Goal: Task Accomplishment & Management: Complete application form

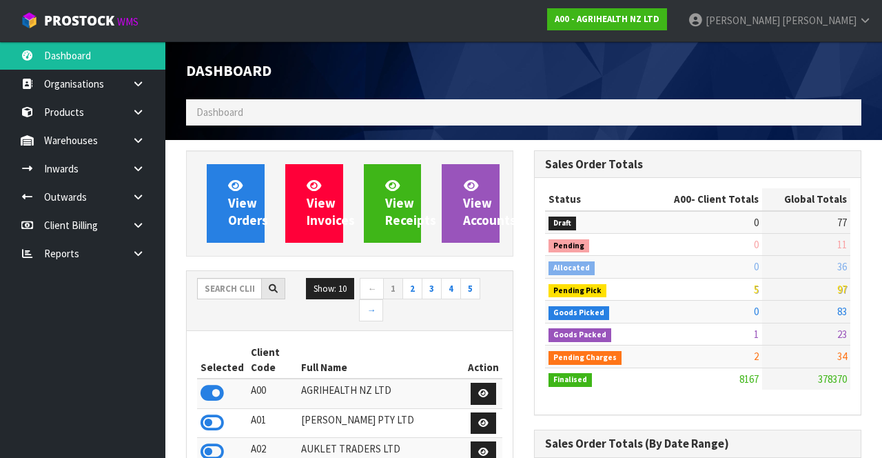
scroll to position [688030, 688794]
click at [234, 289] on input "text" at bounding box center [229, 288] width 65 height 21
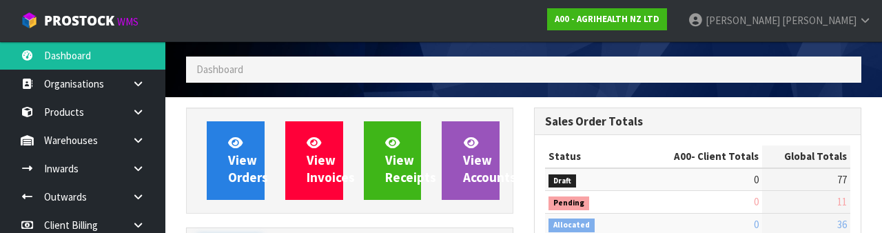
scroll to position [162, 0]
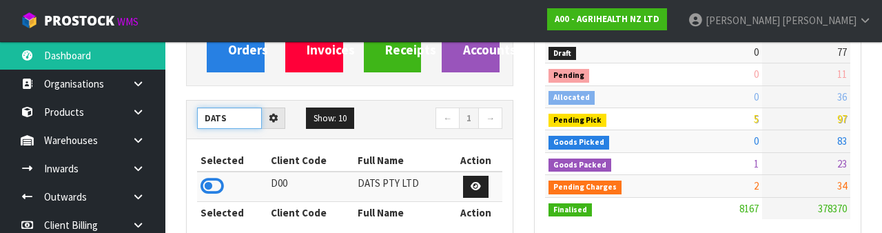
type input "DATS"
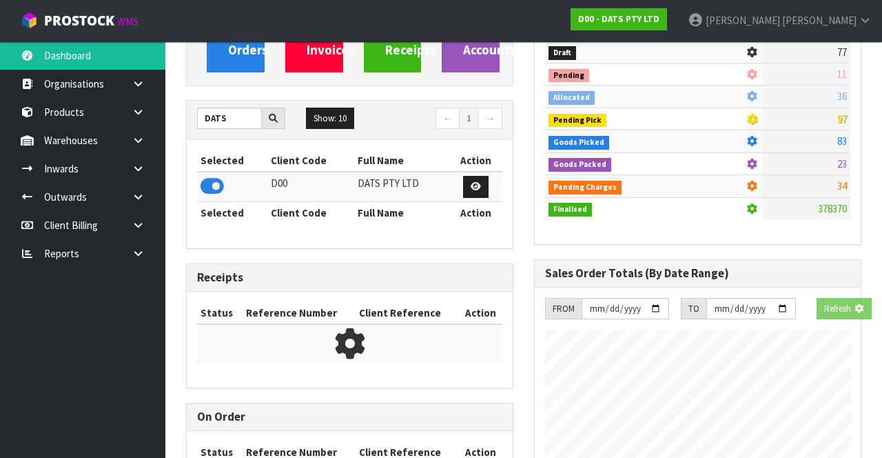
scroll to position [688286, 688794]
click at [140, 140] on icon at bounding box center [138, 140] width 13 height 10
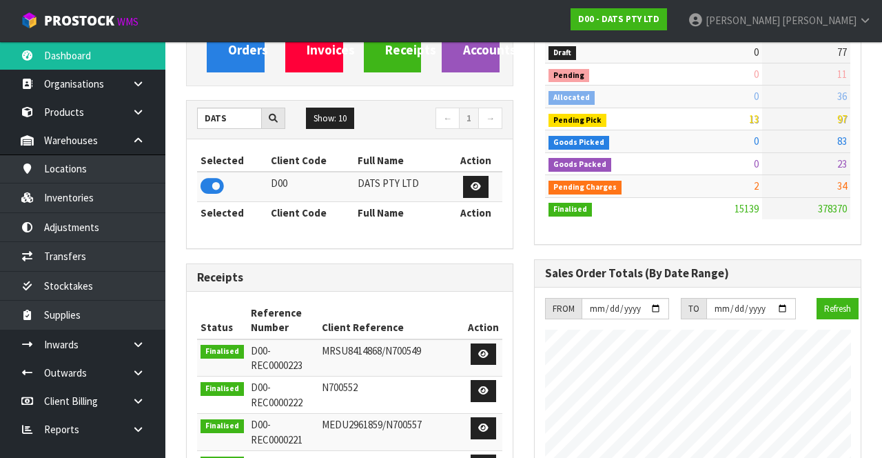
scroll to position [1127, 347]
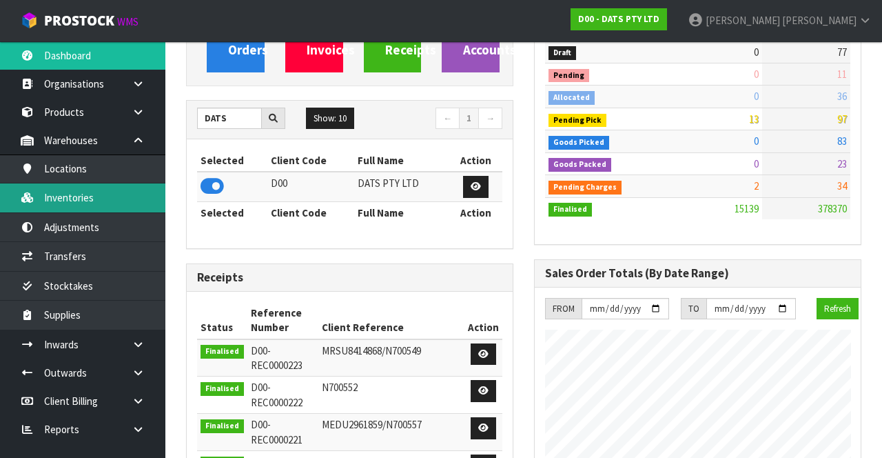
click at [79, 198] on link "Inventories" at bounding box center [82, 197] width 165 height 28
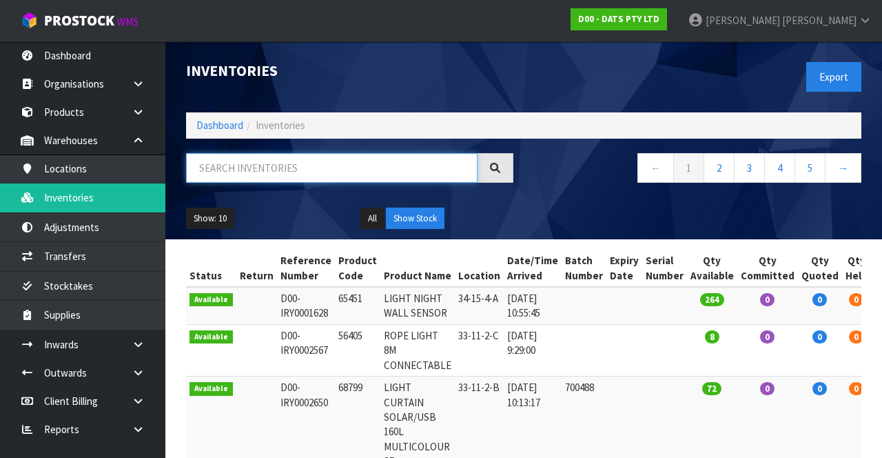
click at [227, 170] on input "text" at bounding box center [332, 168] width 292 height 30
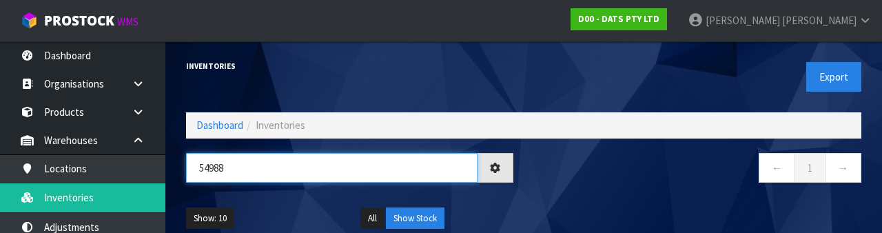
type input "54988"
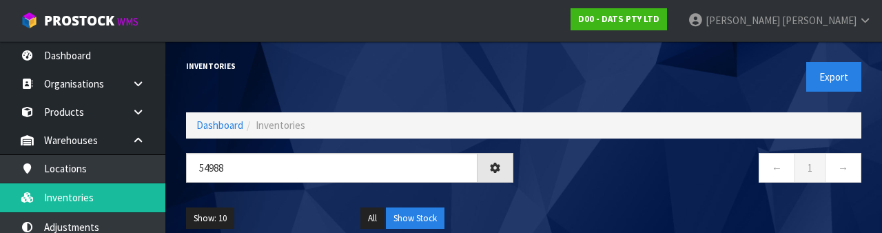
click at [733, 189] on div "← 1 →" at bounding box center [698, 175] width 348 height 44
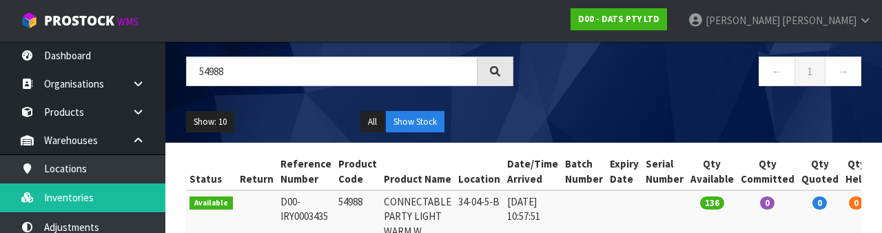
click at [269, 124] on ul "Show: 10 5 10 25 50" at bounding box center [263, 122] width 154 height 22
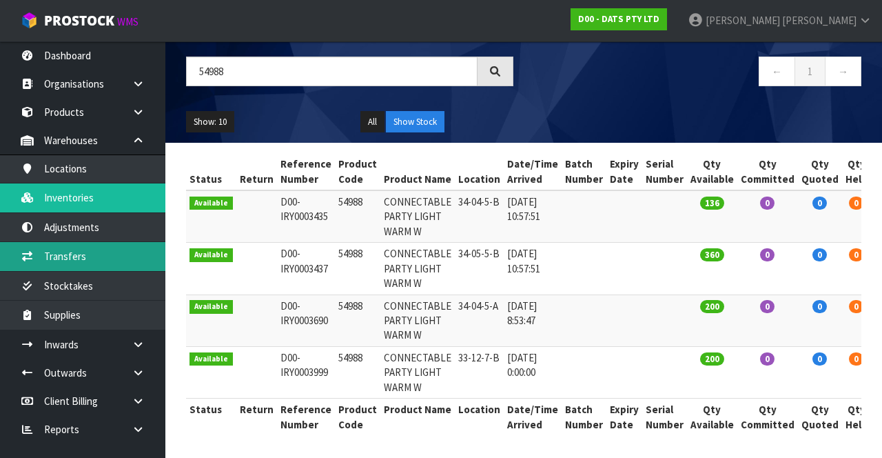
click at [65, 259] on link "Transfers" at bounding box center [82, 256] width 165 height 28
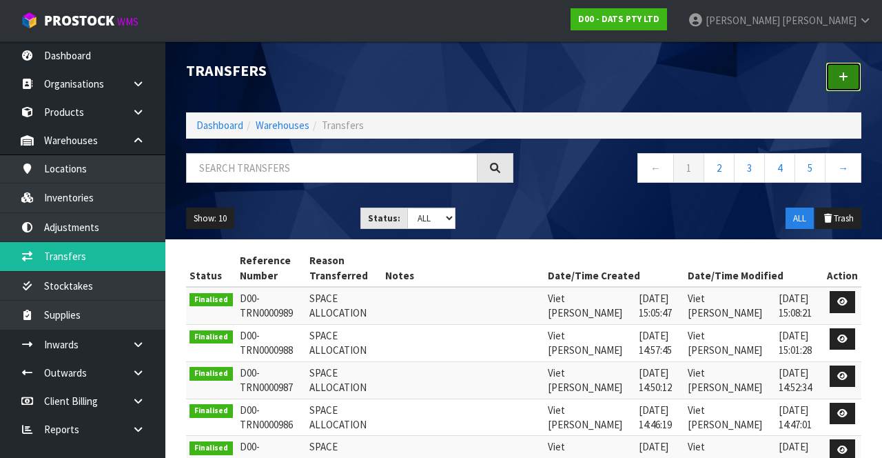
click at [851, 64] on link at bounding box center [844, 77] width 36 height 30
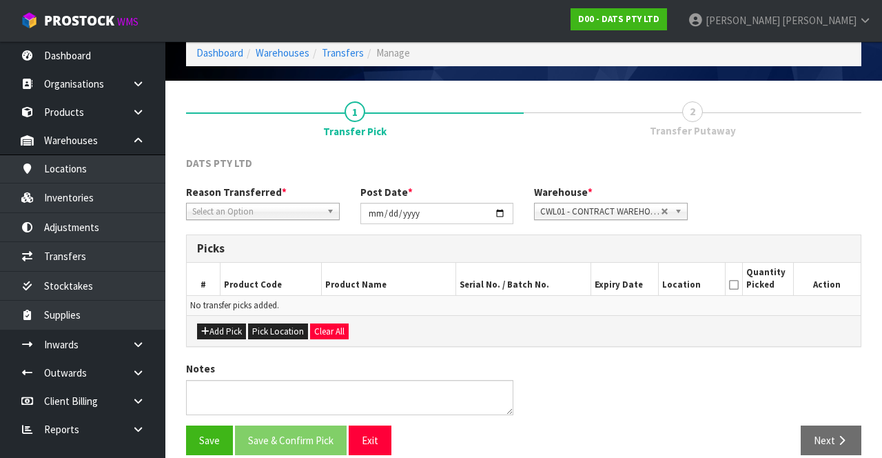
scroll to position [74, 0]
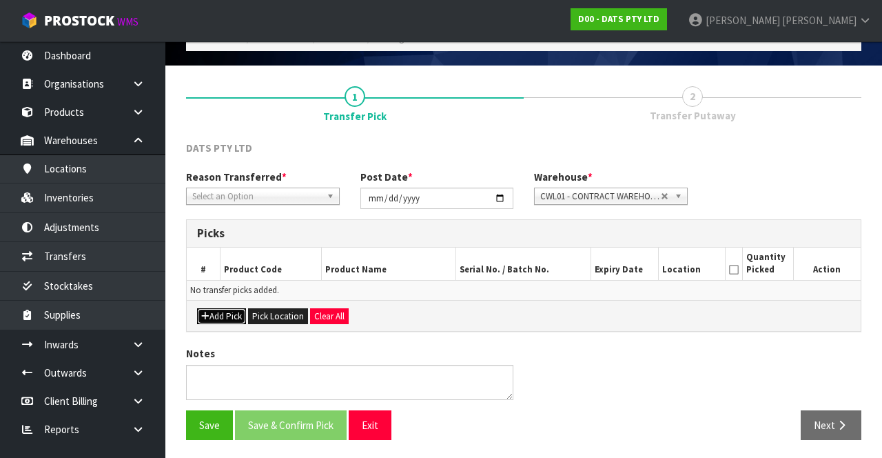
click at [213, 310] on button "Add Pick" at bounding box center [221, 316] width 49 height 17
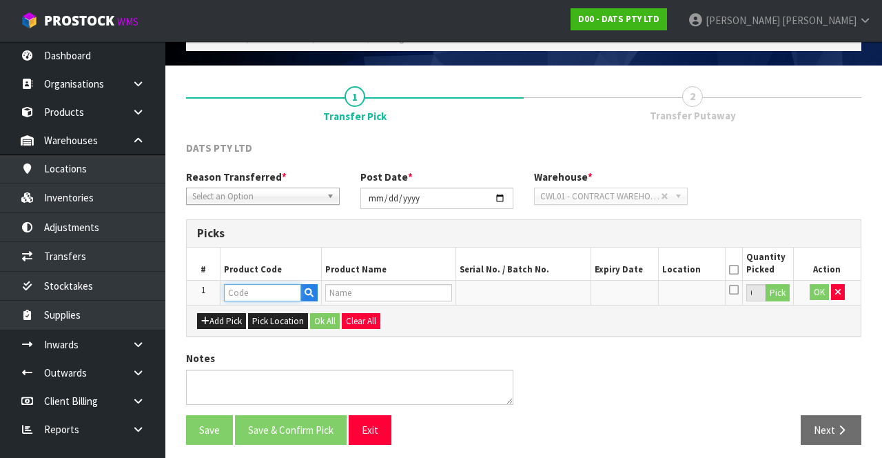
paste input "54988"
type input "54988"
type input "CONNECTABLE PARTY LIGHT WARM W"
type input "54988"
click at [783, 284] on button "Pick" at bounding box center [778, 293] width 24 height 18
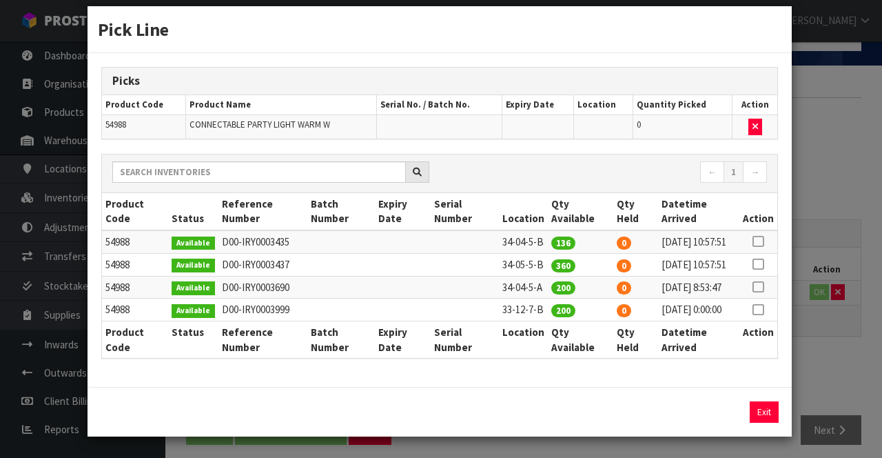
scroll to position [54, 0]
click at [764, 309] on icon at bounding box center [758, 309] width 11 height 1
click at [719, 411] on button "Assign Pick" at bounding box center [717, 411] width 57 height 21
type input "200"
click at [836, 351] on div "Pick Line Picks Product Code Product Name Serial No. / Batch No. Expiry Date Lo…" at bounding box center [441, 229] width 882 height 458
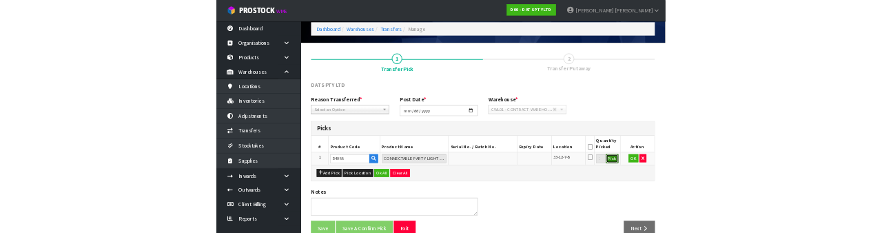
scroll to position [59, 0]
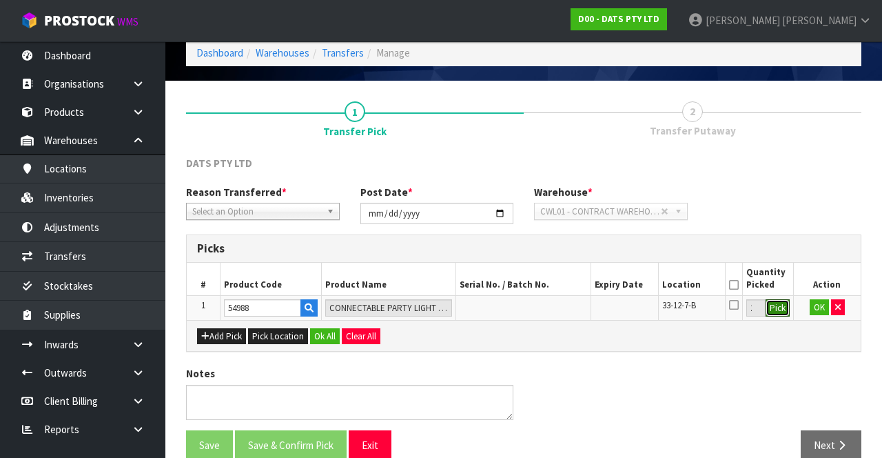
click at [775, 301] on button "Pick" at bounding box center [778, 308] width 24 height 18
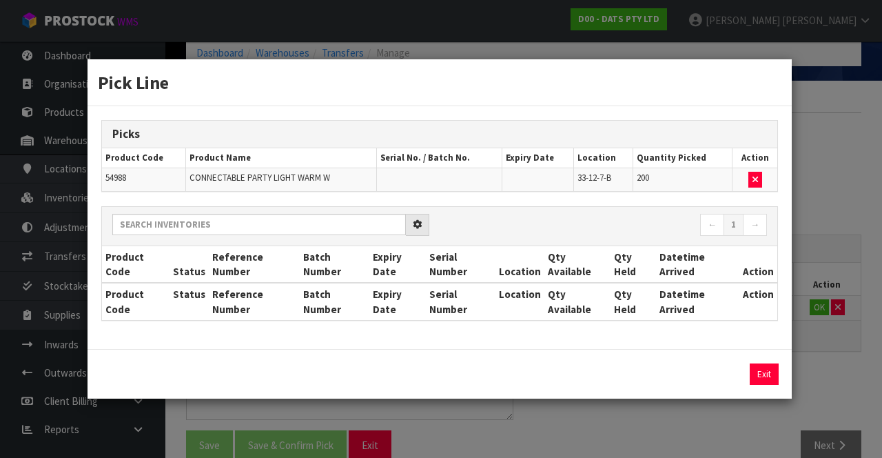
click at [828, 214] on div "Pick Line Picks Product Code Product Name Serial No. / Batch No. Expiry Date Lo…" at bounding box center [441, 229] width 882 height 458
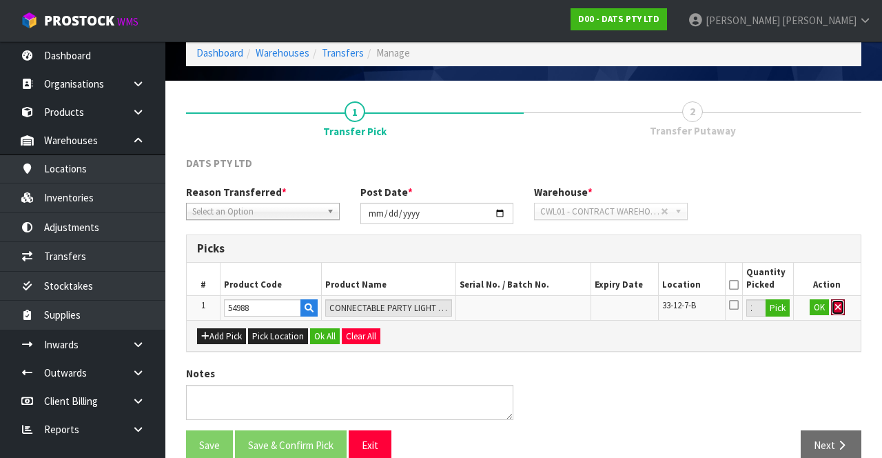
click at [837, 303] on icon "button" at bounding box center [838, 307] width 6 height 9
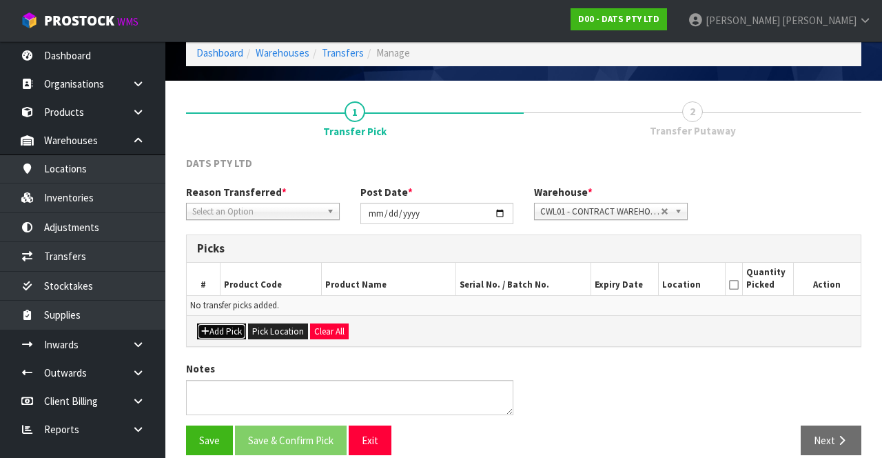
click at [209, 331] on button "Add Pick" at bounding box center [221, 331] width 49 height 17
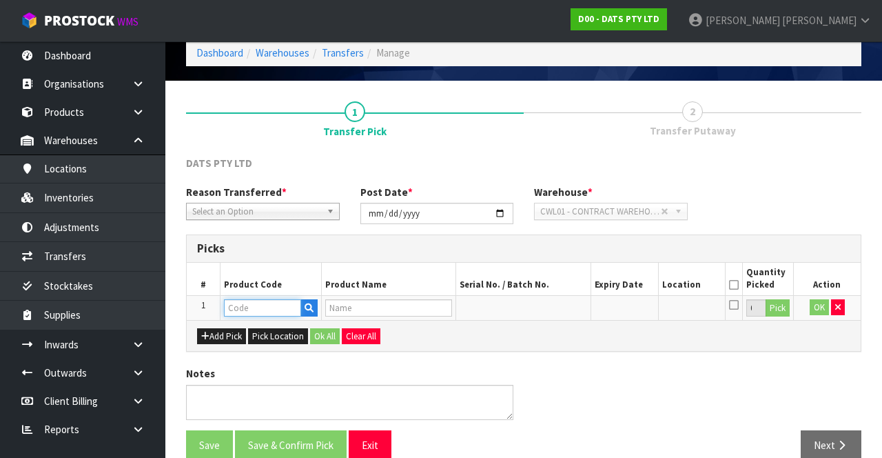
click at [247, 308] on input "text" at bounding box center [262, 307] width 77 height 17
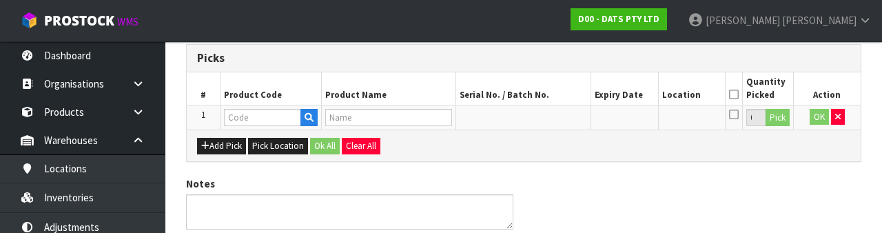
click at [786, 203] on div "Notes" at bounding box center [524, 207] width 696 height 63
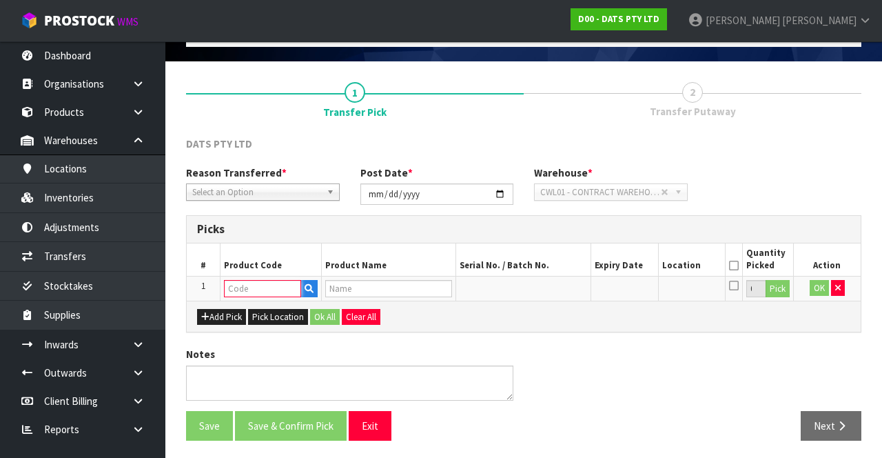
click at [244, 285] on input "text" at bounding box center [262, 288] width 77 height 17
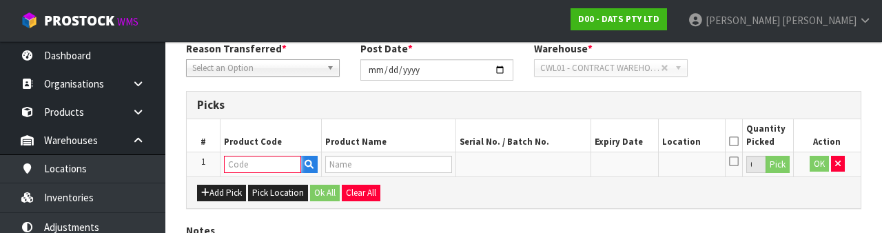
scroll to position [241, 0]
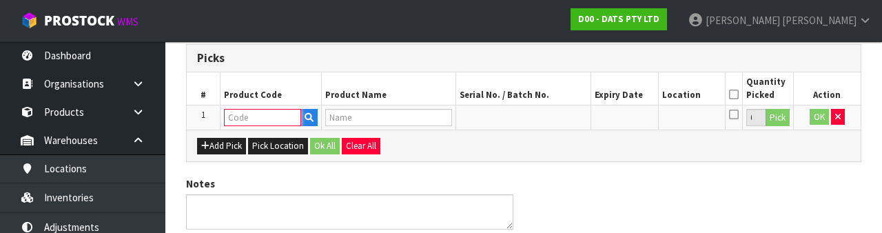
paste input "54988"
type input "54988"
type input "CONNECTABLE PARTY LIGHT WARM W"
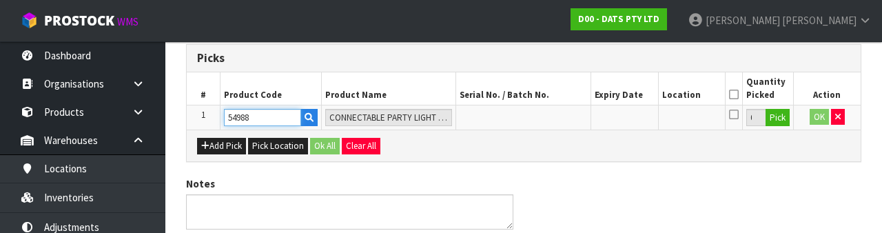
type input "54988"
click at [777, 119] on button "Pick" at bounding box center [778, 118] width 24 height 18
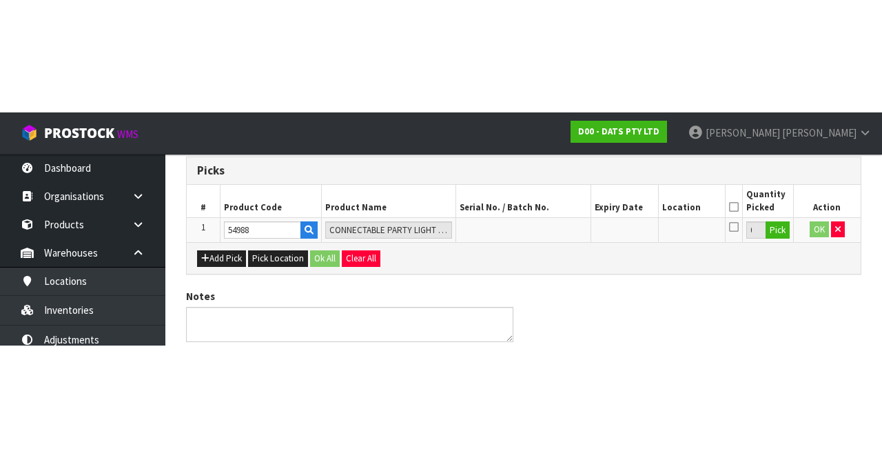
scroll to position [79, 0]
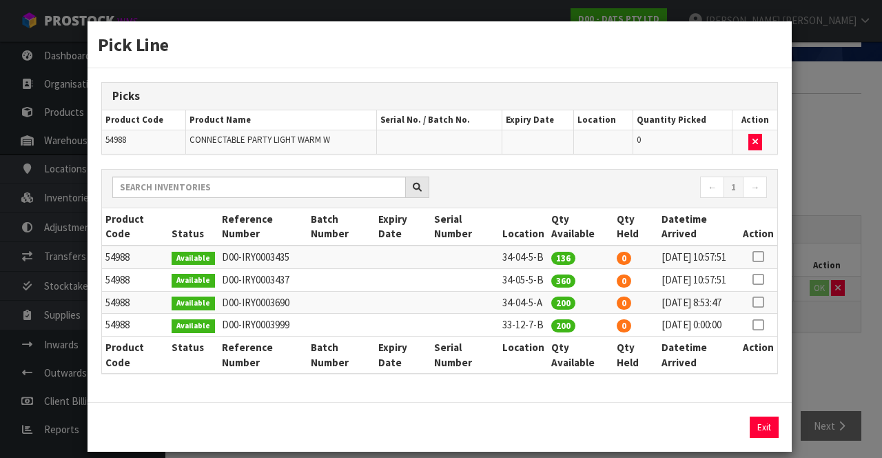
click at [760, 280] on icon at bounding box center [758, 279] width 11 height 1
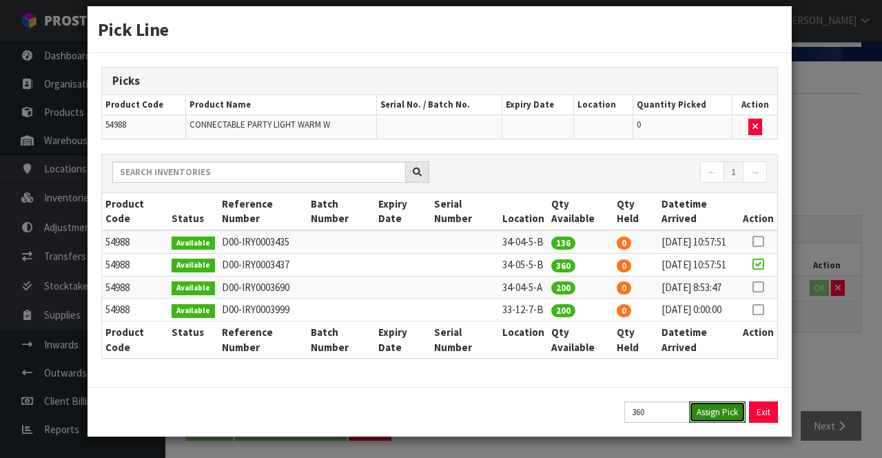
click at [711, 405] on button "Assign Pick" at bounding box center [717, 411] width 57 height 21
type input "360"
click at [846, 207] on div "Pick Line Picks Product Code Product Name Serial No. / Batch No. Expiry Date Lo…" at bounding box center [441, 229] width 882 height 458
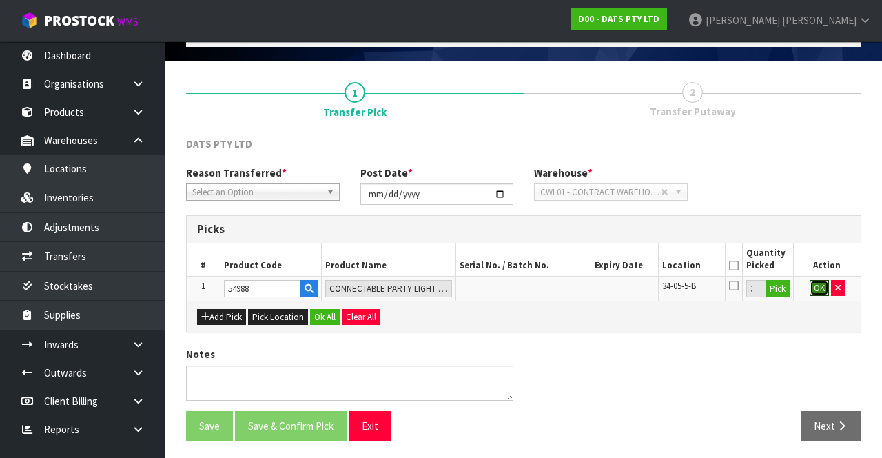
click at [812, 292] on button "OK" at bounding box center [819, 288] width 19 height 17
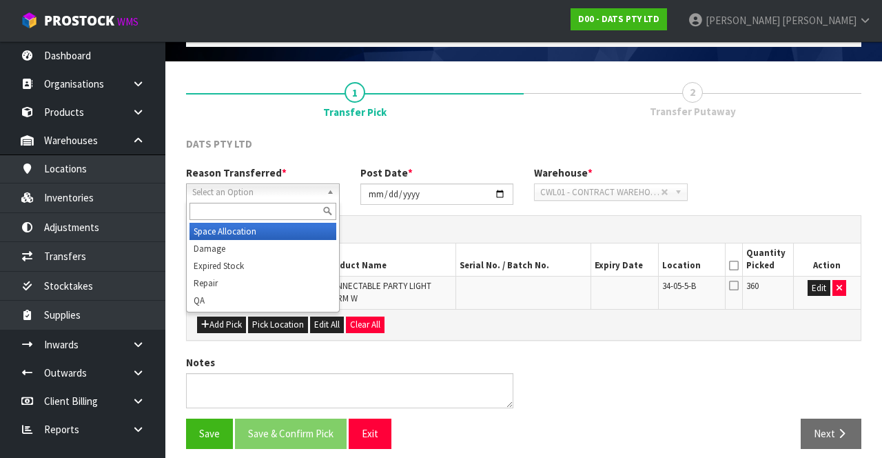
scroll to position [79, 0]
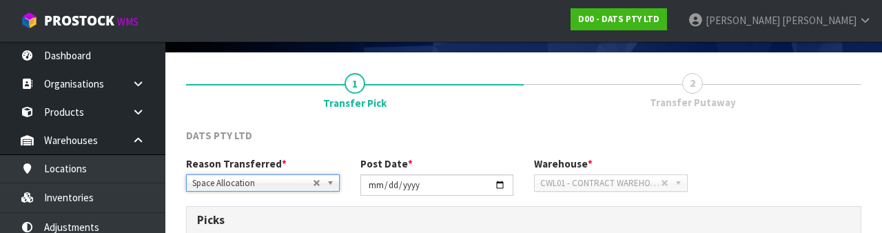
click at [842, 159] on div "Reason Transferred * Space Allocation Damage Expired Stock Repair QA Space Allo…" at bounding box center [524, 181] width 696 height 50
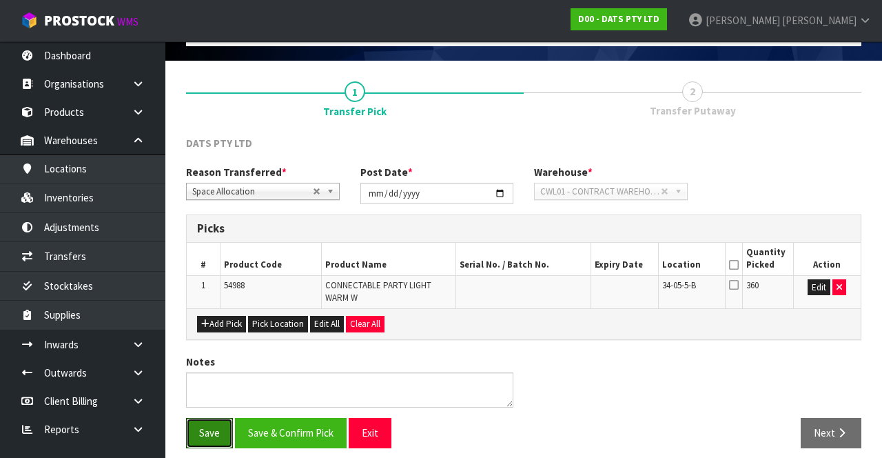
click at [210, 430] on button "Save" at bounding box center [209, 433] width 47 height 30
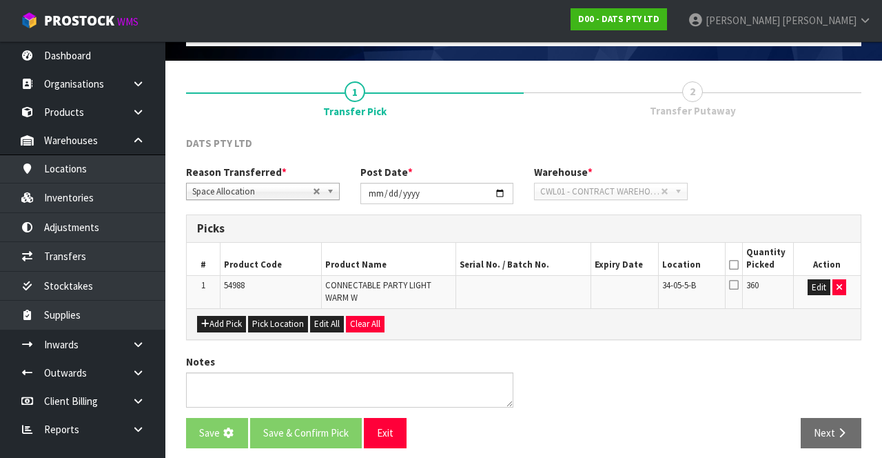
scroll to position [0, 0]
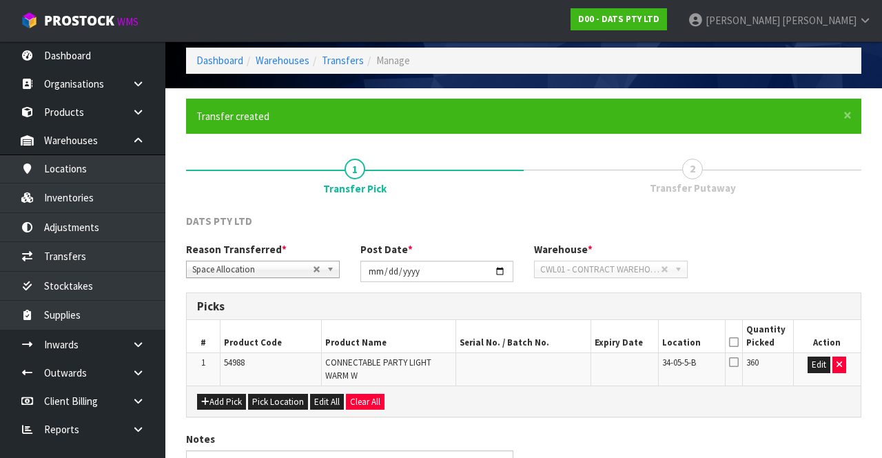
scroll to position [69, 0]
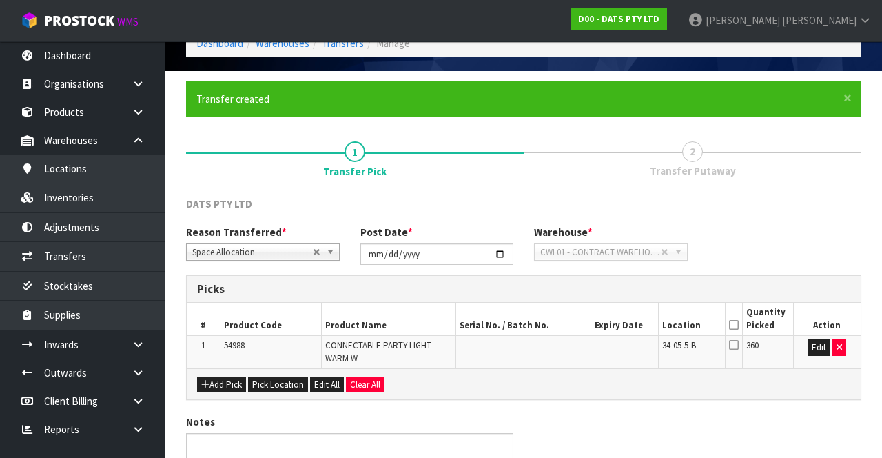
click at [241, 347] on span "54988" at bounding box center [234, 345] width 21 height 12
copy span "54988"
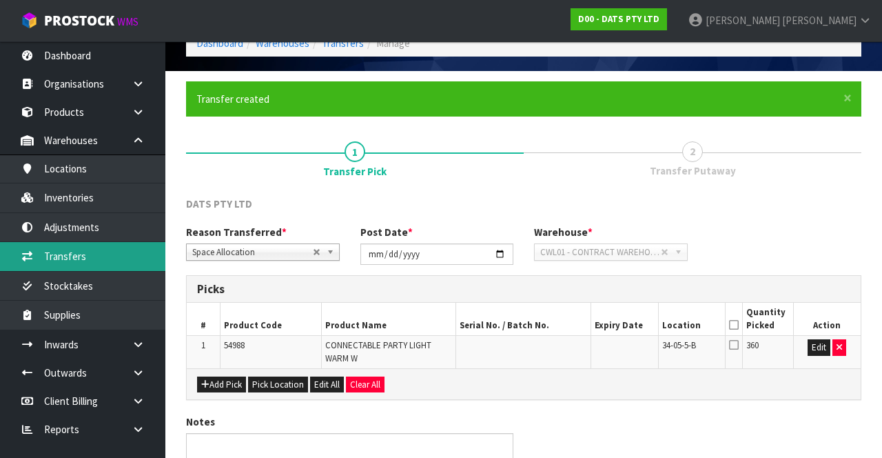
click at [54, 247] on link "Transfers" at bounding box center [82, 256] width 165 height 28
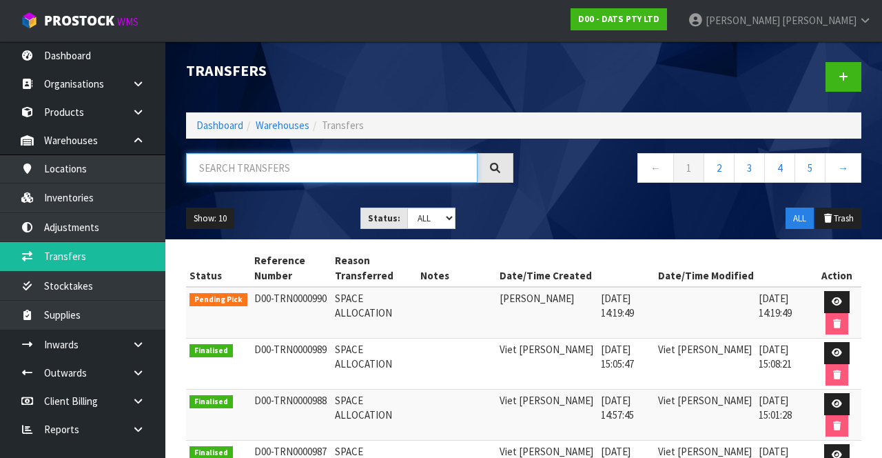
paste input "54988"
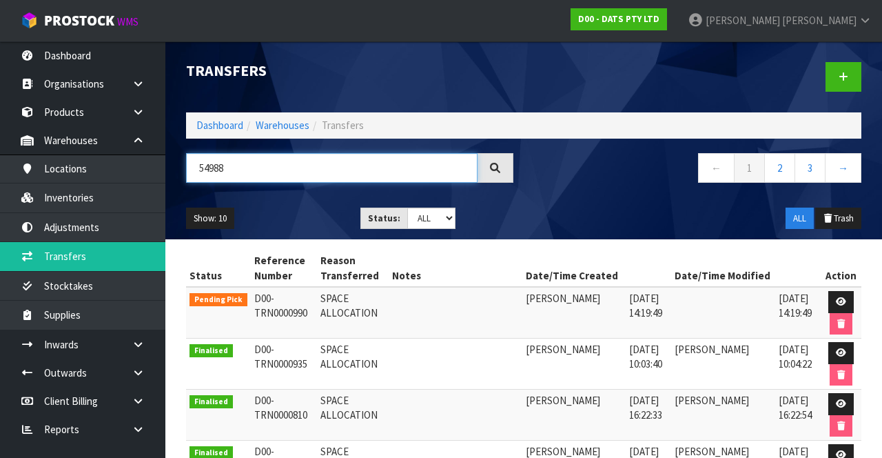
type input "54988"
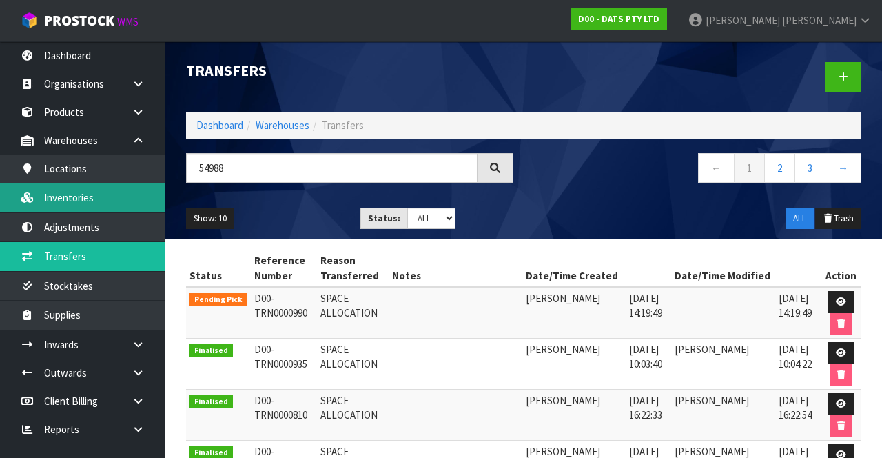
click at [65, 194] on link "Inventories" at bounding box center [82, 197] width 165 height 28
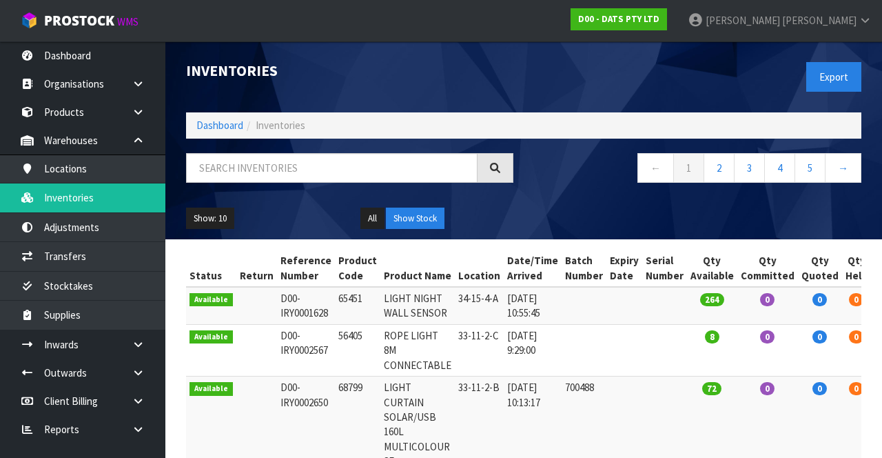
click at [136, 339] on icon at bounding box center [138, 344] width 13 height 10
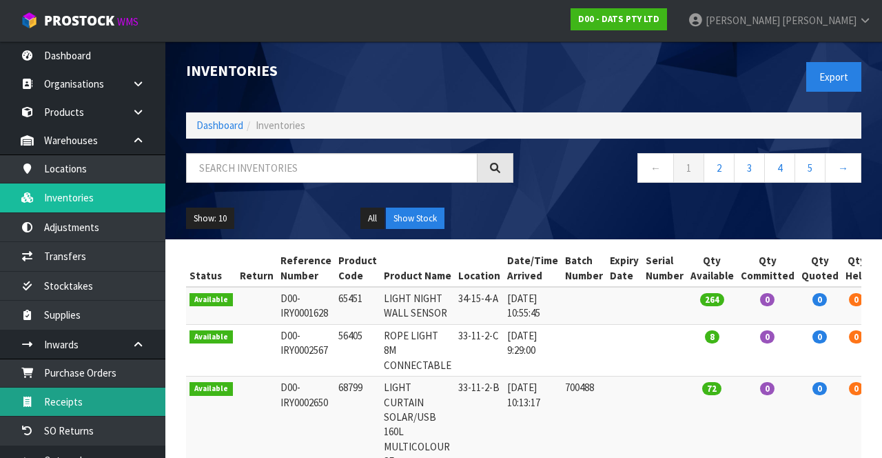
click at [66, 390] on link "Receipts" at bounding box center [82, 401] width 165 height 28
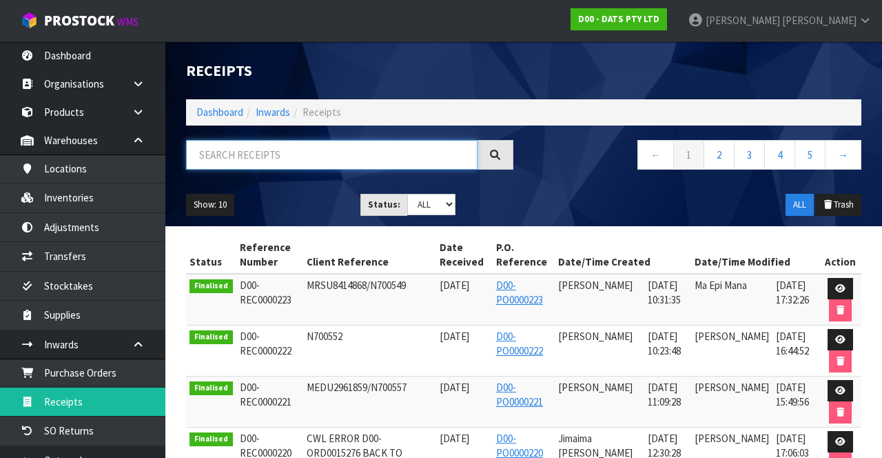
paste input "54988"
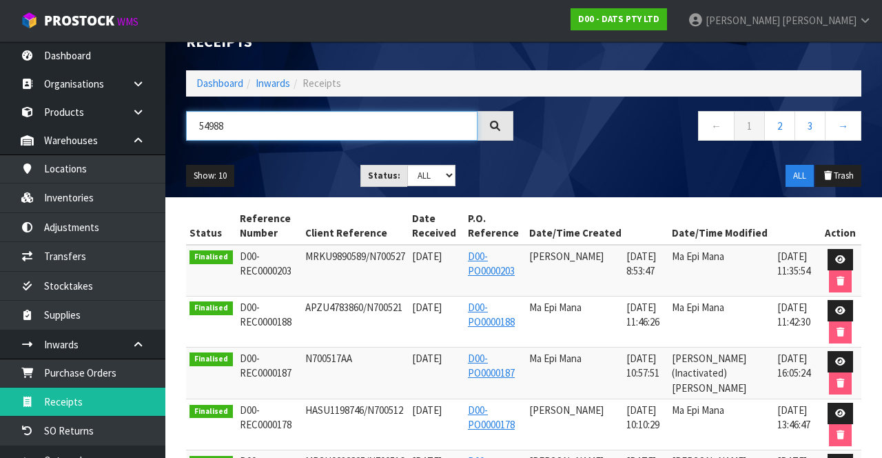
scroll to position [32, 0]
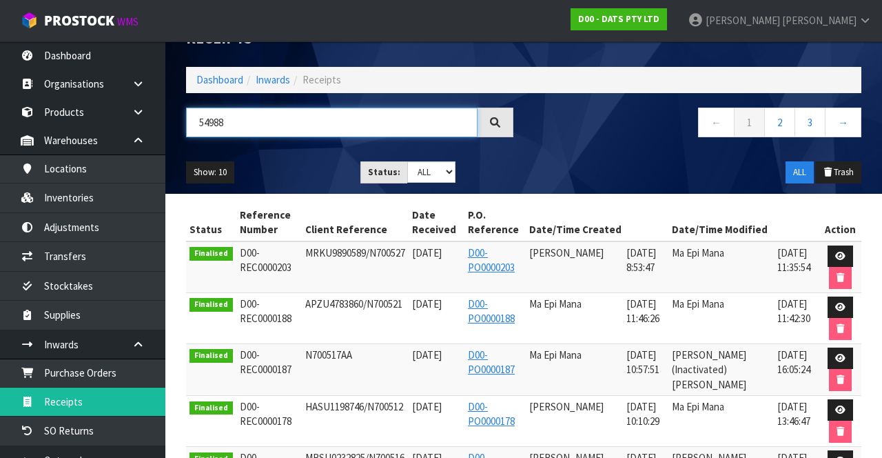
type input "54988"
click at [845, 252] on icon at bounding box center [840, 256] width 10 height 9
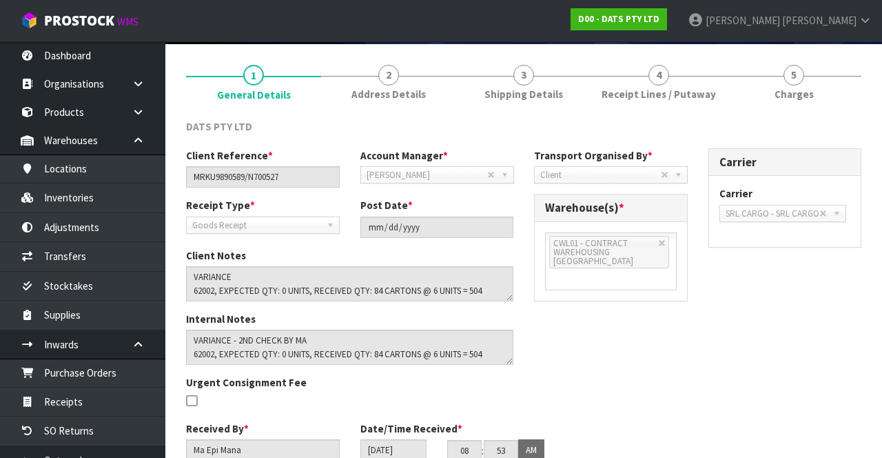
scroll to position [97, 0]
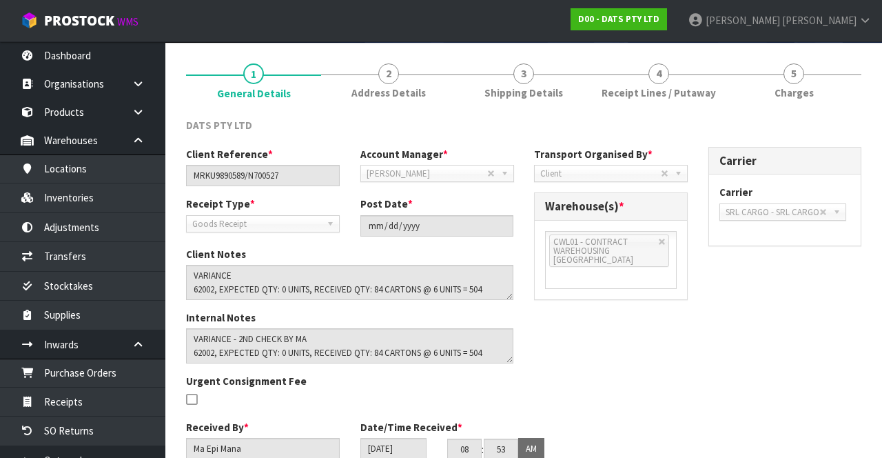
click at [678, 84] on link "4 Receipt Lines / Putaway" at bounding box center [658, 80] width 135 height 54
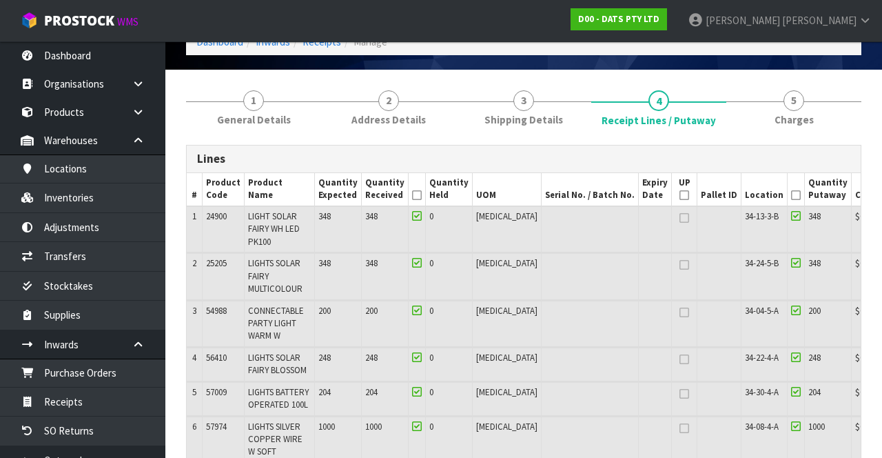
scroll to position [0, 0]
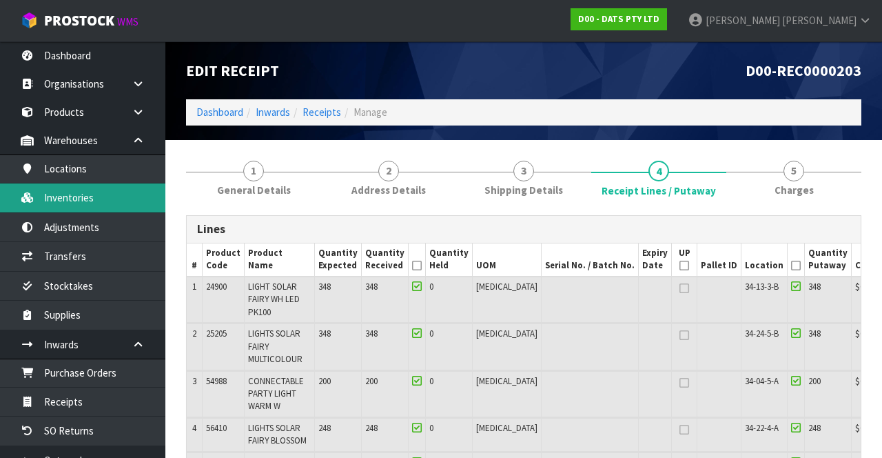
click at [68, 201] on link "Inventories" at bounding box center [82, 197] width 165 height 28
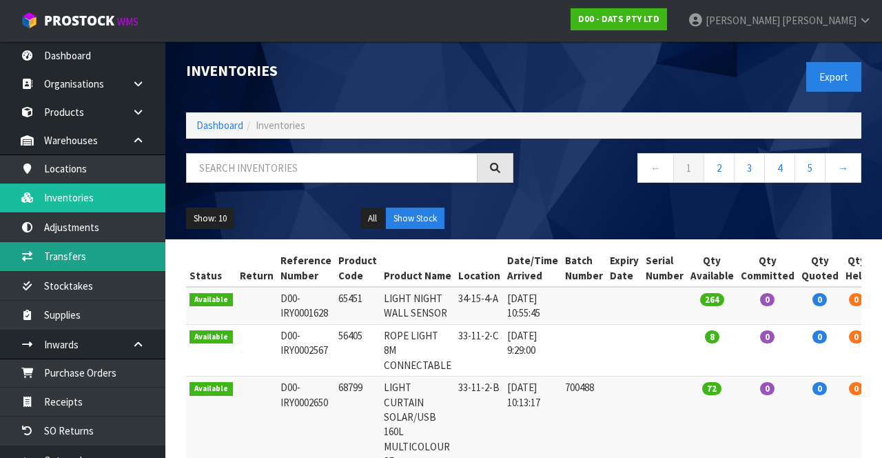
click at [66, 258] on link "Transfers" at bounding box center [82, 256] width 165 height 28
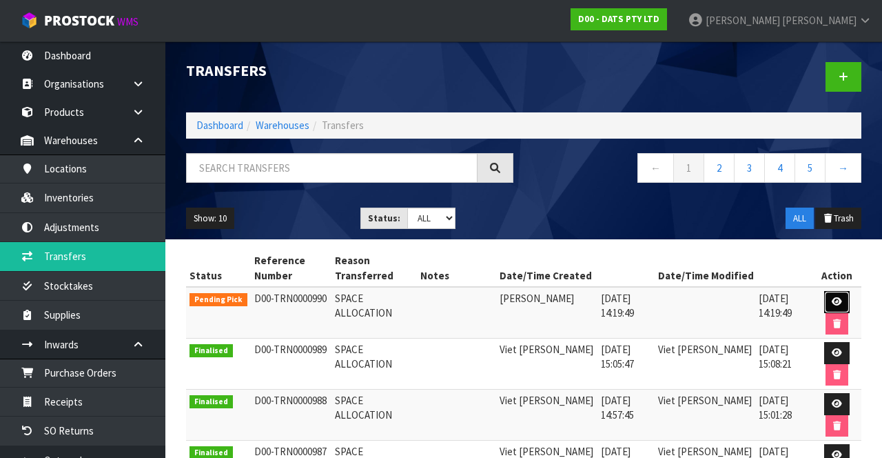
click at [837, 291] on link at bounding box center [836, 302] width 25 height 22
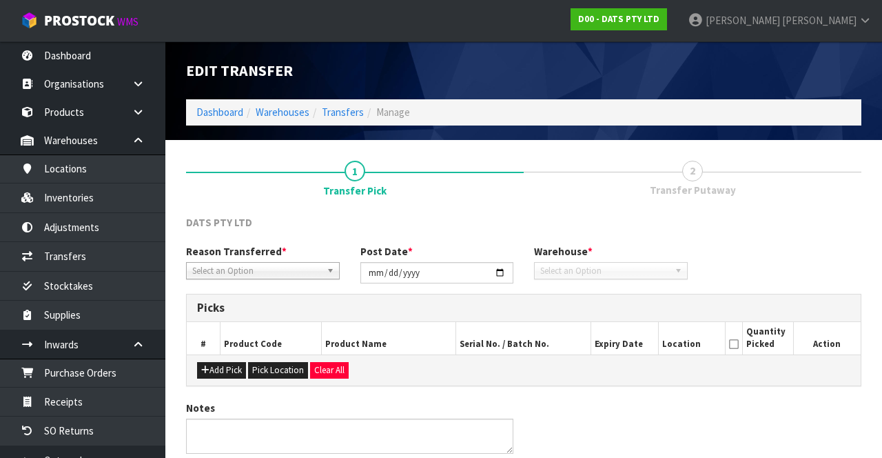
type input "[DATE]"
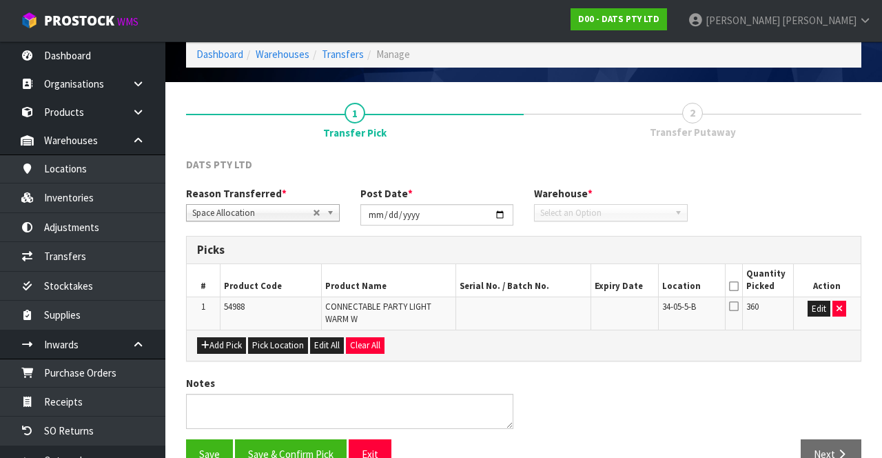
scroll to position [87, 0]
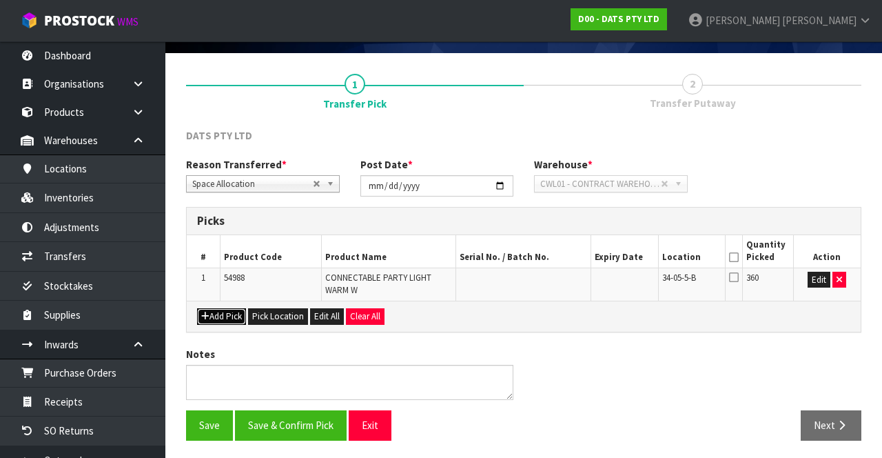
click at [215, 314] on button "Add Pick" at bounding box center [221, 316] width 49 height 17
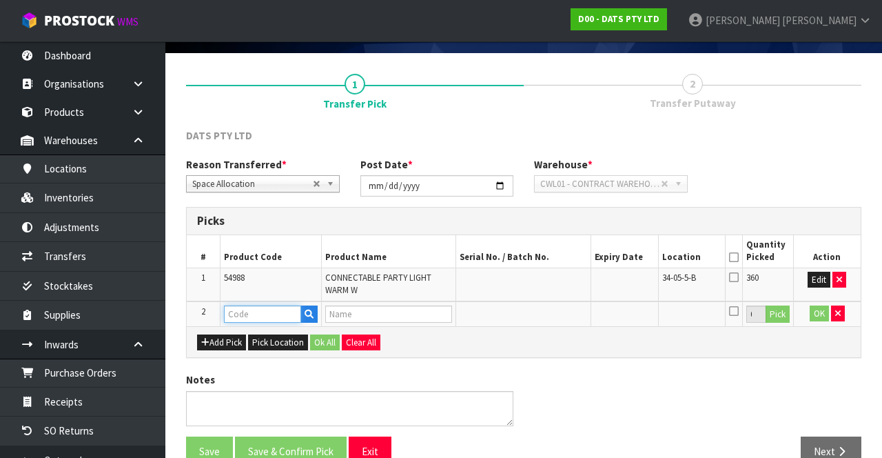
paste input "54988"
type input "54988"
type input "CONNECTABLE PARTY LIGHT WARM W"
type input "54988"
click at [780, 311] on button "Pick" at bounding box center [778, 314] width 24 height 18
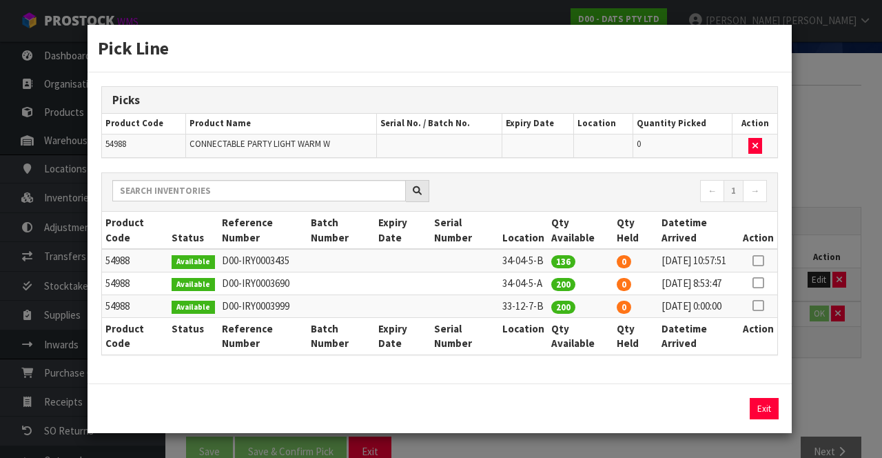
click at [762, 260] on icon at bounding box center [758, 260] width 11 height 1
click at [773, 419] on button "Exit" at bounding box center [763, 408] width 29 height 21
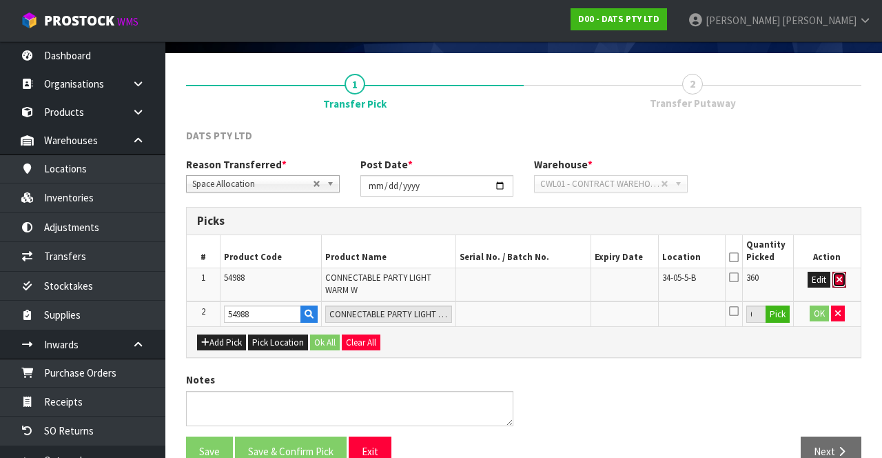
click at [839, 272] on button "button" at bounding box center [839, 280] width 14 height 17
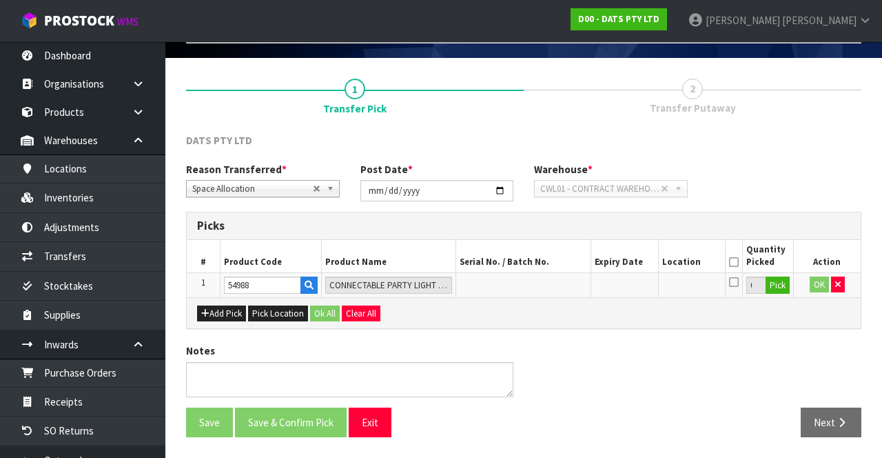
scroll to position [79, 0]
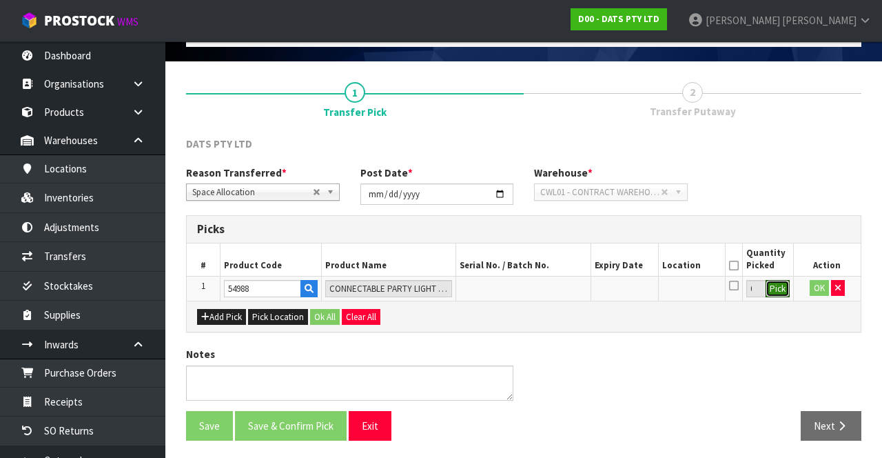
click at [774, 283] on button "Pick" at bounding box center [778, 289] width 24 height 18
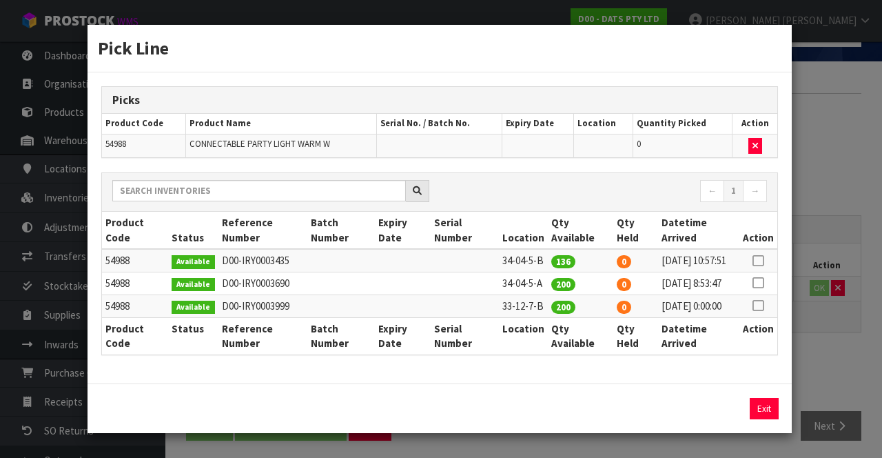
click at [759, 306] on icon at bounding box center [758, 305] width 11 height 1
click at [715, 419] on button "Assign Pick" at bounding box center [717, 408] width 57 height 21
type input "200"
click at [820, 320] on div "Pick Line Picks Product Code Product Name Serial No. / Batch No. Expiry Date Lo…" at bounding box center [441, 229] width 882 height 458
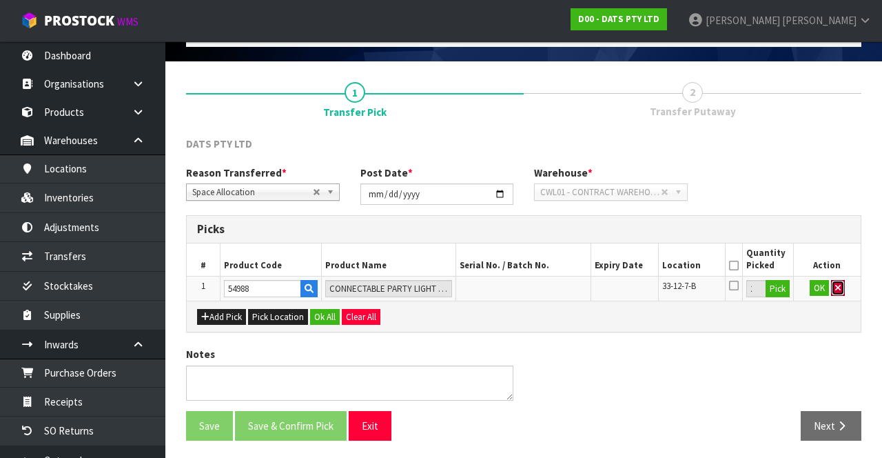
click at [843, 280] on button "button" at bounding box center [838, 288] width 14 height 17
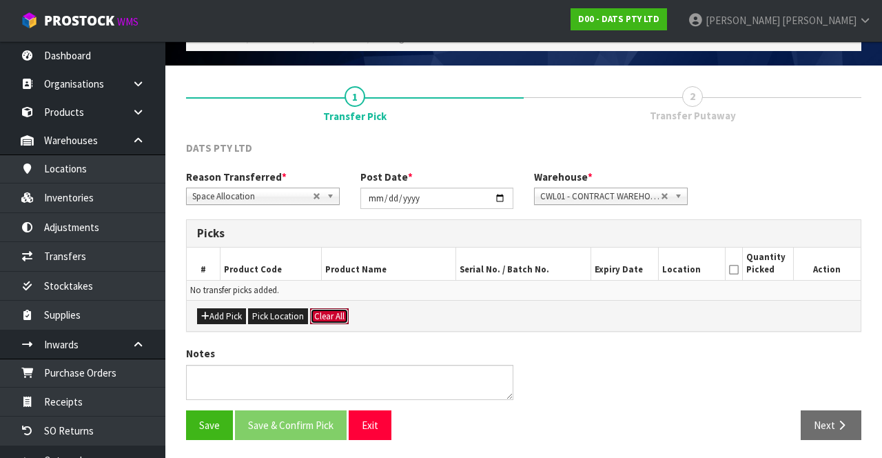
click at [320, 308] on button "Clear All" at bounding box center [329, 316] width 39 height 17
click at [202, 423] on button "Save" at bounding box center [209, 425] width 47 height 30
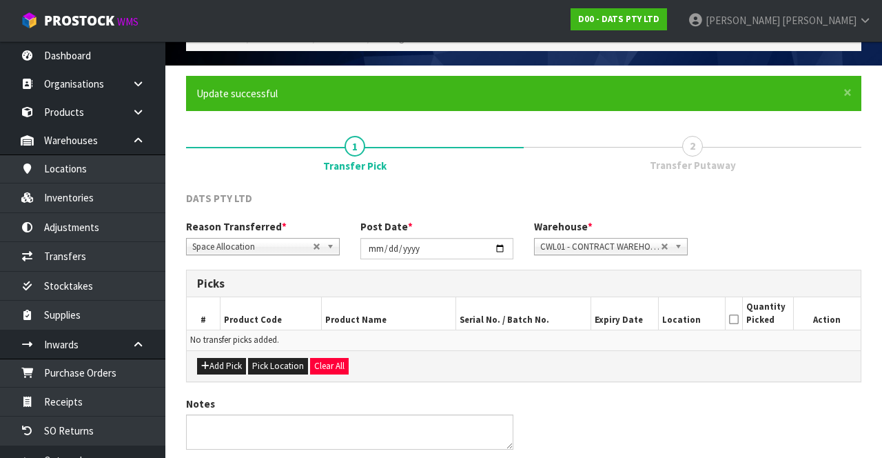
scroll to position [0, 0]
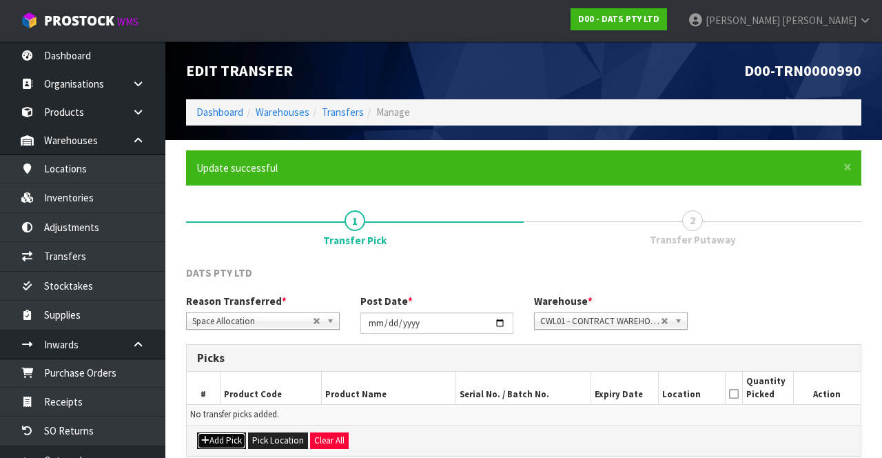
click at [226, 434] on button "Add Pick" at bounding box center [221, 440] width 49 height 17
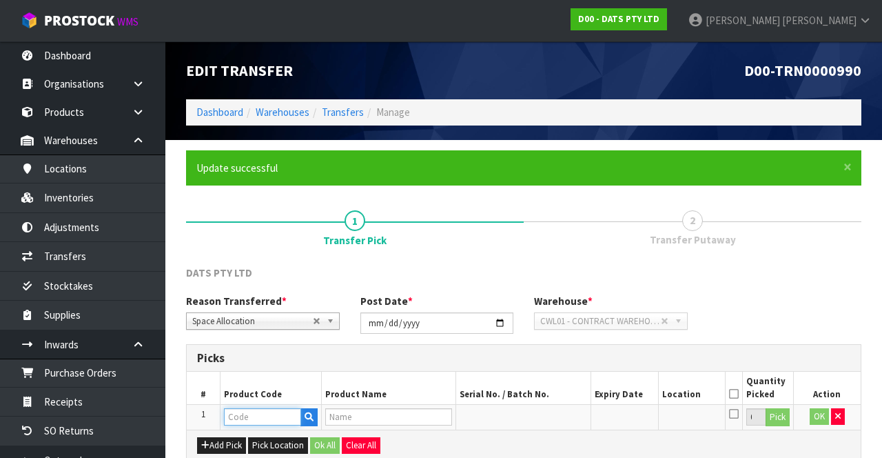
paste input "54988"
type input "54988"
type input "CONNECTABLE PARTY LIGHT WARM W"
type input "54988"
click at [778, 409] on button "Pick" at bounding box center [778, 417] width 24 height 18
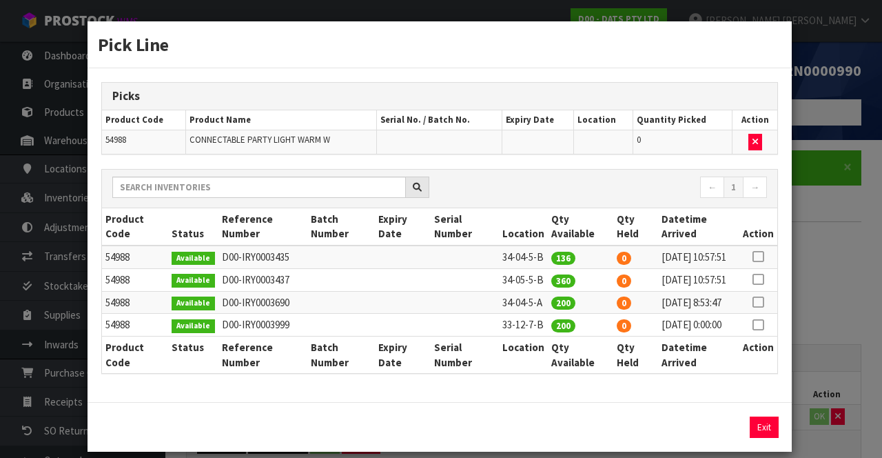
click at [759, 325] on icon at bounding box center [758, 325] width 11 height 1
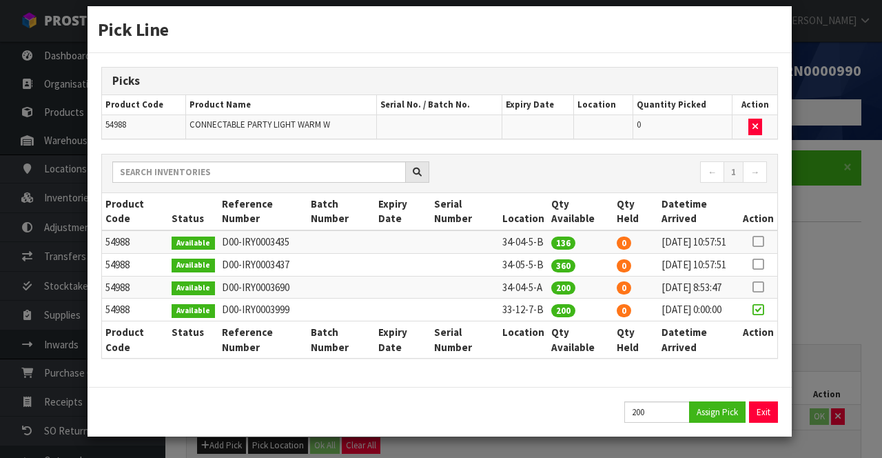
scroll to position [48, 0]
copy td "34-04-5-B"
click at [712, 422] on button "Assign Pick" at bounding box center [717, 411] width 57 height 21
type input "200"
click at [843, 258] on div "Pick Line Picks Product Code Product Name Serial No. / Batch No. Expiry Date Lo…" at bounding box center [441, 229] width 882 height 458
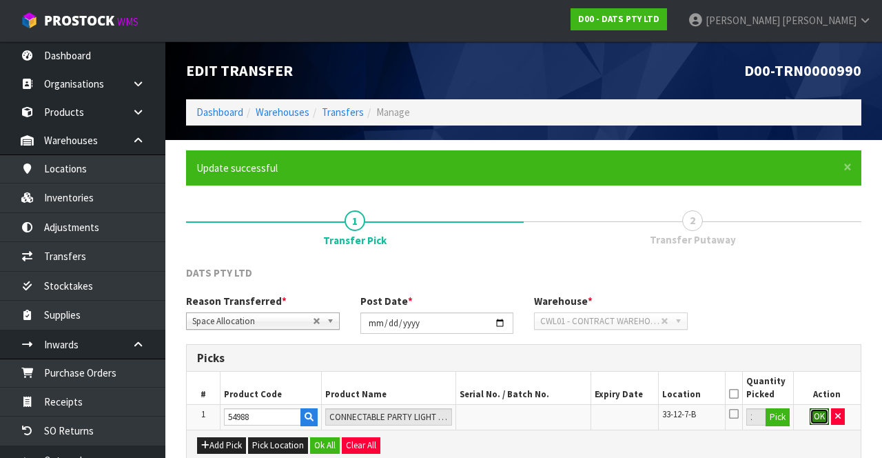
click at [824, 413] on button "OK" at bounding box center [819, 416] width 19 height 17
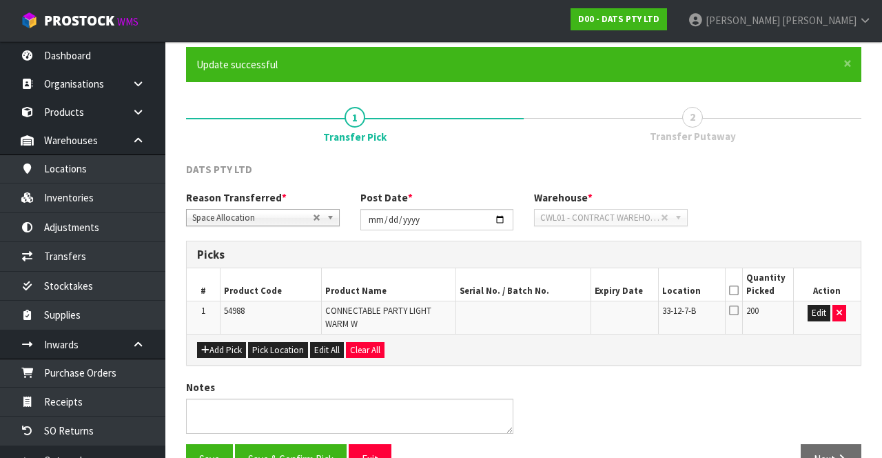
scroll to position [136, 0]
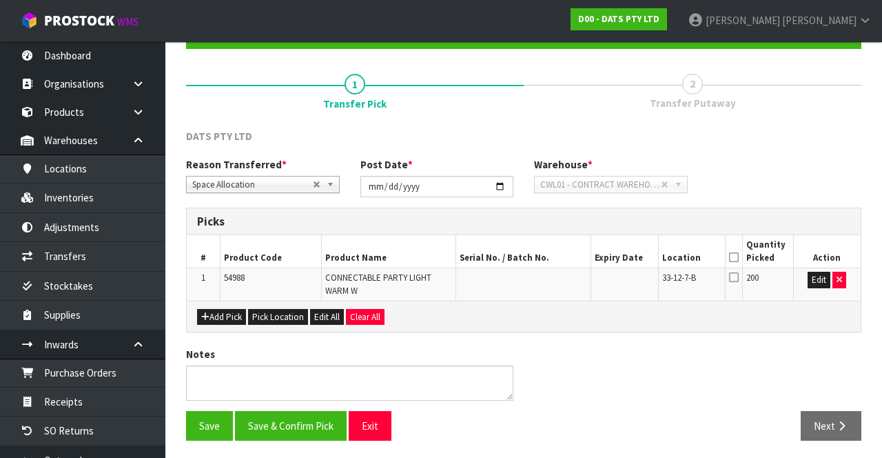
click at [737, 257] on icon at bounding box center [734, 257] width 10 height 1
click at [259, 416] on button "Save & Confirm Pick" at bounding box center [291, 426] width 112 height 30
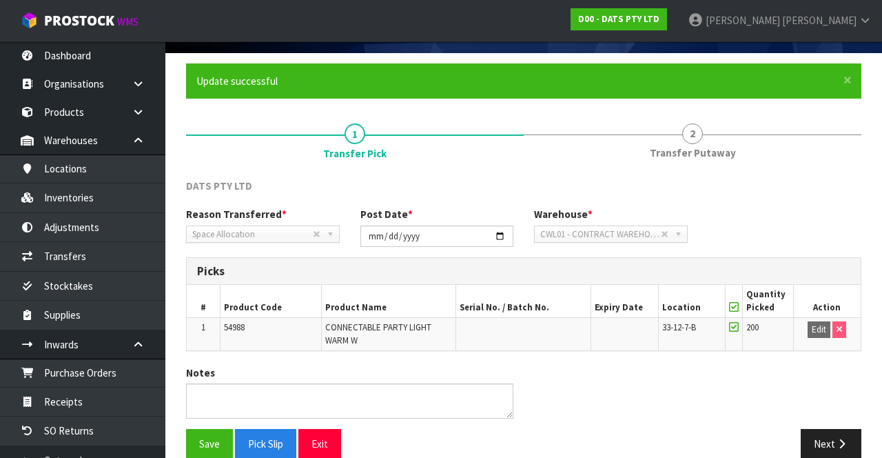
scroll to position [107, 0]
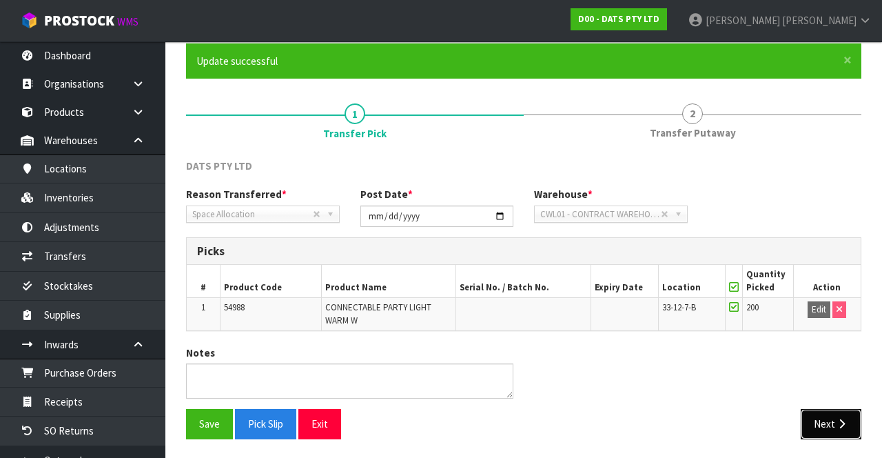
click at [838, 420] on icon "button" at bounding box center [841, 423] width 13 height 10
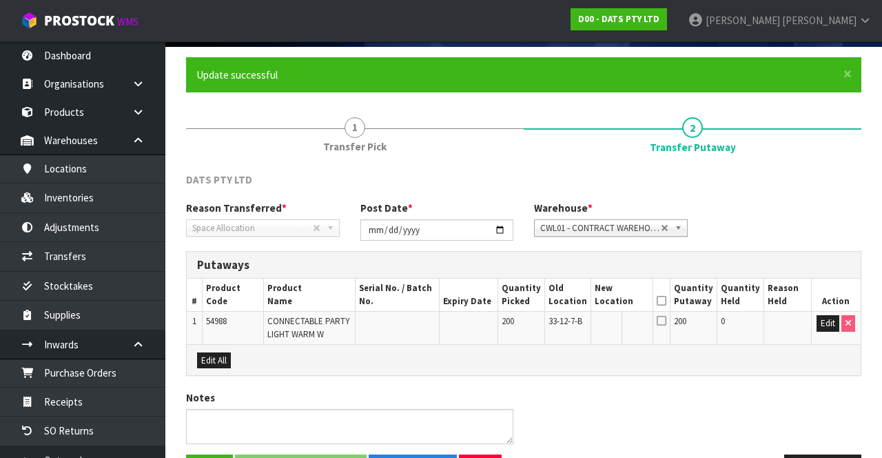
scroll to position [136, 0]
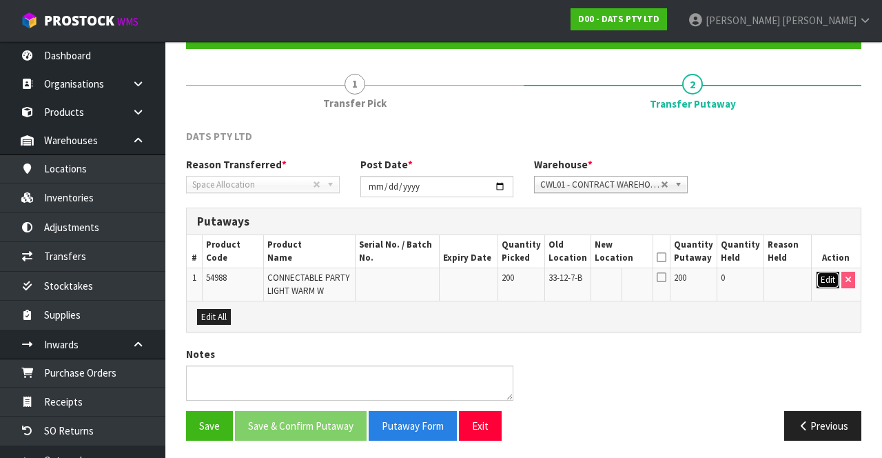
click at [826, 277] on button "Edit" at bounding box center [828, 280] width 23 height 17
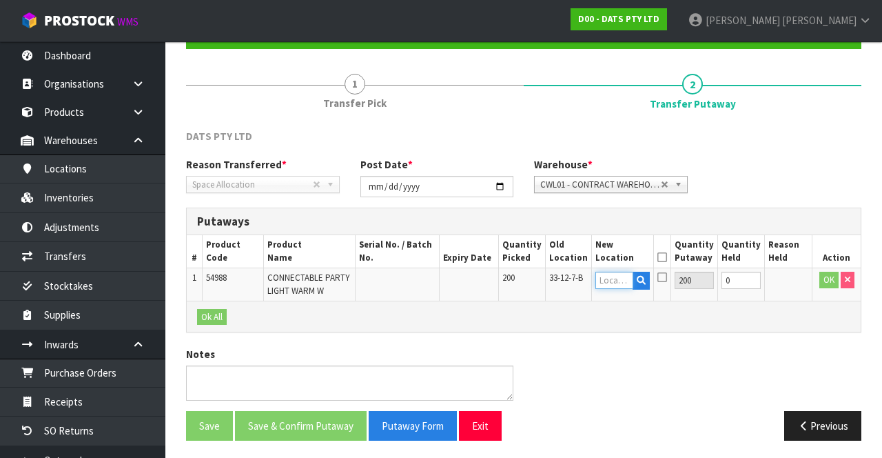
paste input "34-04-5-B"
type input "34-04-5-B"
click at [832, 274] on button "OK" at bounding box center [828, 280] width 19 height 17
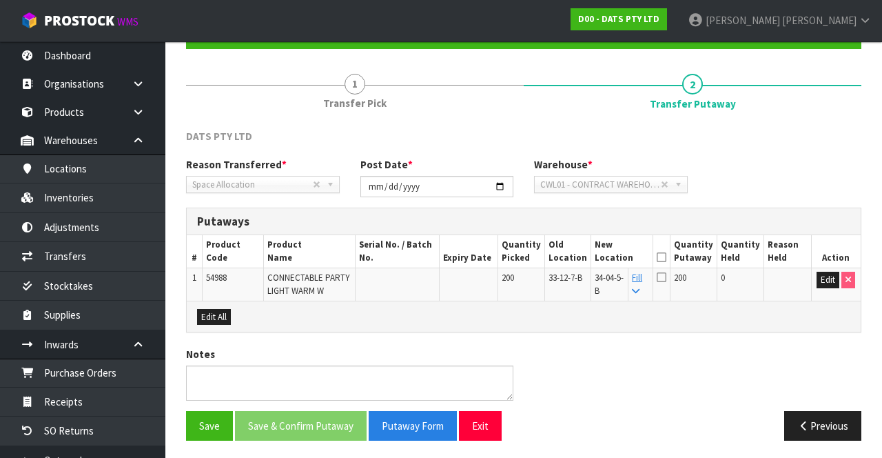
click at [666, 258] on icon at bounding box center [662, 257] width 10 height 1
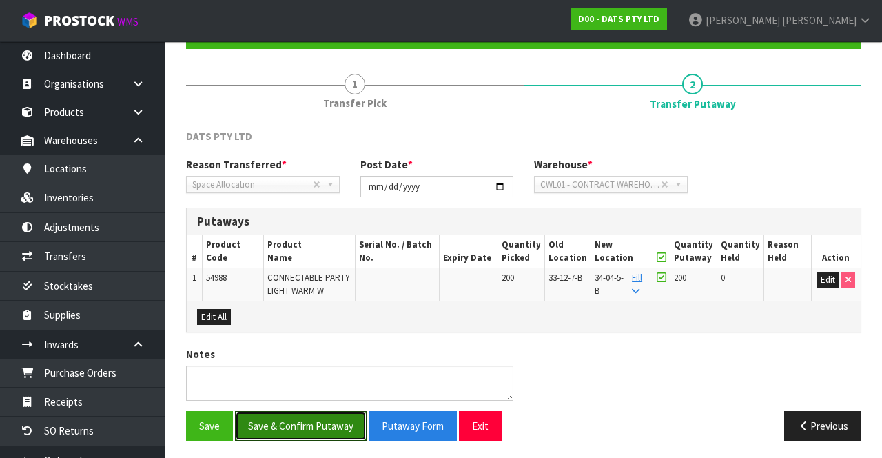
click at [283, 415] on button "Save & Confirm Putaway" at bounding box center [301, 426] width 132 height 30
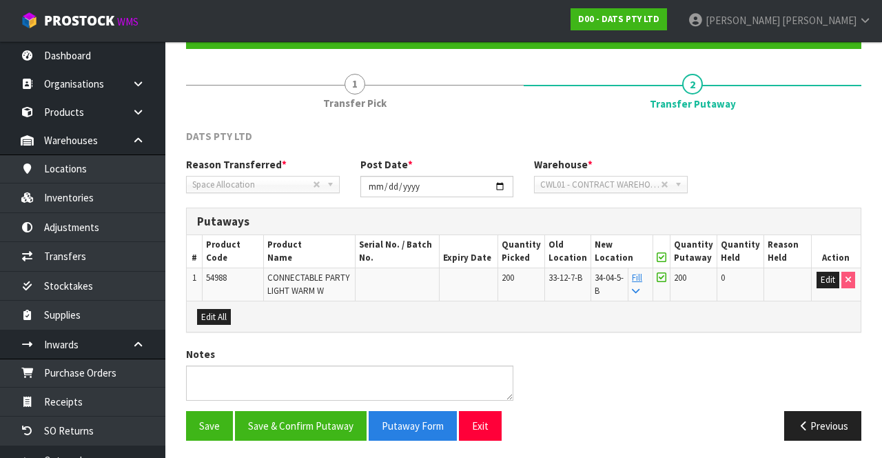
scroll to position [0, 0]
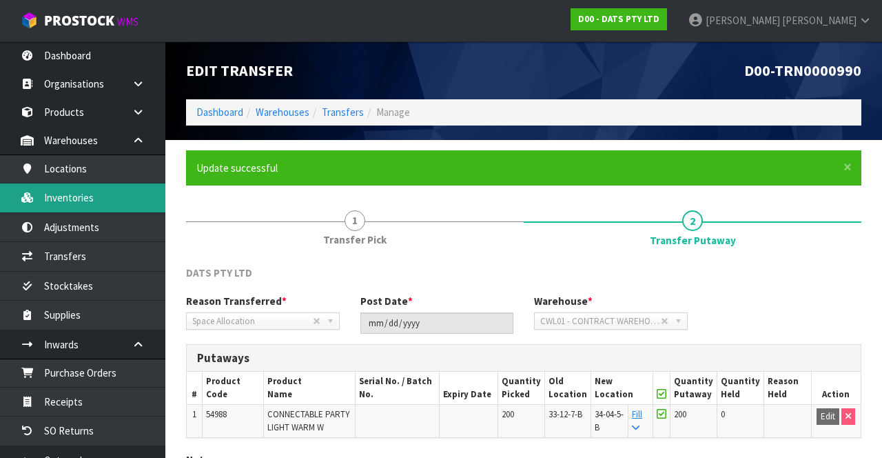
click at [68, 199] on link "Inventories" at bounding box center [82, 197] width 165 height 28
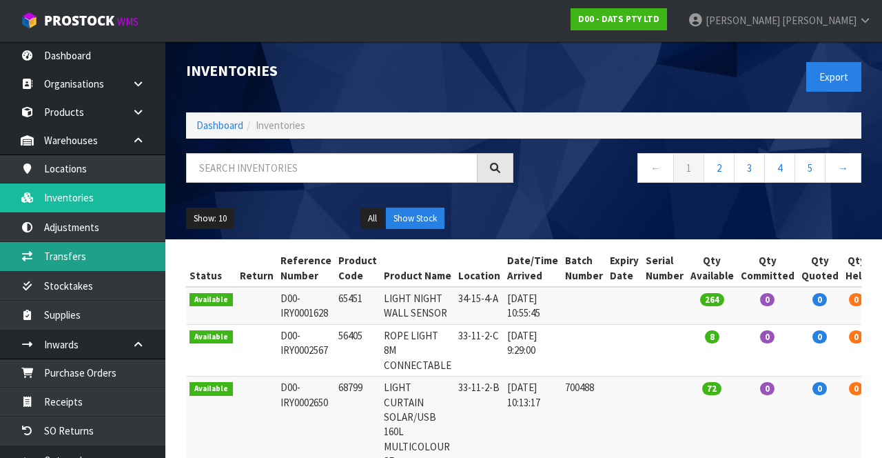
click at [66, 258] on link "Transfers" at bounding box center [82, 256] width 165 height 28
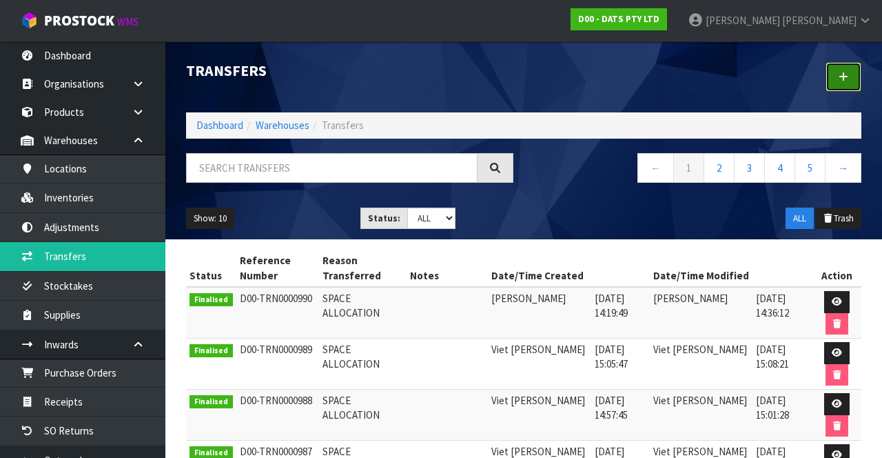
click at [855, 76] on link at bounding box center [844, 77] width 36 height 30
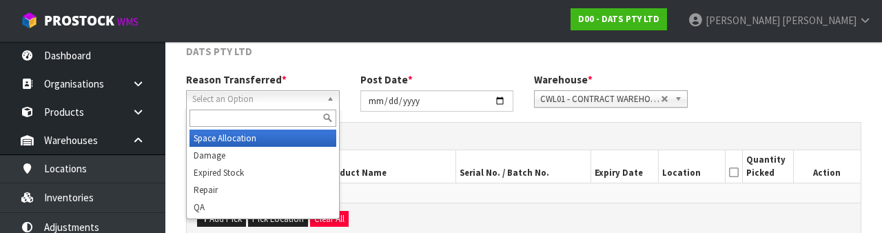
scroll to position [165, 0]
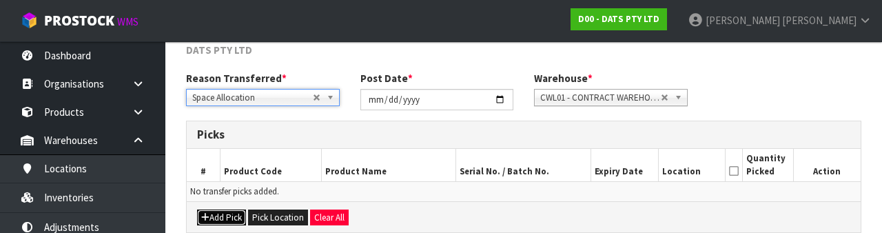
click at [215, 209] on button "Add Pick" at bounding box center [221, 217] width 49 height 17
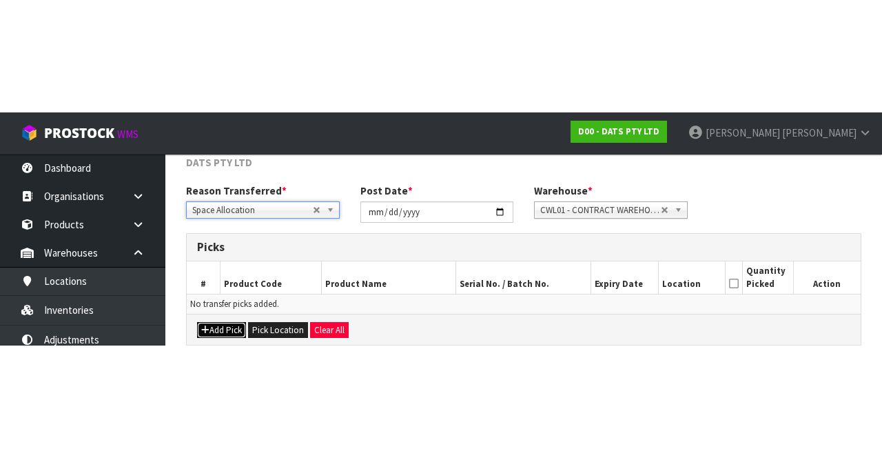
scroll to position [79, 0]
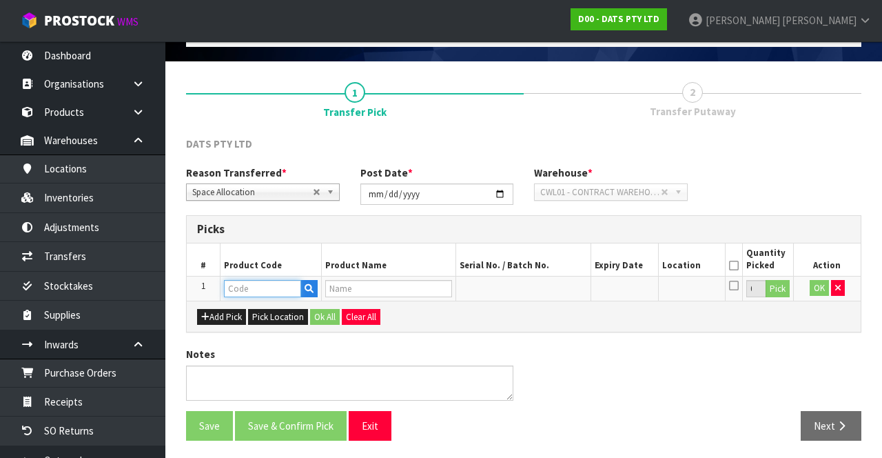
click at [237, 283] on input "text" at bounding box center [262, 288] width 77 height 17
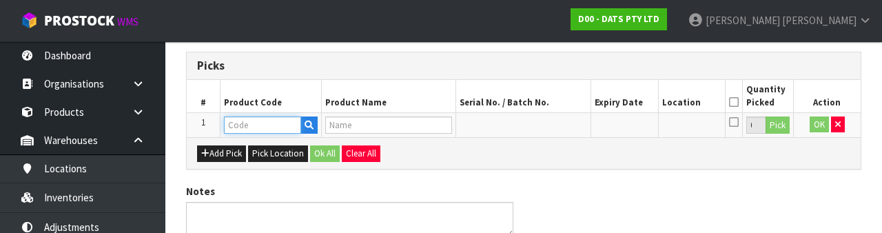
scroll to position [241, 0]
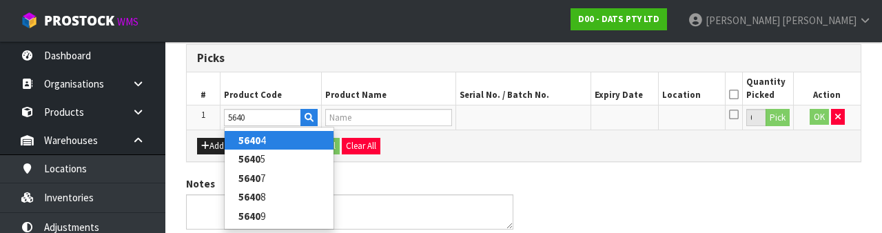
click at [242, 142] on strong "5640" at bounding box center [249, 140] width 22 height 13
type input "56404"
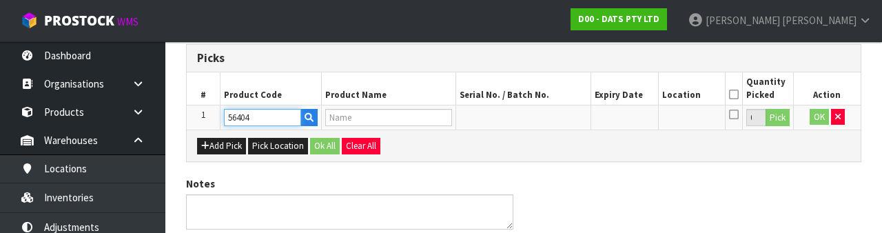
type input "ROPE LIGHT 8M CONNECTABLE"
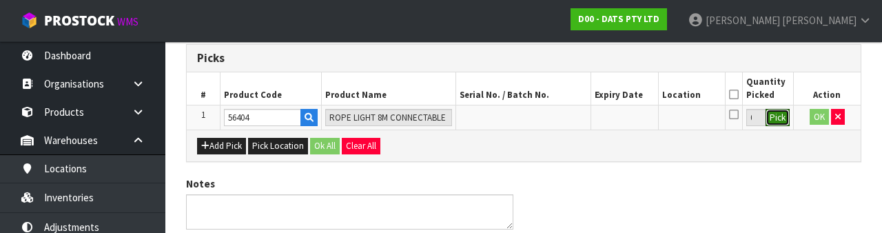
click at [772, 120] on button "Pick" at bounding box center [778, 118] width 24 height 18
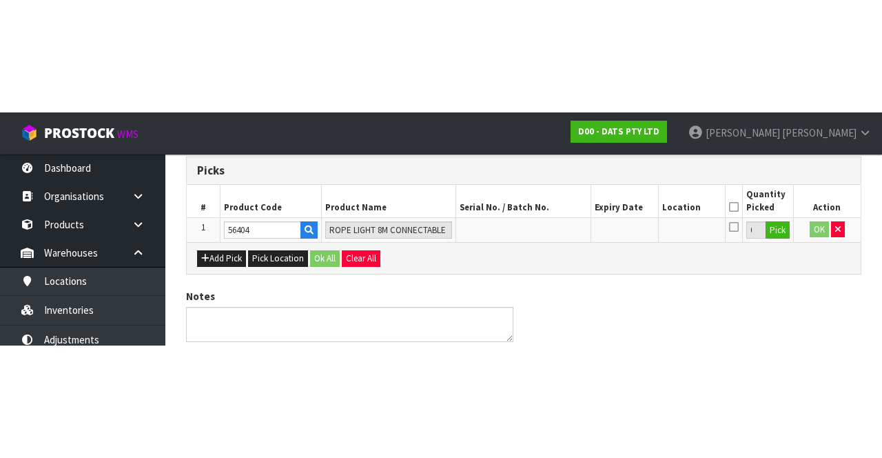
scroll to position [79, 0]
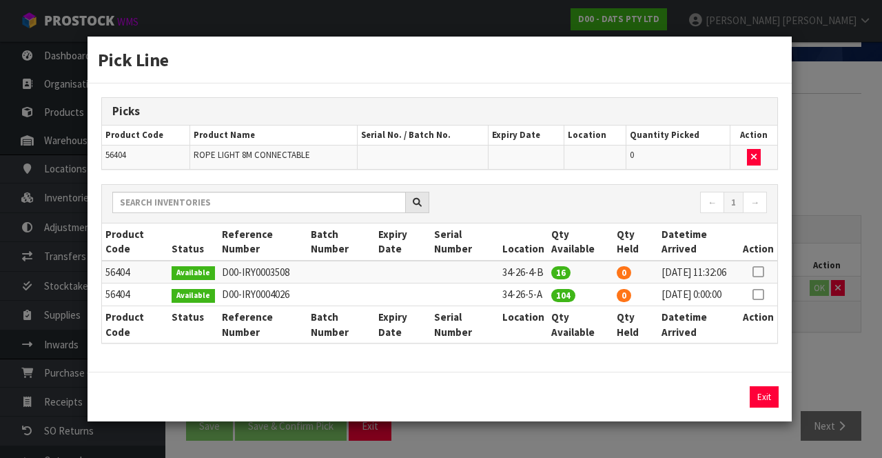
click at [757, 272] on icon at bounding box center [758, 272] width 11 height 1
copy td "34-26-5-A"
click at [708, 398] on button "Assign Pick" at bounding box center [717, 396] width 57 height 21
type input "16"
click at [815, 346] on div "Pick Line Picks Product Code Product Name Serial No. / Batch No. Expiry Date Lo…" at bounding box center [441, 229] width 882 height 458
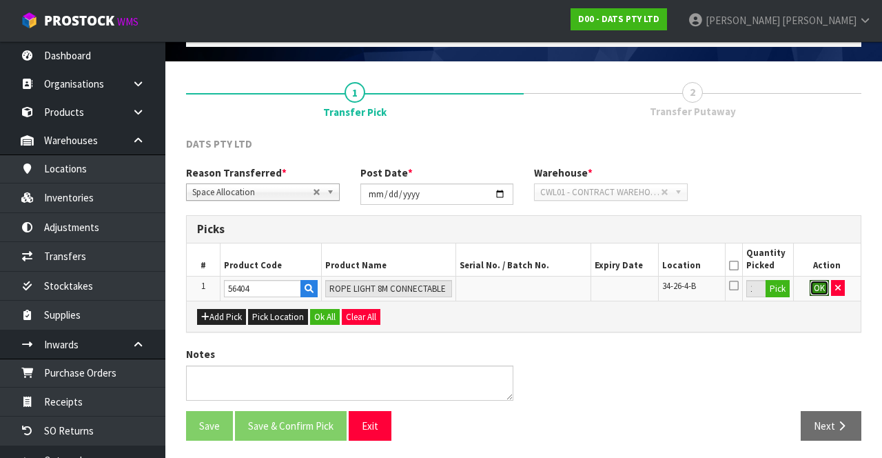
click at [816, 280] on button "OK" at bounding box center [819, 288] width 19 height 17
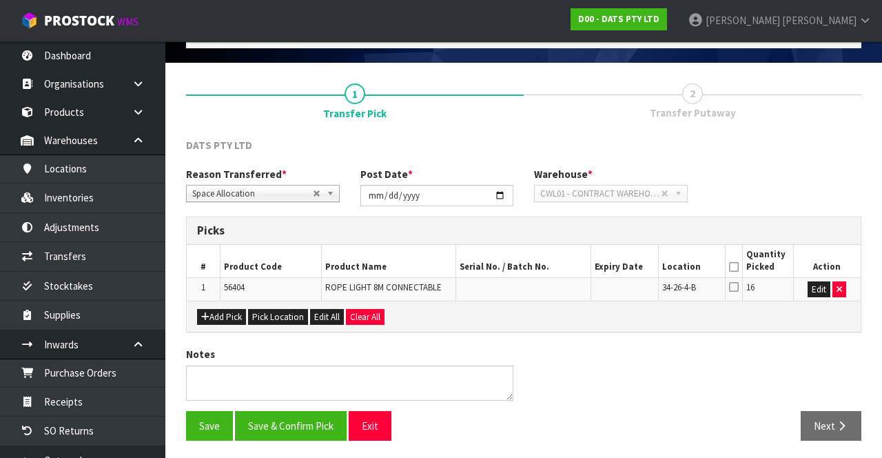
click at [738, 267] on icon at bounding box center [734, 267] width 10 height 1
click at [201, 419] on button "Save" at bounding box center [209, 426] width 47 height 30
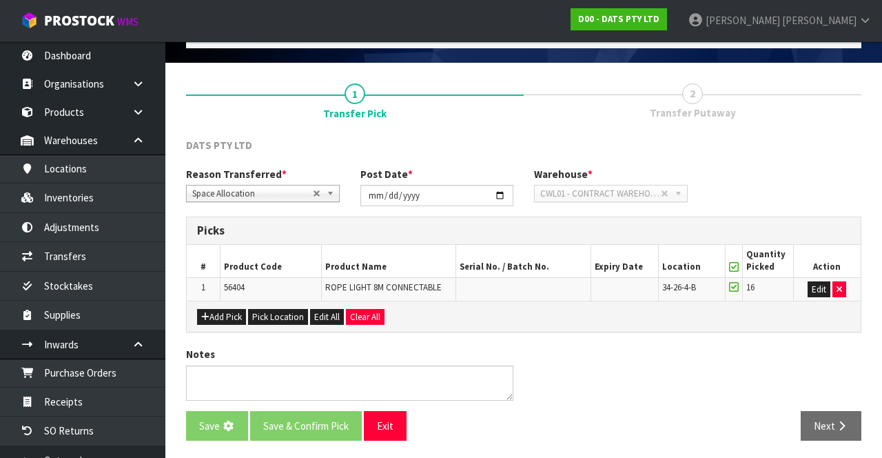
scroll to position [0, 0]
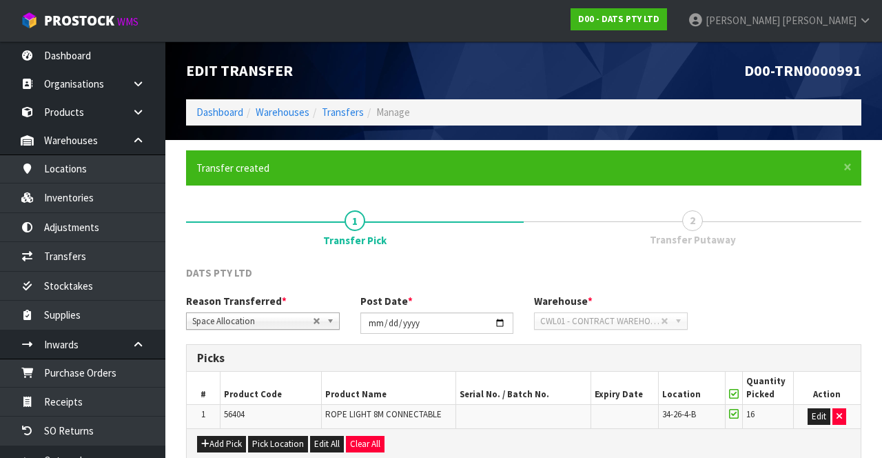
scroll to position [127, 0]
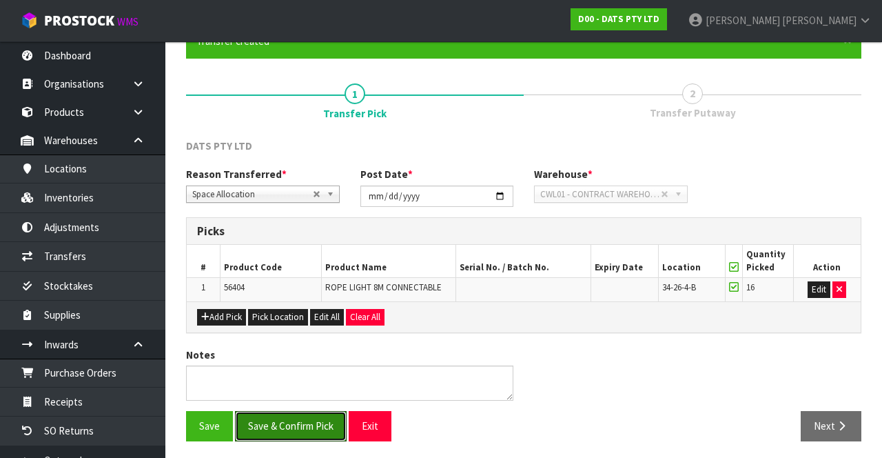
click at [296, 417] on button "Save & Confirm Pick" at bounding box center [291, 426] width 112 height 30
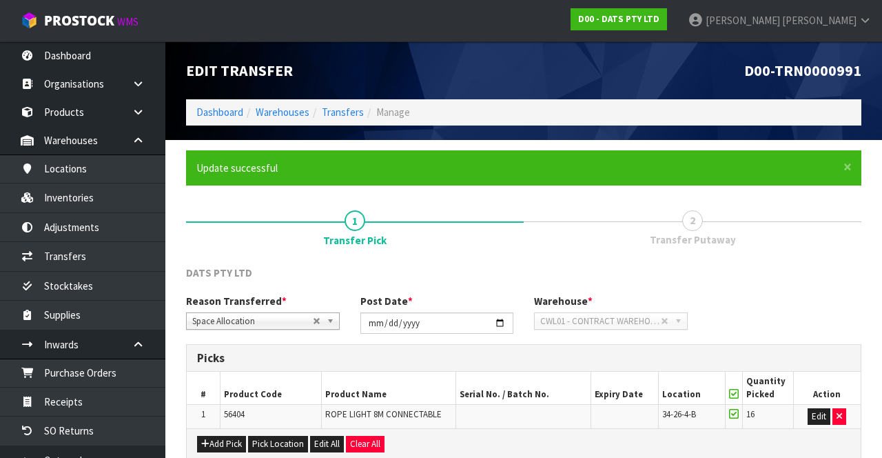
scroll to position [97, 0]
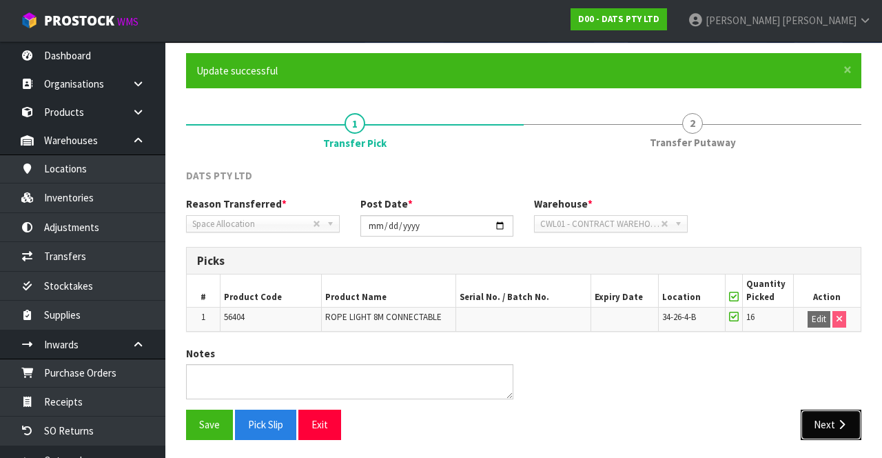
click at [831, 425] on button "Next" at bounding box center [831, 424] width 61 height 30
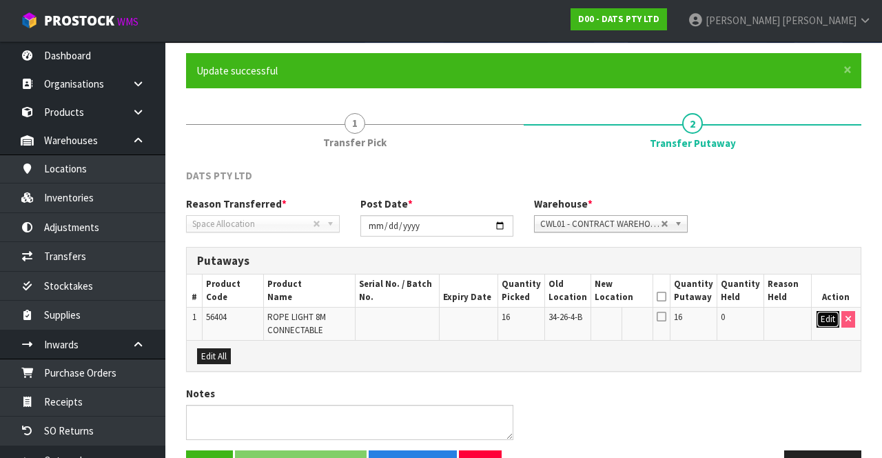
click at [824, 323] on button "Edit" at bounding box center [828, 319] width 23 height 17
paste input "34-26-5-A"
type input "34-26-5-A"
click at [834, 322] on button "OK" at bounding box center [828, 319] width 19 height 17
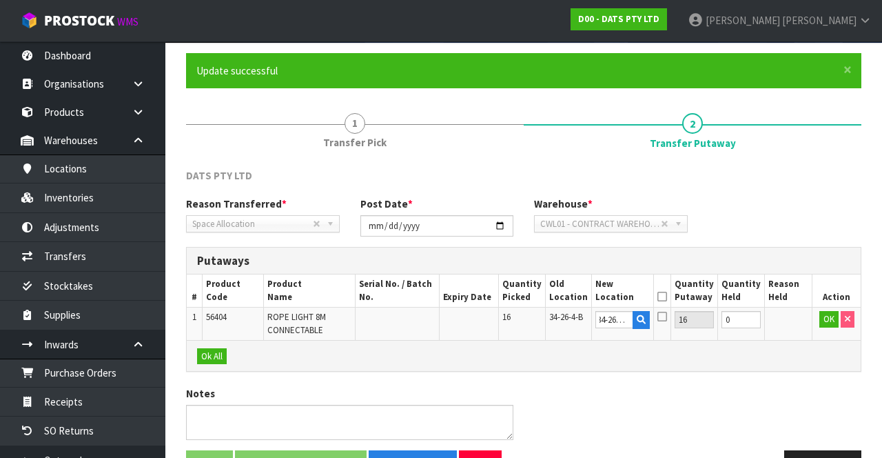
scroll to position [0, 0]
click at [666, 296] on icon at bounding box center [662, 296] width 10 height 1
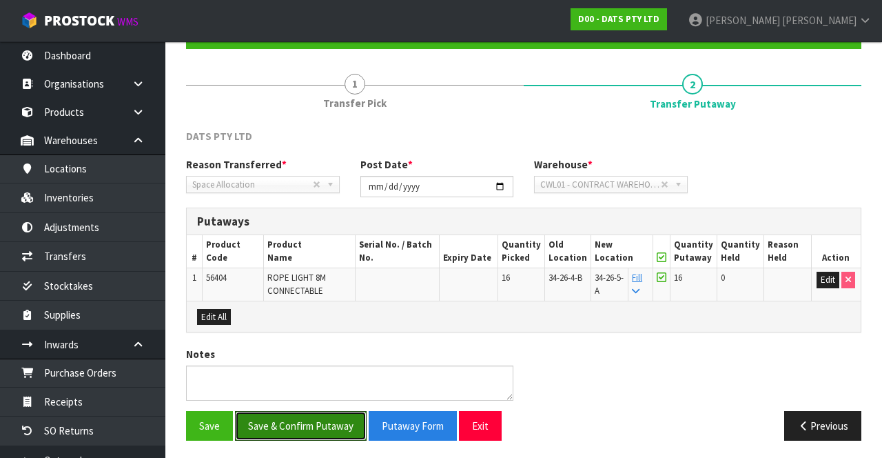
click at [281, 411] on button "Save & Confirm Putaway" at bounding box center [301, 426] width 132 height 30
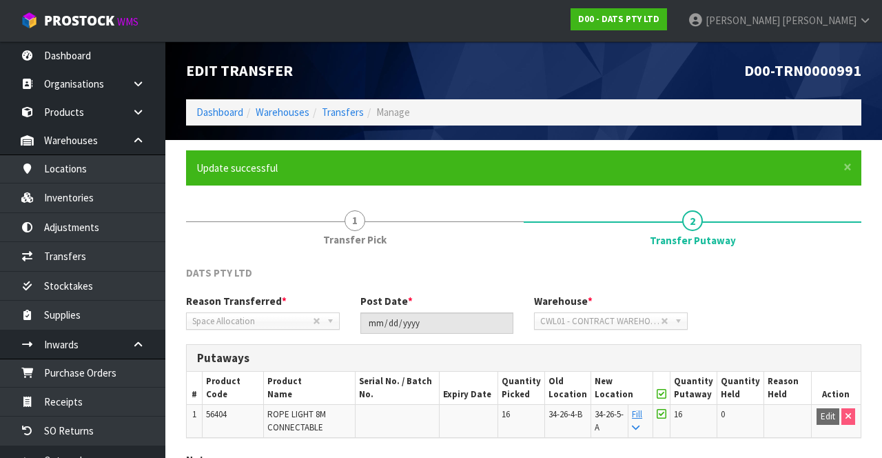
scroll to position [107, 0]
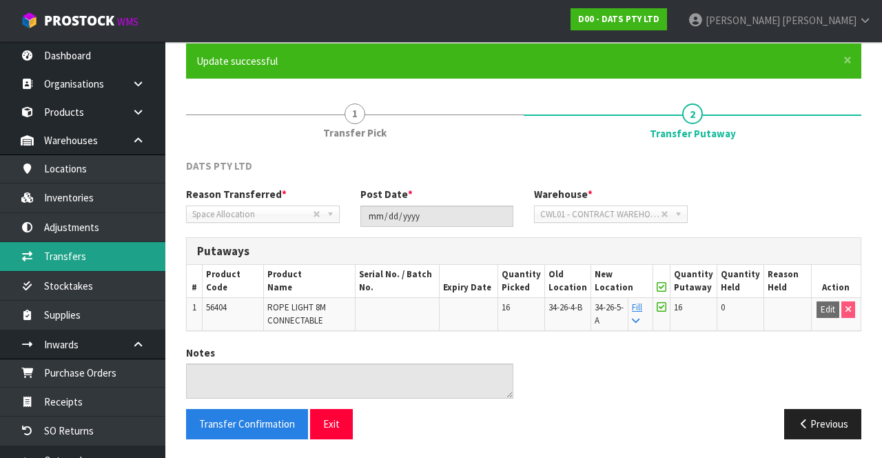
click at [43, 263] on link "Transfers" at bounding box center [82, 256] width 165 height 28
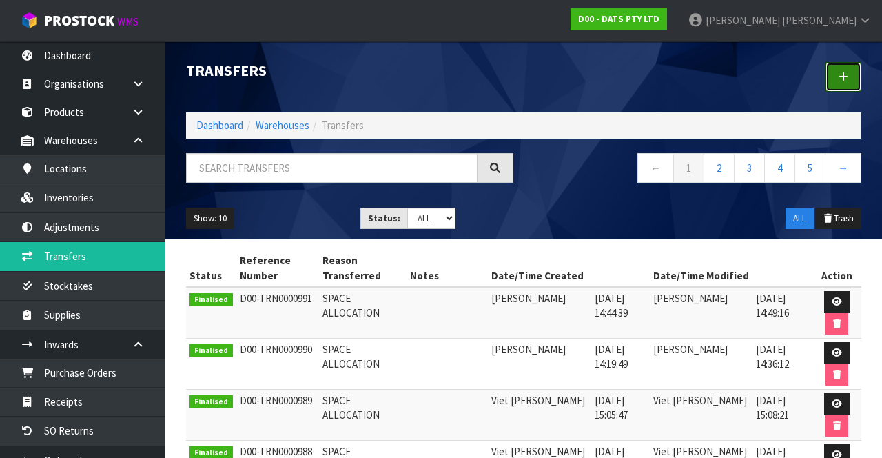
click at [847, 83] on link at bounding box center [844, 77] width 36 height 30
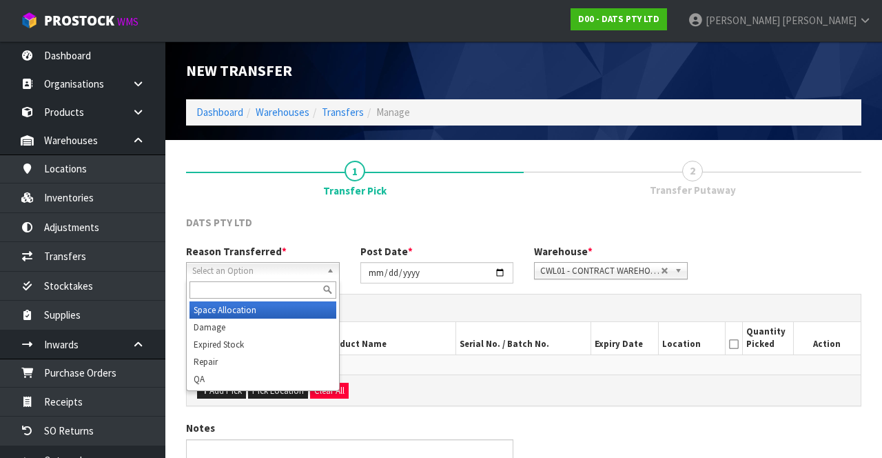
click at [227, 263] on span "Select an Option" at bounding box center [256, 271] width 129 height 17
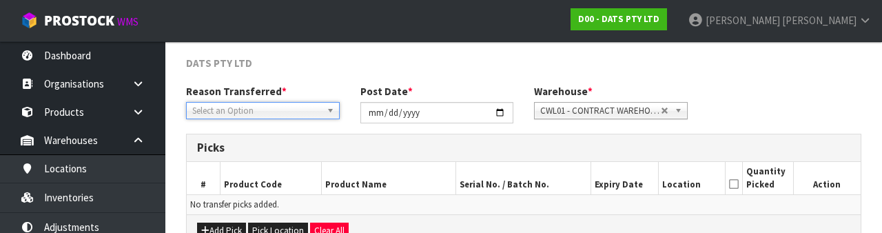
scroll to position [165, 0]
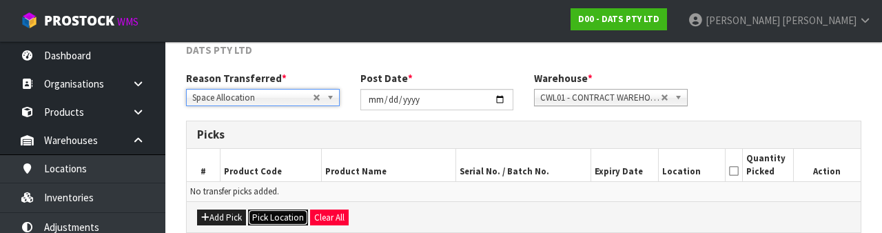
click at [273, 214] on button "Pick Location" at bounding box center [278, 217] width 60 height 17
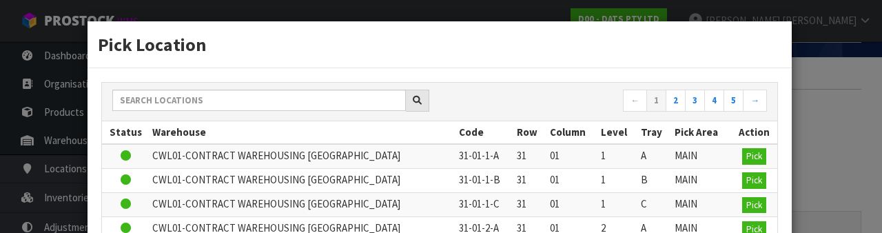
click at [832, 168] on div "Pick Location ← 1 2 3 4 5 → Status Warehouse Code Row Column Level Tray Pick Ar…" at bounding box center [441, 116] width 882 height 233
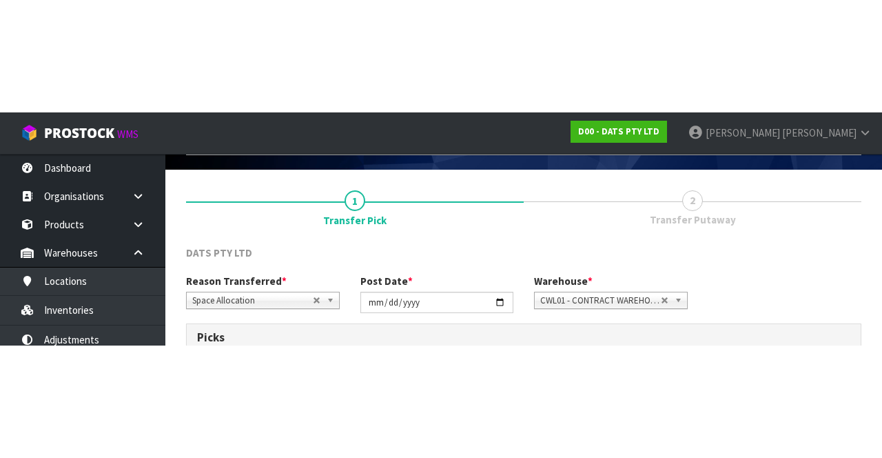
scroll to position [74, 0]
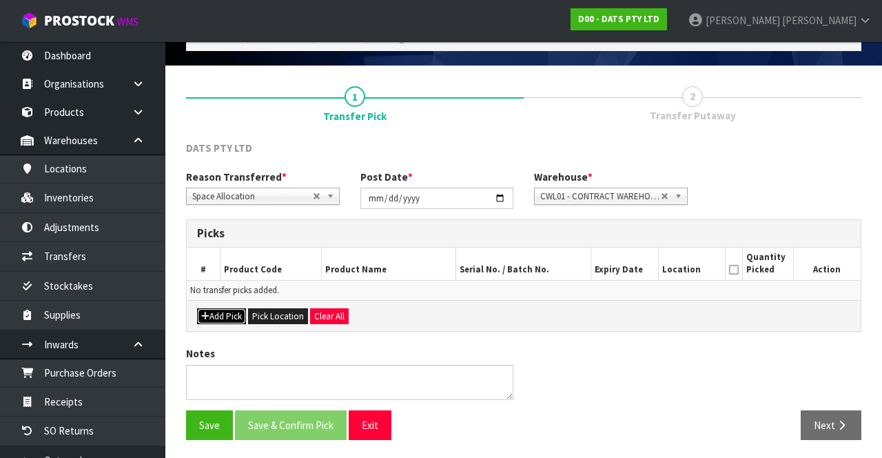
click at [205, 313] on icon "button" at bounding box center [205, 315] width 8 height 9
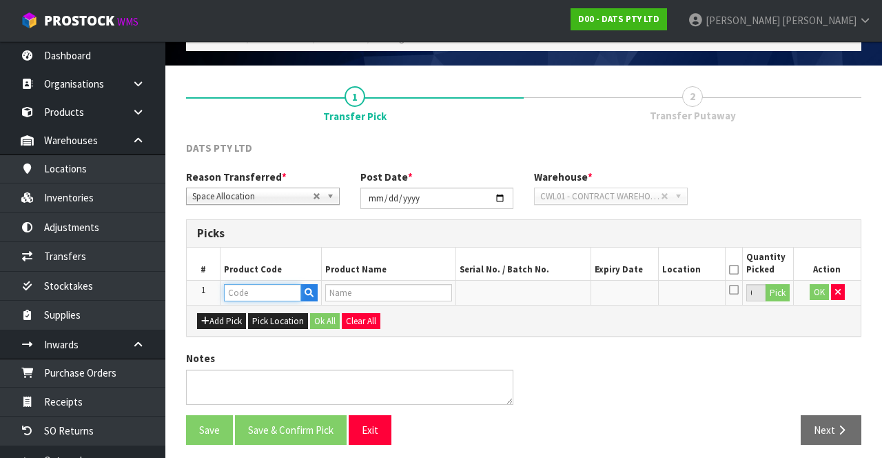
click at [229, 289] on input "text" at bounding box center [262, 292] width 77 height 17
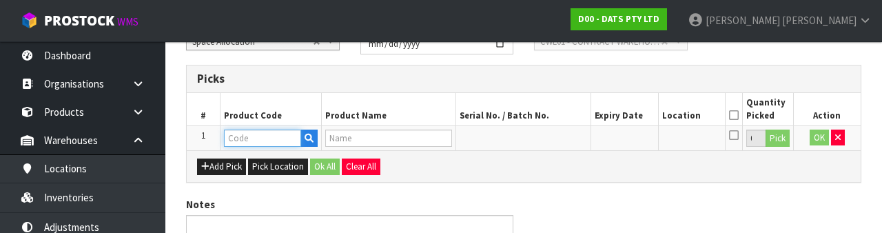
scroll to position [241, 0]
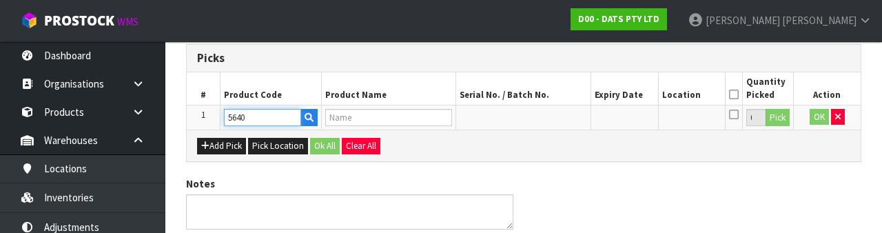
type input "56405"
type input "ROPE LIGHT 8M CONNECTABLE"
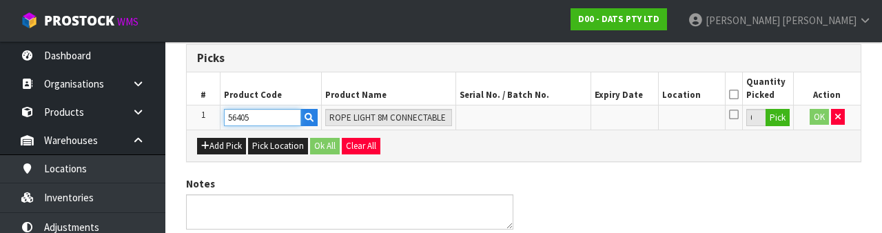
type input "56405"
click at [782, 120] on button "Pick" at bounding box center [778, 118] width 24 height 18
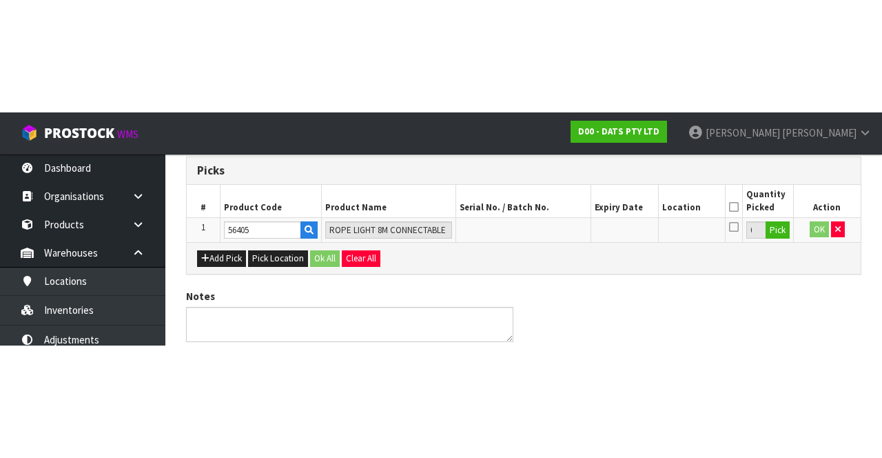
scroll to position [79, 0]
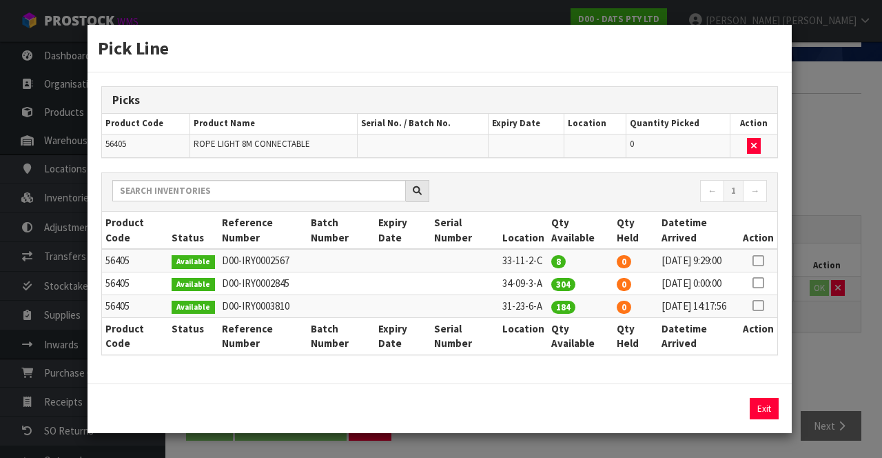
click at [759, 260] on icon at bounding box center [758, 260] width 11 height 1
click at [767, 272] on td at bounding box center [758, 260] width 38 height 23
click at [735, 419] on button "Assign Pick" at bounding box center [717, 408] width 57 height 21
type input "8"
click at [761, 306] on icon at bounding box center [758, 305] width 11 height 1
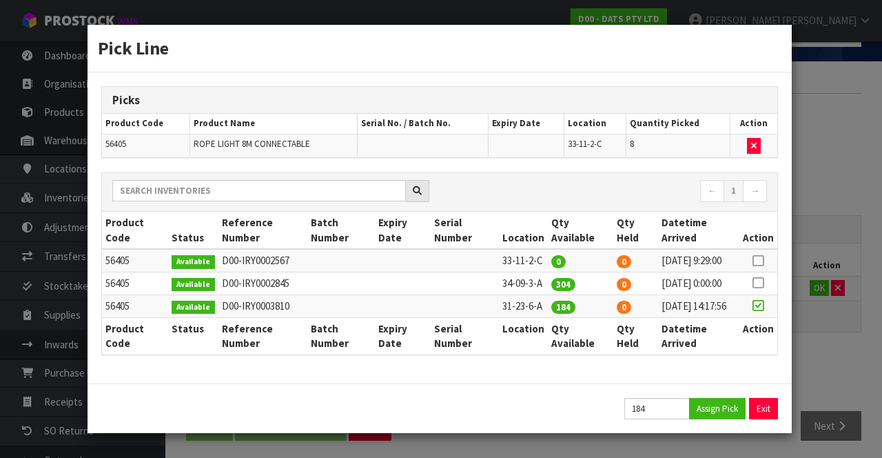
click at [759, 306] on icon at bounding box center [758, 305] width 11 height 1
click at [762, 283] on icon at bounding box center [758, 283] width 11 height 1
type input "304"
click at [720, 419] on button "Assign Pick" at bounding box center [717, 408] width 57 height 21
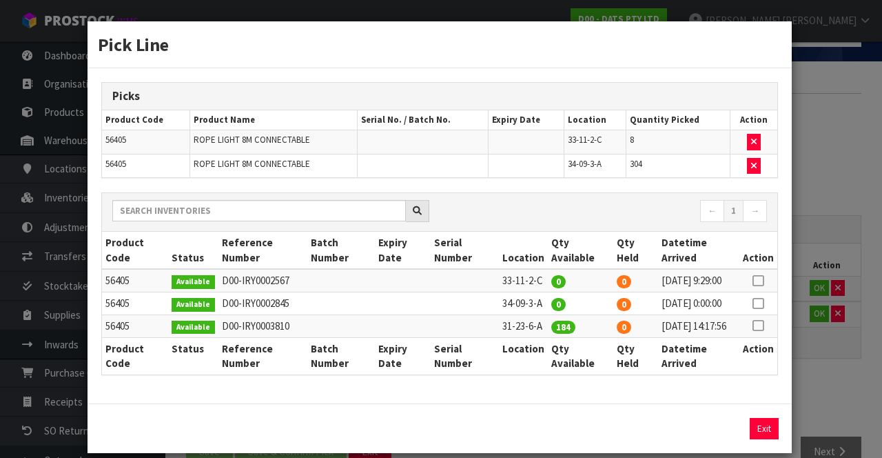
click at [761, 326] on icon at bounding box center [758, 325] width 11 height 1
click at [724, 439] on button "Assign Pick" at bounding box center [717, 428] width 57 height 21
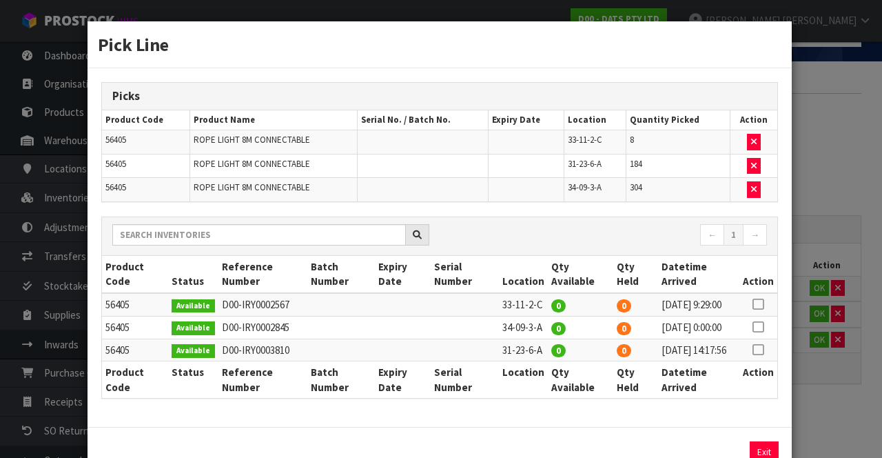
click at [837, 371] on div "Pick Line Picks Product Code Product Name Serial No. / Batch No. Expiry Date Lo…" at bounding box center [441, 229] width 882 height 458
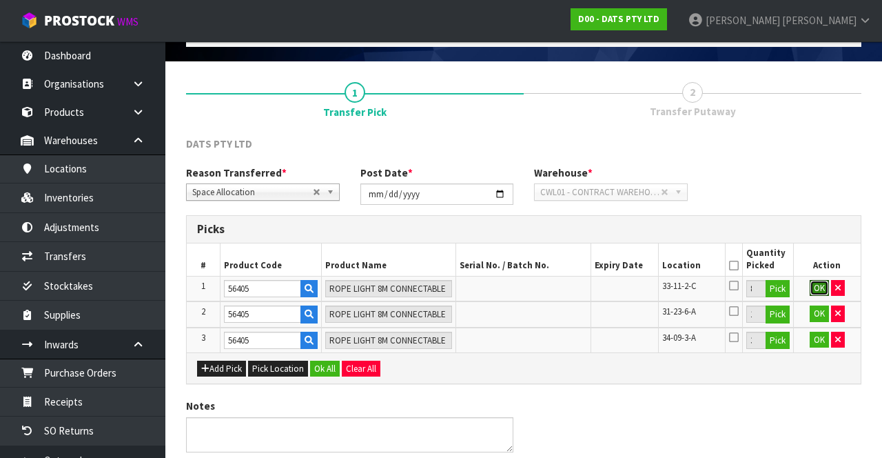
click at [821, 280] on button "OK" at bounding box center [819, 288] width 19 height 17
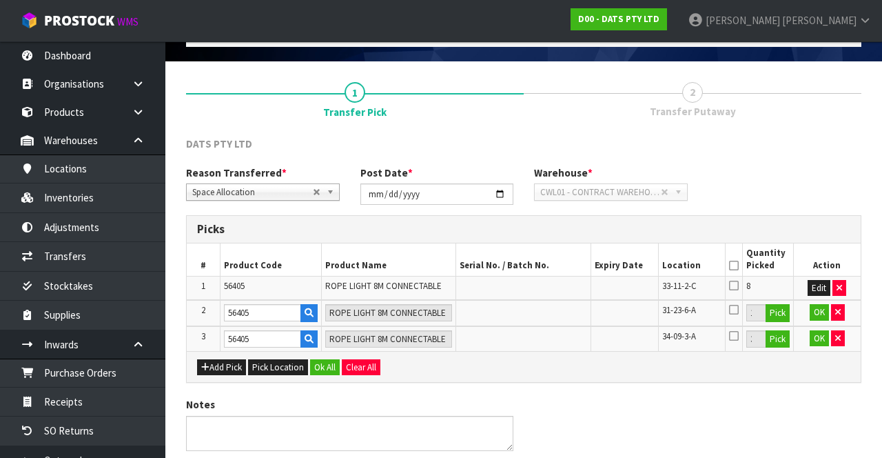
scroll to position [76, 0]
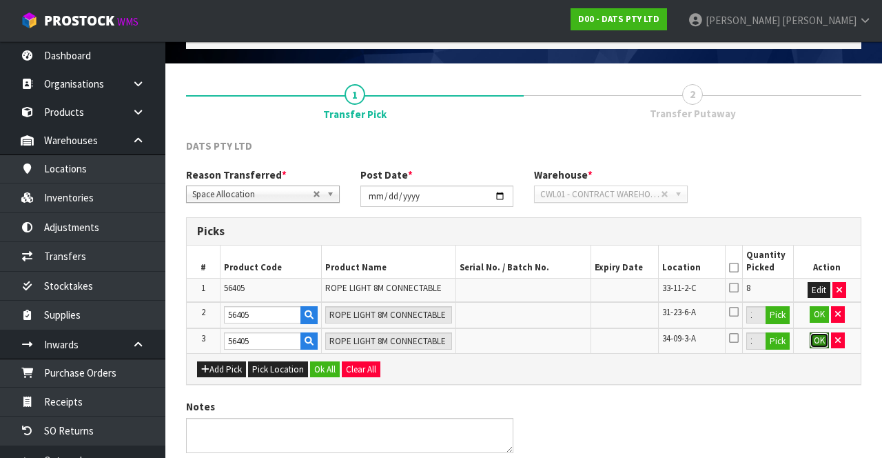
click at [820, 332] on button "OK" at bounding box center [819, 340] width 19 height 17
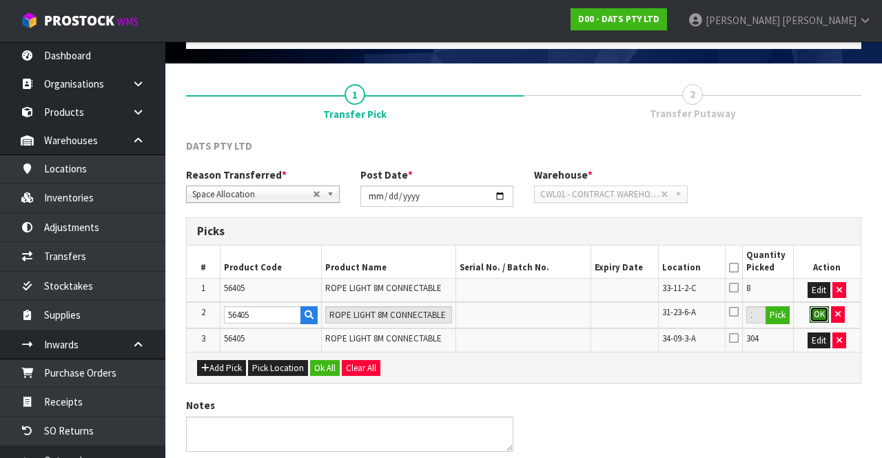
click at [819, 311] on button "OK" at bounding box center [819, 314] width 19 height 17
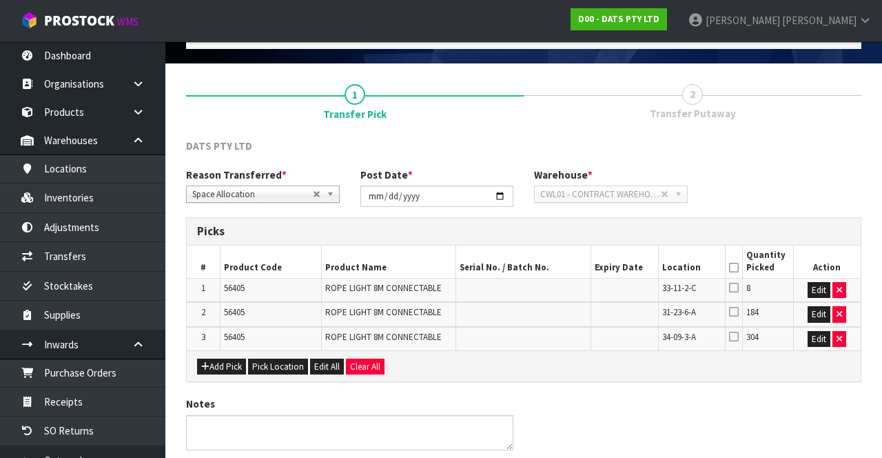
scroll to position [125, 0]
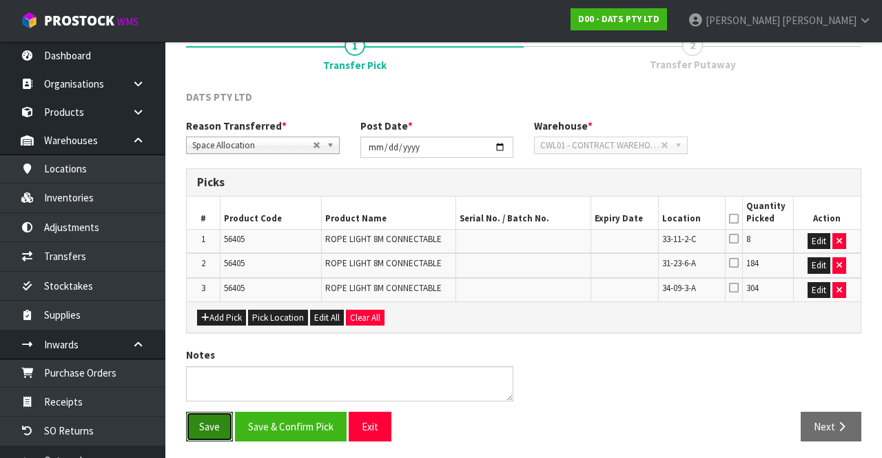
click at [196, 413] on button "Save" at bounding box center [209, 426] width 47 height 30
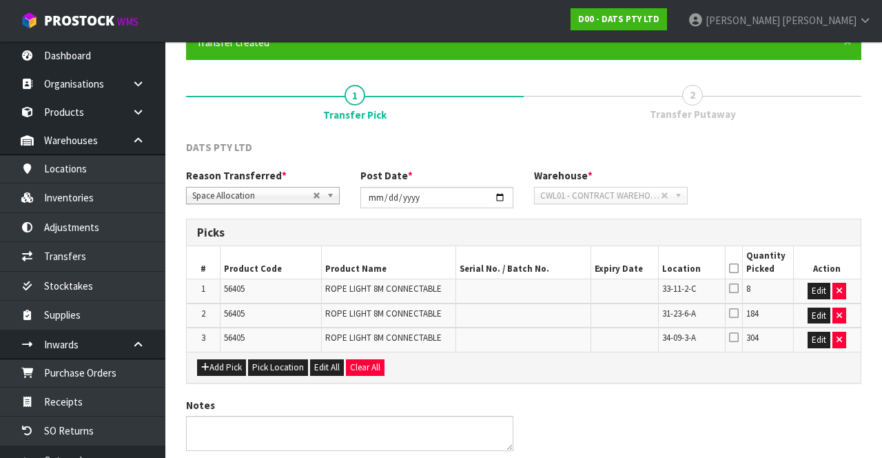
scroll to position [0, 0]
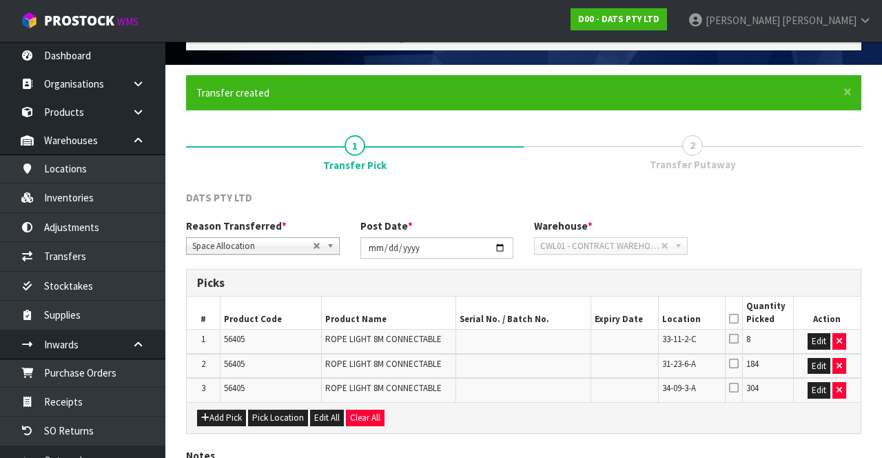
scroll to position [72, 0]
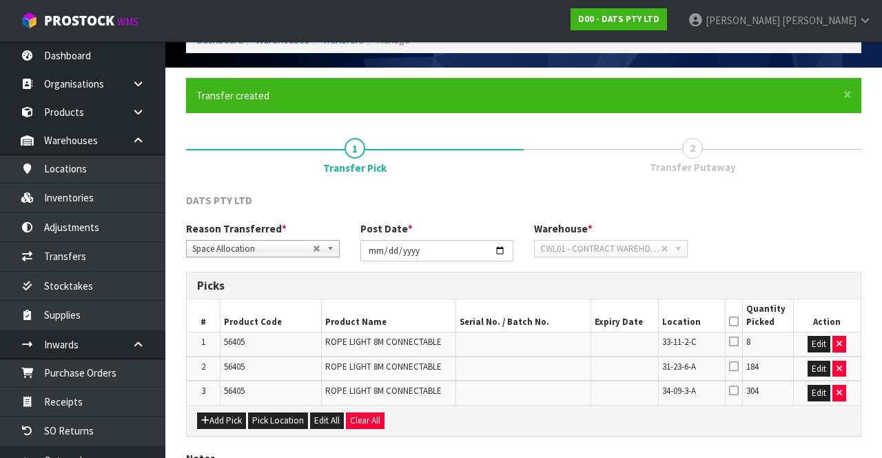
click at [737, 387] on icon at bounding box center [734, 390] width 10 height 11
click at [0, 0] on input "checkbox" at bounding box center [0, 0] width 0 height 0
click at [733, 338] on icon at bounding box center [734, 341] width 10 height 11
click at [0, 0] on input "checkbox" at bounding box center [0, 0] width 0 height 0
copy span "31-23-6-A"
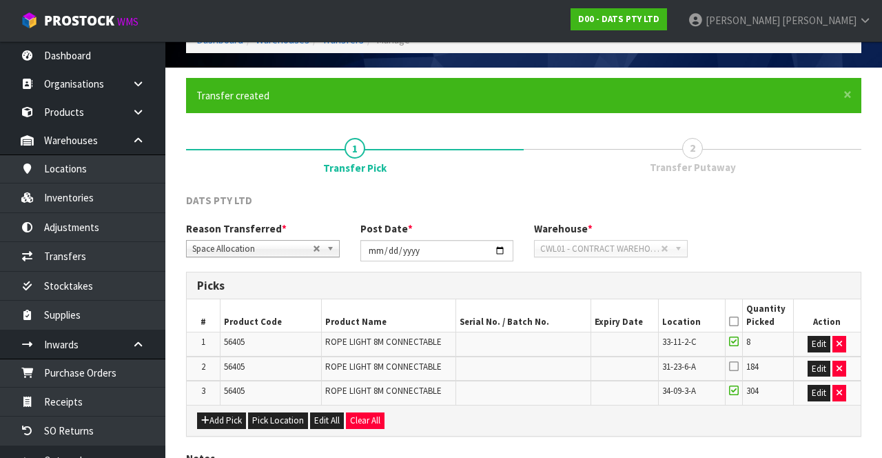
click at [775, 227] on div "Reason Transferred * Space Allocation Damage Expired Stock Repair QA Space Allo…" at bounding box center [524, 246] width 696 height 50
click at [839, 364] on icon "button" at bounding box center [840, 368] width 6 height 9
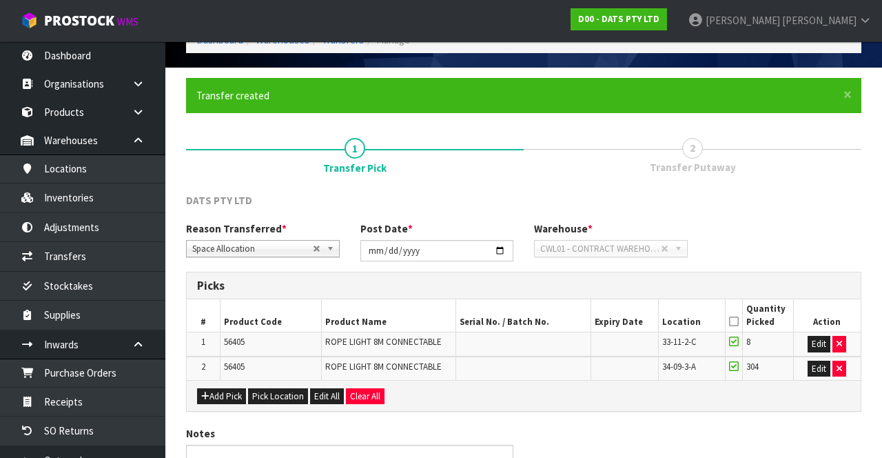
scroll to position [152, 0]
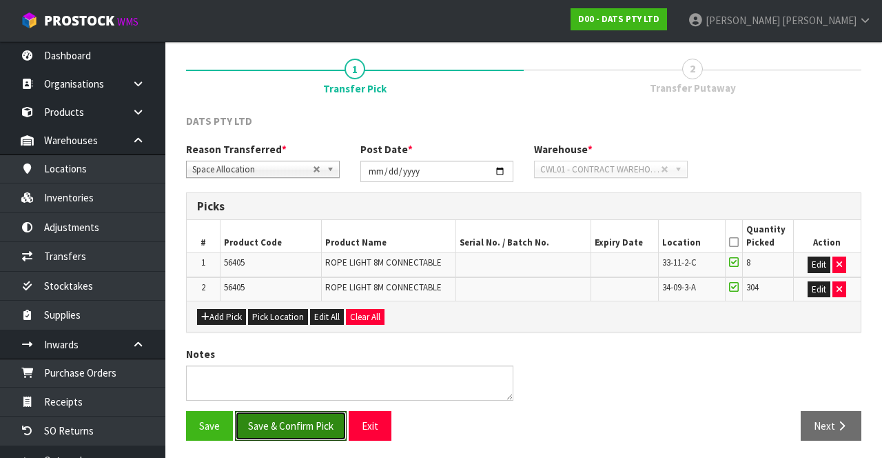
click at [278, 413] on button "Save & Confirm Pick" at bounding box center [291, 426] width 112 height 30
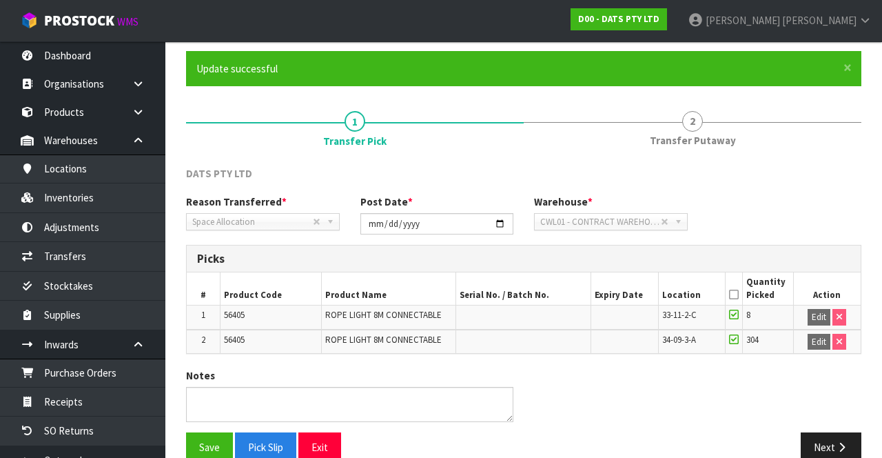
scroll to position [106, 0]
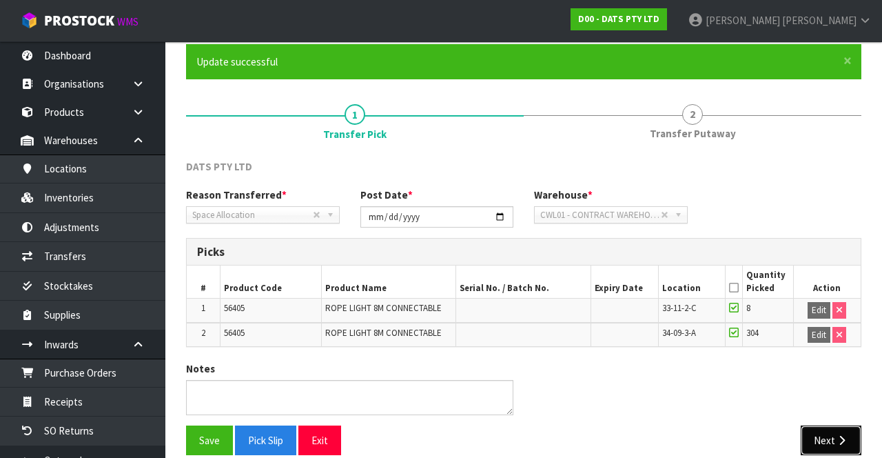
click at [837, 427] on button "Next" at bounding box center [831, 440] width 61 height 30
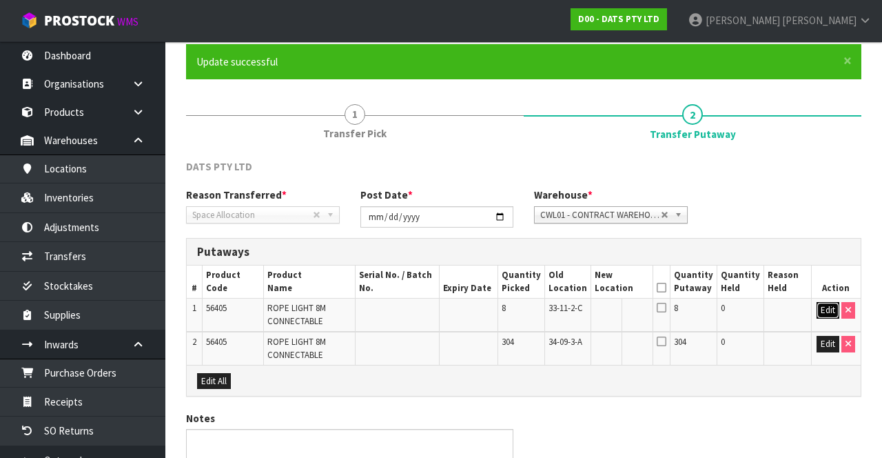
click at [827, 303] on button "Edit" at bounding box center [828, 310] width 23 height 17
paste input "31-23-6-A"
type input "31-23-6-A"
click at [820, 305] on button "OK" at bounding box center [828, 310] width 19 height 17
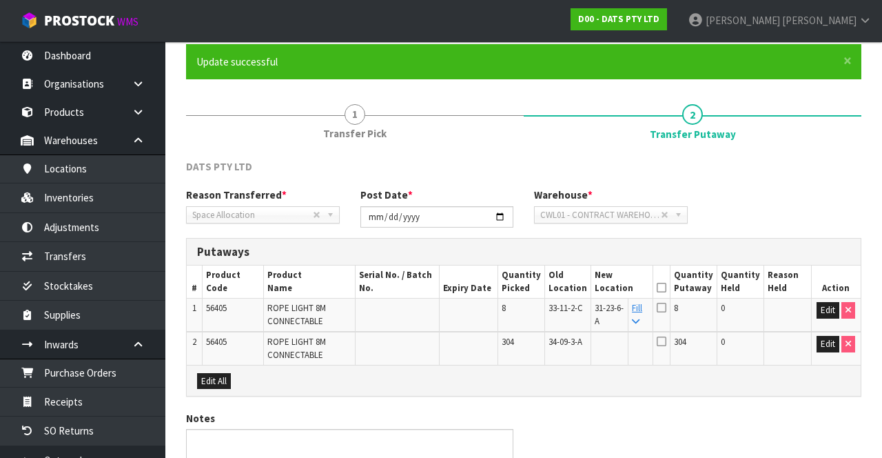
click at [642, 305] on link "Fill" at bounding box center [637, 314] width 10 height 24
click at [666, 287] on icon at bounding box center [662, 287] width 10 height 1
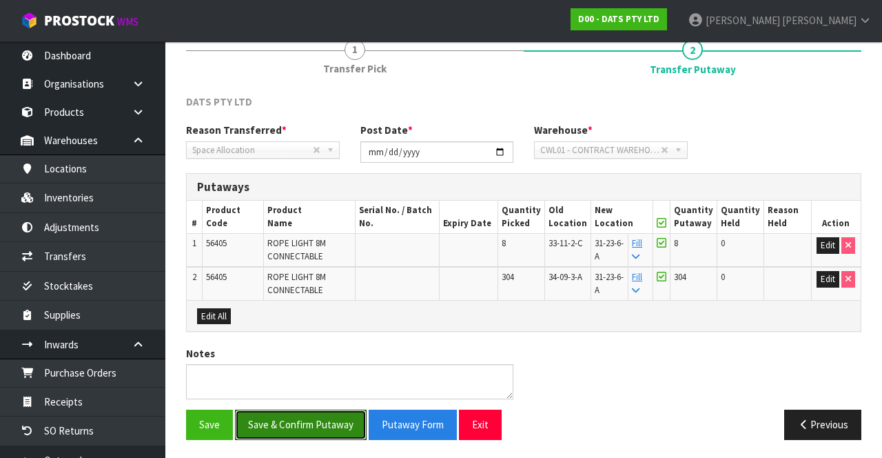
click at [285, 417] on button "Save & Confirm Putaway" at bounding box center [301, 424] width 132 height 30
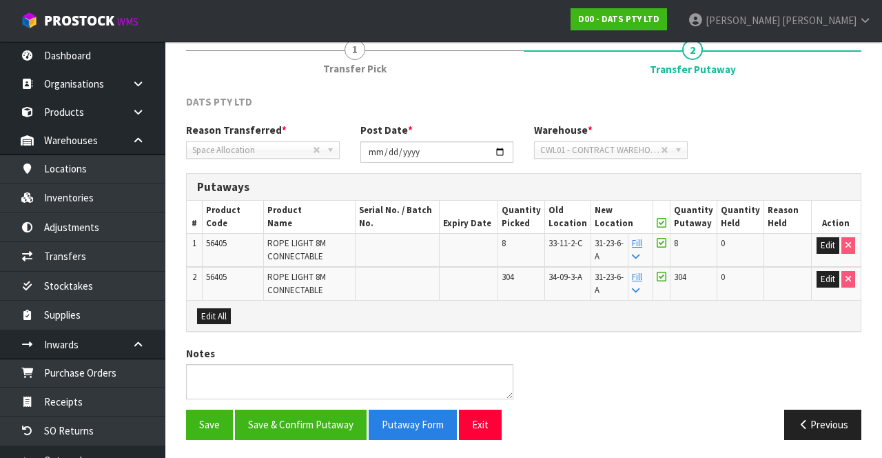
scroll to position [0, 0]
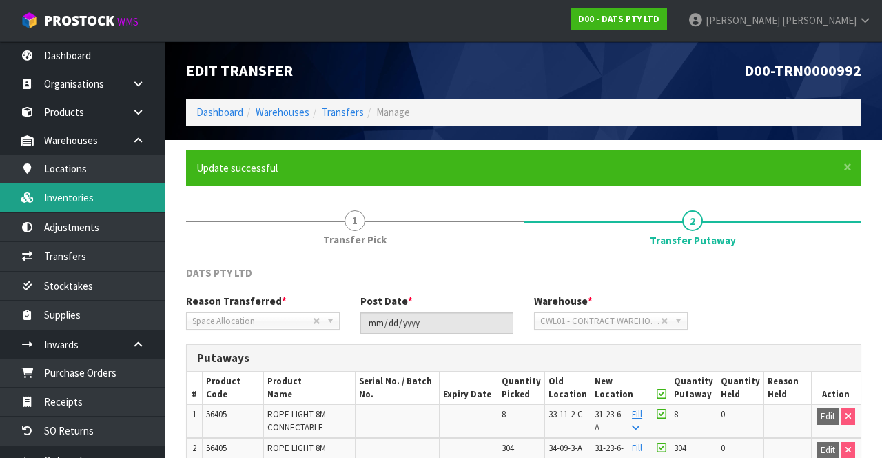
click at [96, 204] on link "Inventories" at bounding box center [82, 197] width 165 height 28
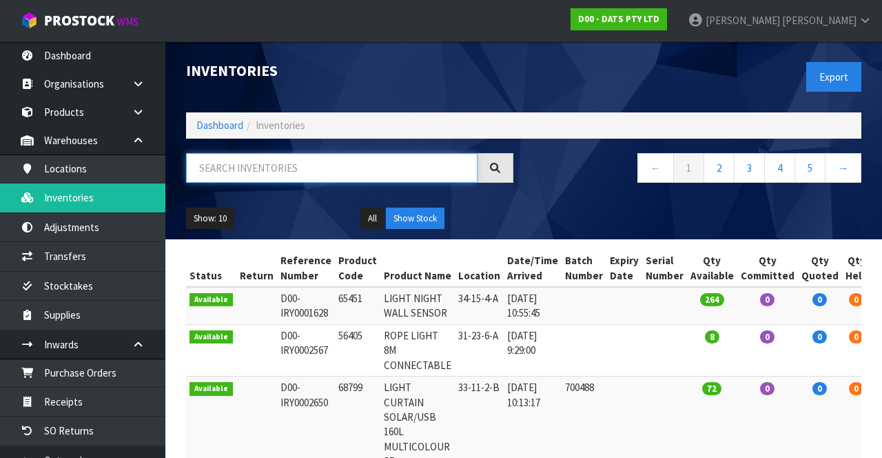
click at [323, 170] on input "text" at bounding box center [332, 168] width 292 height 30
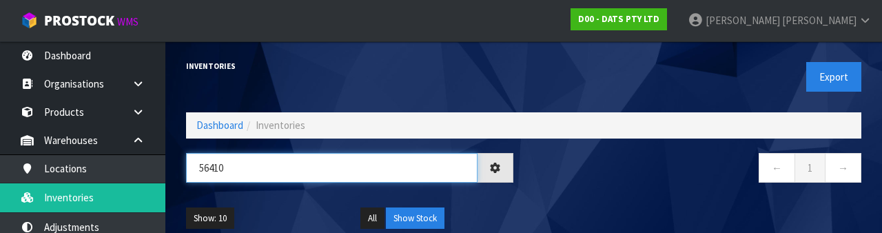
type input "56410"
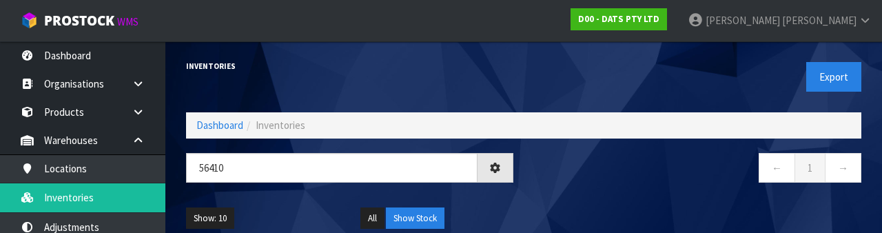
click at [600, 172] on nav "← 1 →" at bounding box center [697, 170] width 327 height 34
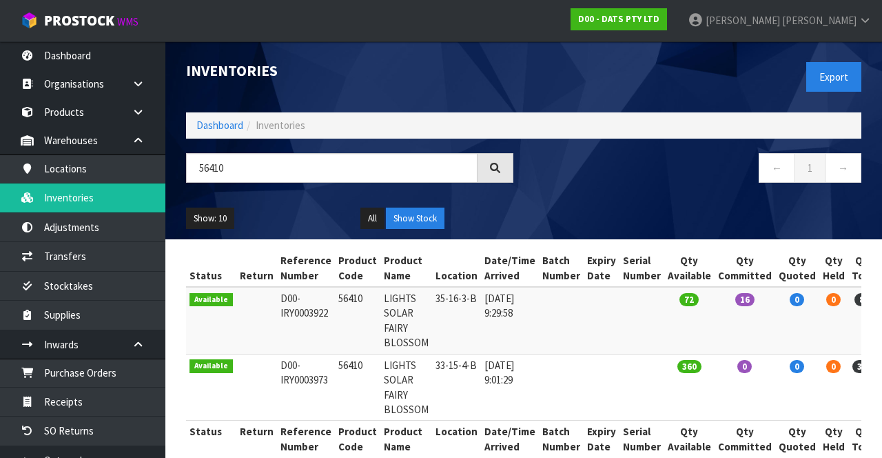
copy td "56410"
click at [335, 346] on td "56410" at bounding box center [357, 320] width 45 height 67
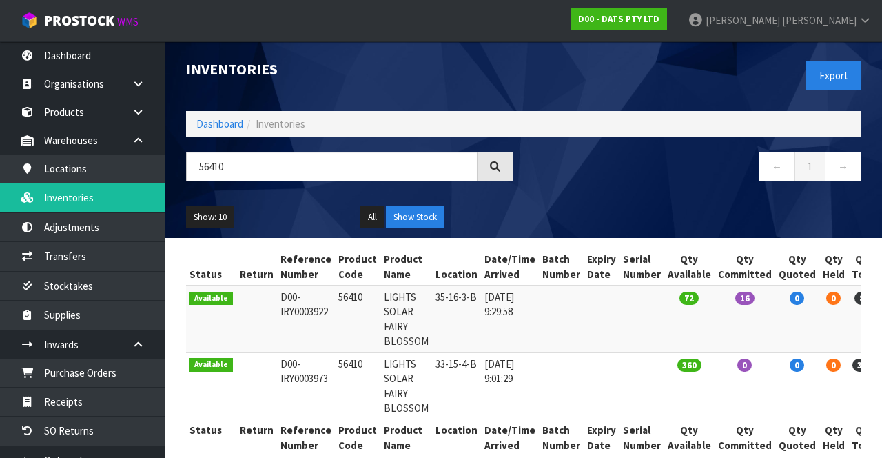
copy td "56410"
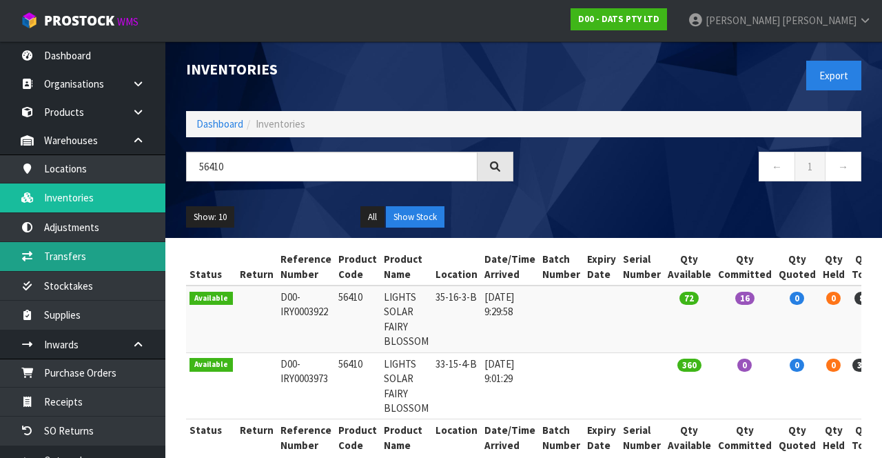
click at [72, 266] on link "Transfers" at bounding box center [82, 256] width 165 height 28
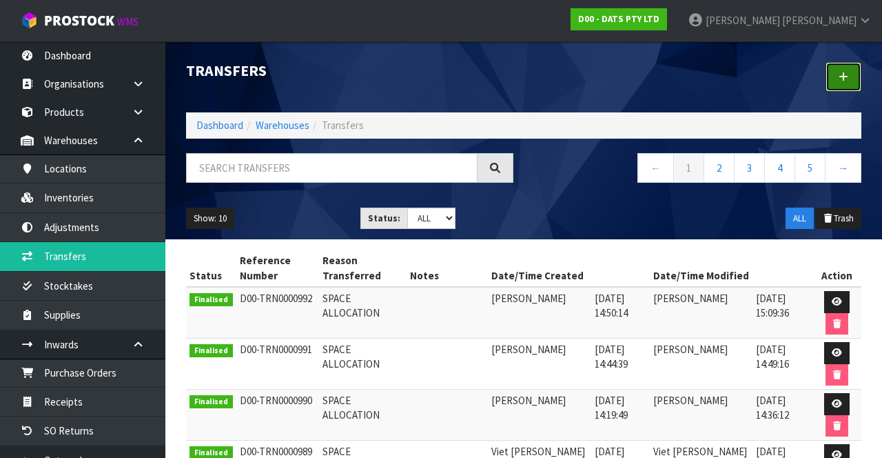
click at [852, 71] on link at bounding box center [844, 77] width 36 height 30
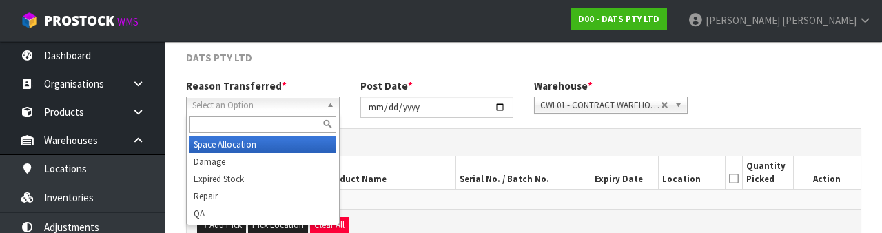
scroll to position [165, 0]
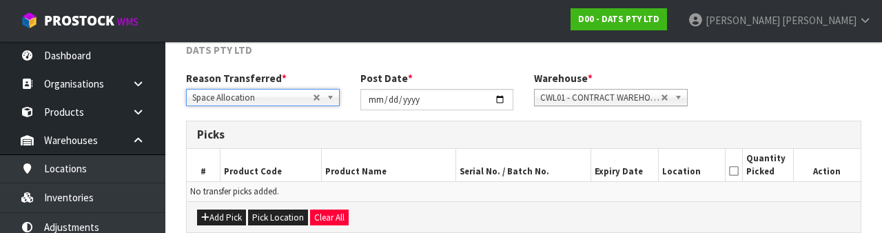
click at [401, 203] on div "Add Pick Pick Location Clear All" at bounding box center [524, 216] width 674 height 31
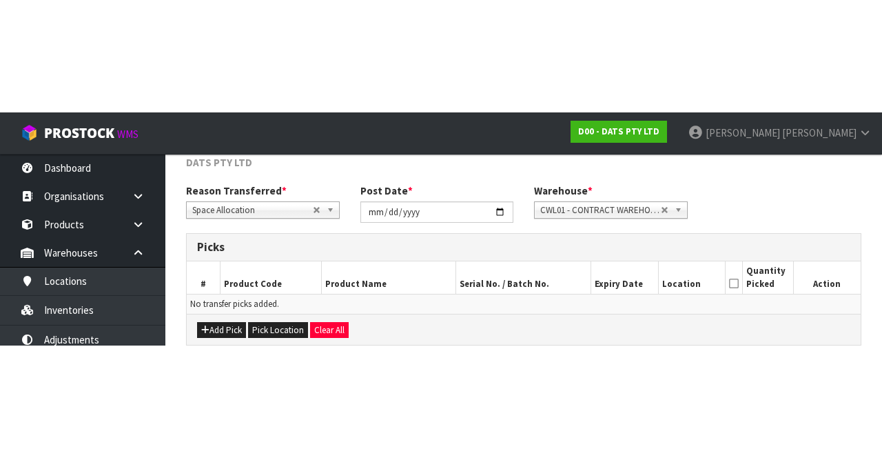
scroll to position [74, 0]
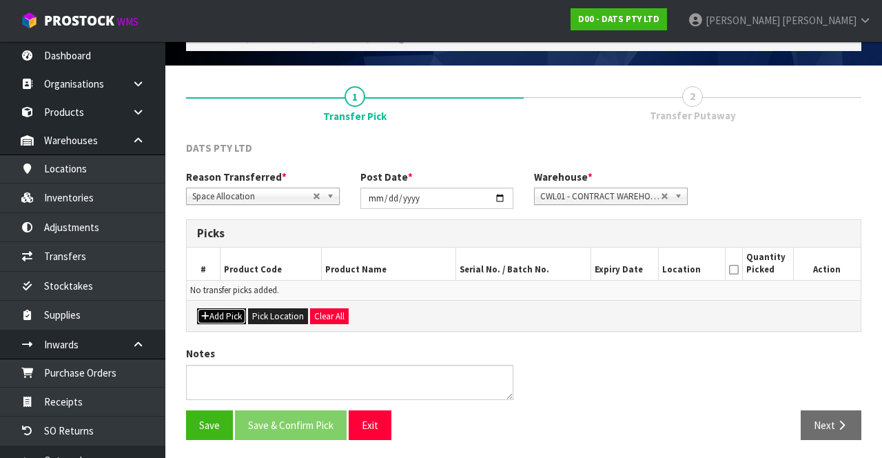
click at [215, 309] on button "Add Pick" at bounding box center [221, 316] width 49 height 17
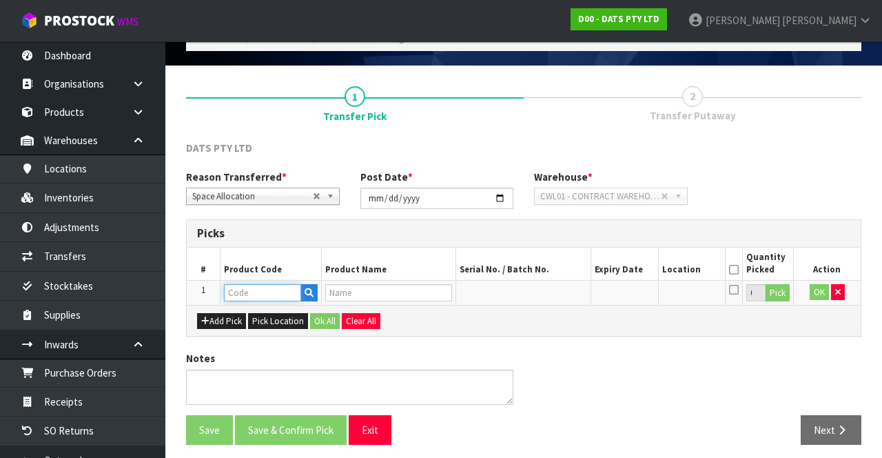
paste input "56410"
type input "56410"
type input "LIGHTS SOLAR FAIRY BLOSSOM"
type input "56410"
click at [784, 288] on button "Pick" at bounding box center [778, 293] width 24 height 18
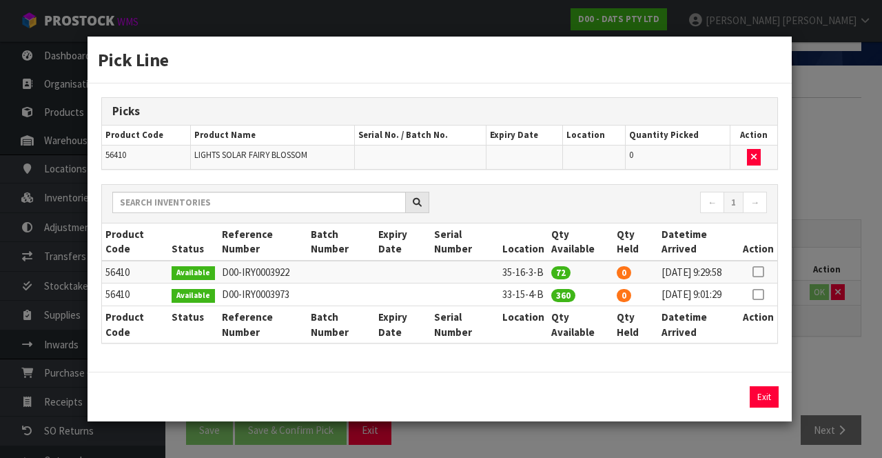
click at [759, 272] on icon at bounding box center [758, 272] width 11 height 1
click at [719, 406] on button "Assign Pick" at bounding box center [717, 396] width 57 height 21
type input "72"
copy td "33-15-4-B"
click at [823, 360] on div "Pick Line Picks Product Code Product Name Serial No. / Batch No. Expiry Date Lo…" at bounding box center [441, 229] width 882 height 458
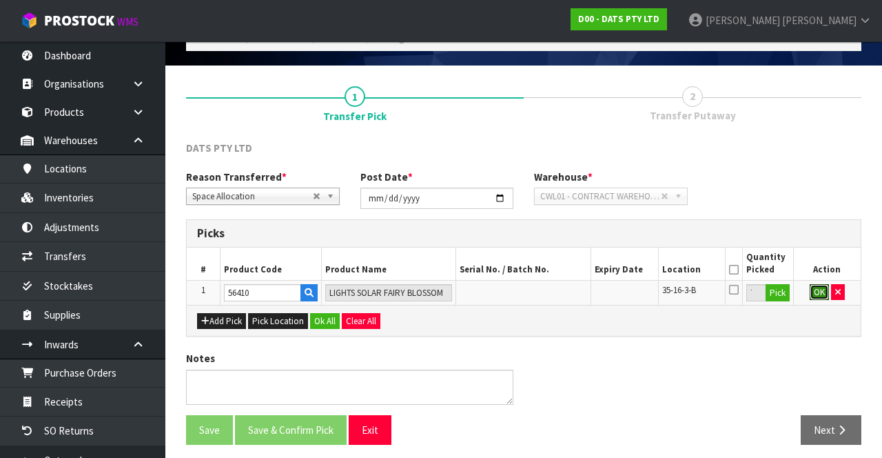
click at [812, 287] on button "OK" at bounding box center [819, 292] width 19 height 17
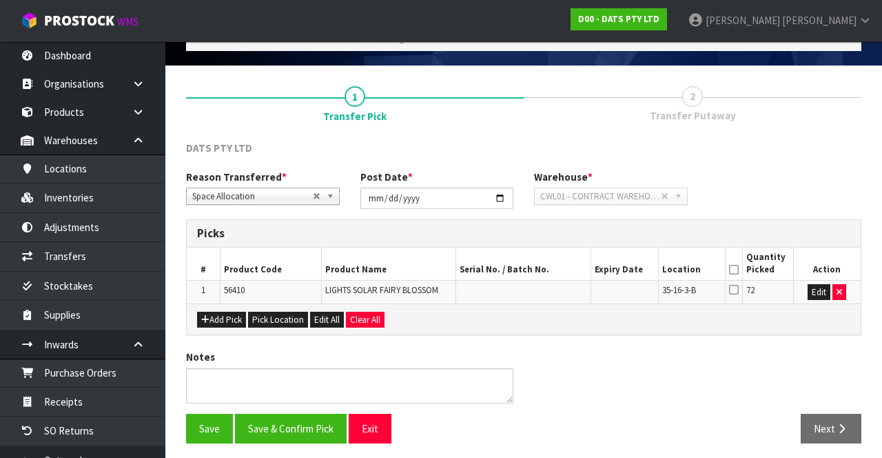
click at [735, 269] on icon at bounding box center [734, 269] width 10 height 1
click at [280, 433] on button "Save & Confirm Pick" at bounding box center [291, 428] width 112 height 30
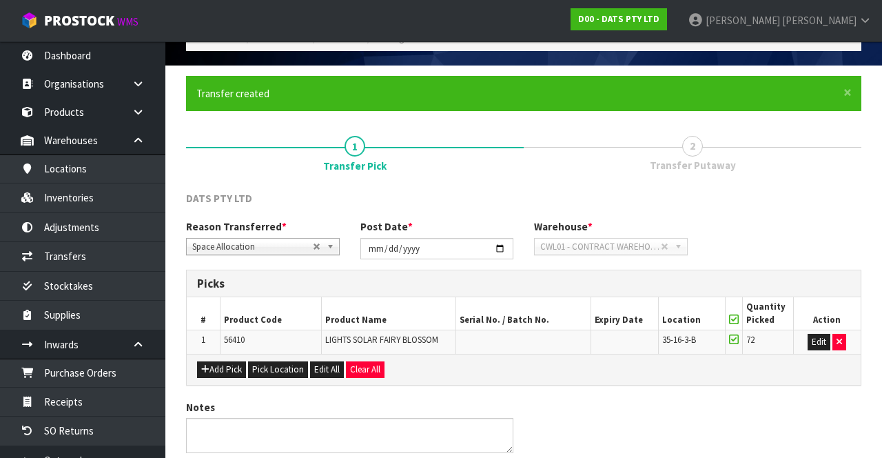
scroll to position [0, 0]
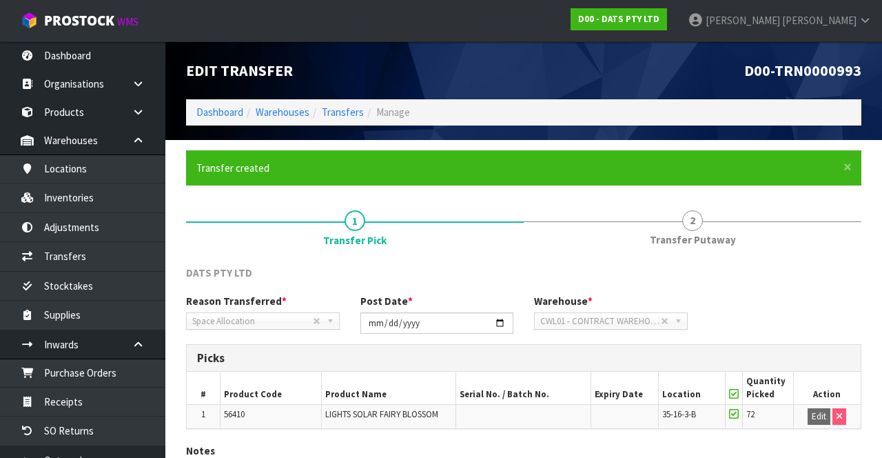
scroll to position [97, 0]
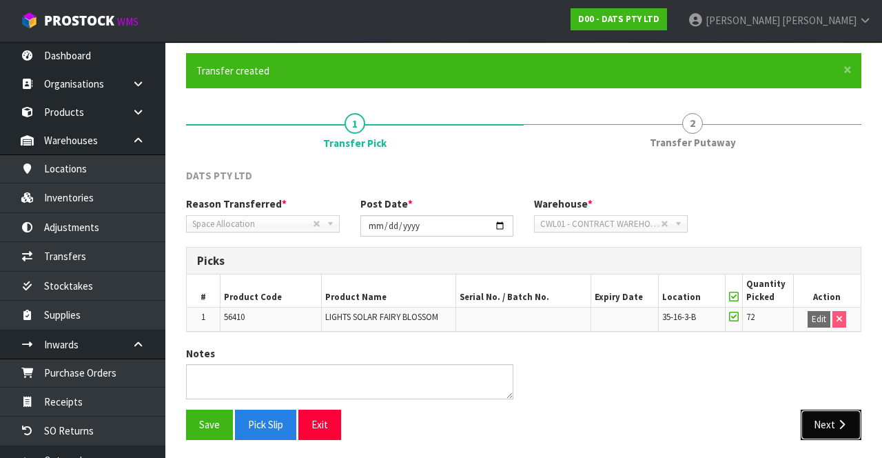
click at [815, 418] on button "Next" at bounding box center [831, 424] width 61 height 30
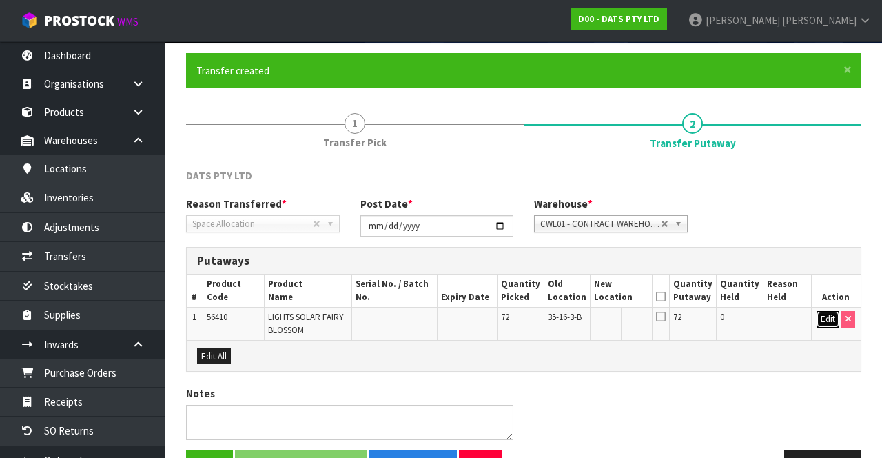
click at [826, 322] on button "Edit" at bounding box center [828, 319] width 23 height 17
paste input "33-15-4-B"
type input "33-15-4-B"
click at [825, 316] on button "OK" at bounding box center [828, 319] width 19 height 17
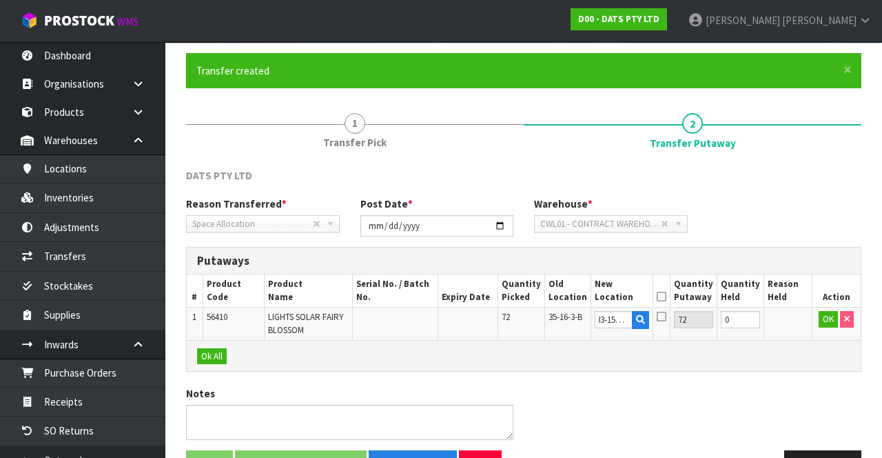
scroll to position [0, 0]
click at [666, 296] on icon at bounding box center [661, 296] width 10 height 1
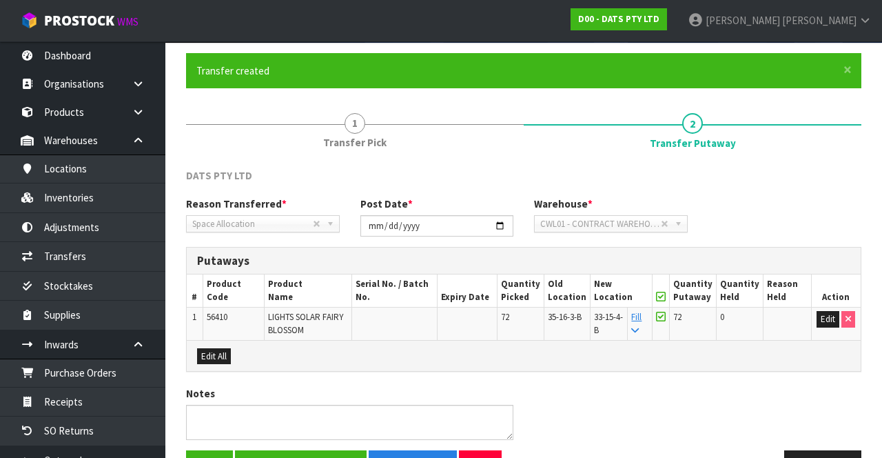
scroll to position [136, 0]
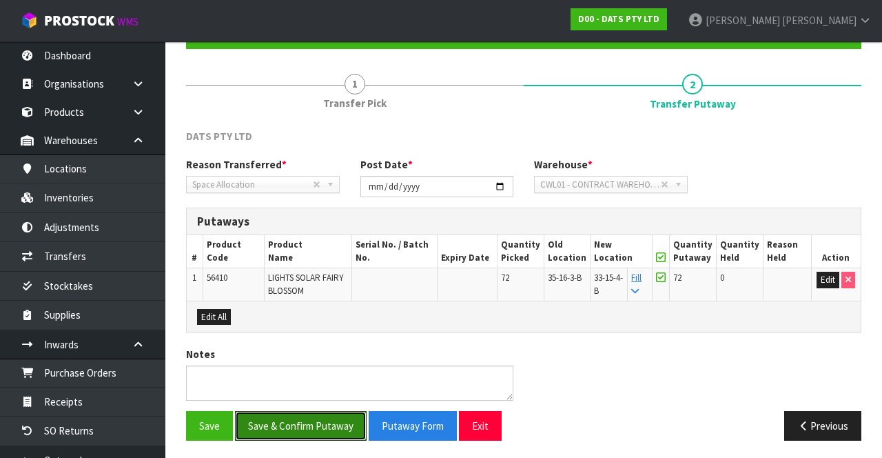
click at [304, 420] on button "Save & Confirm Putaway" at bounding box center [301, 426] width 132 height 30
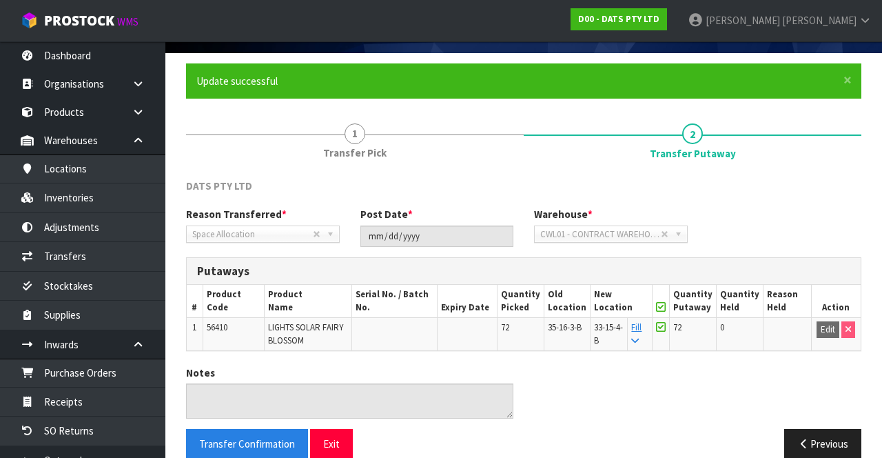
scroll to position [89, 0]
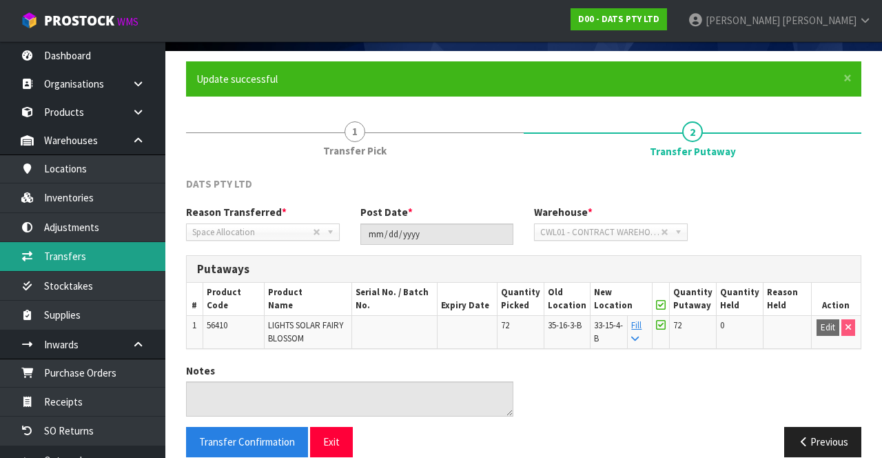
click at [119, 258] on link "Transfers" at bounding box center [82, 256] width 165 height 28
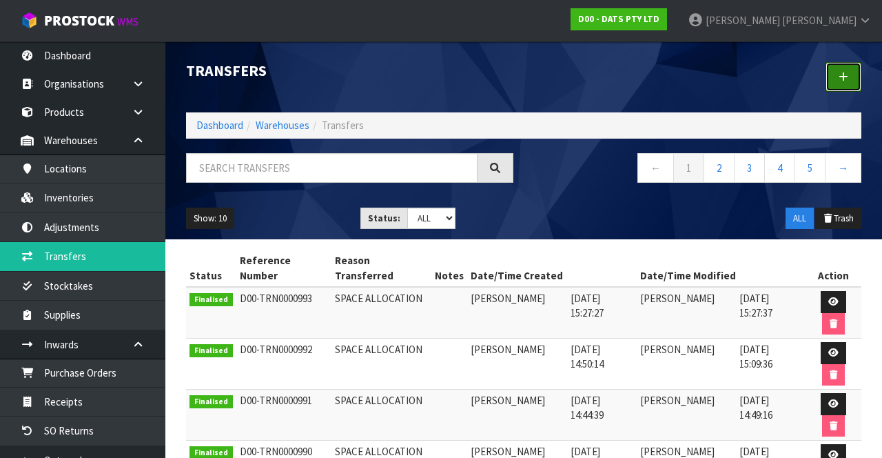
click at [837, 72] on link at bounding box center [844, 77] width 36 height 30
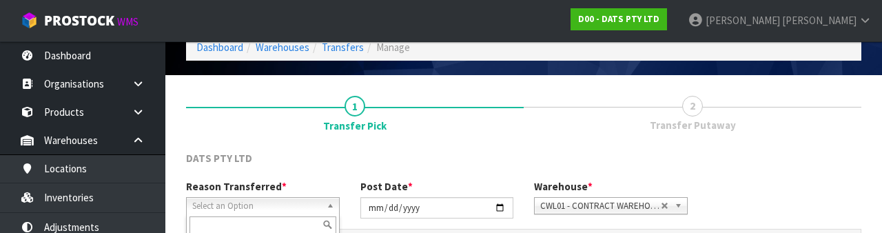
scroll to position [165, 0]
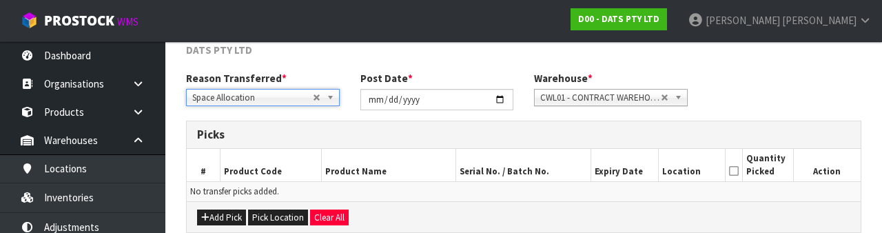
click at [640, 204] on div "Add Pick Pick Location Clear All" at bounding box center [524, 216] width 674 height 31
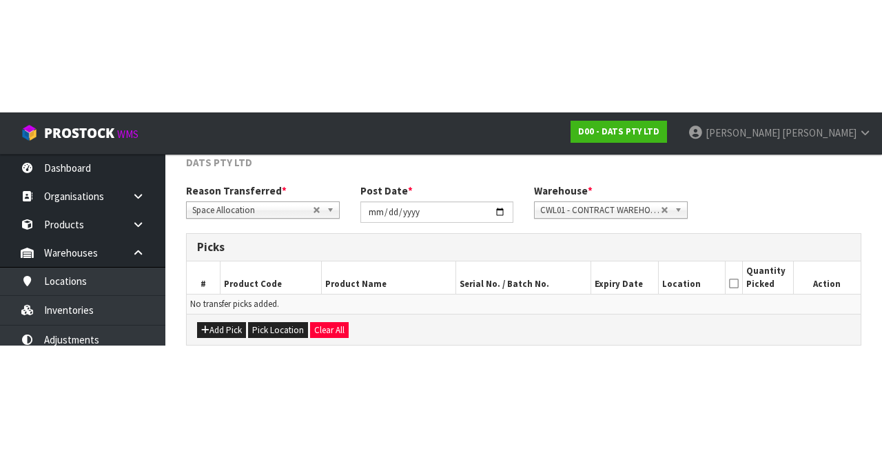
scroll to position [74, 0]
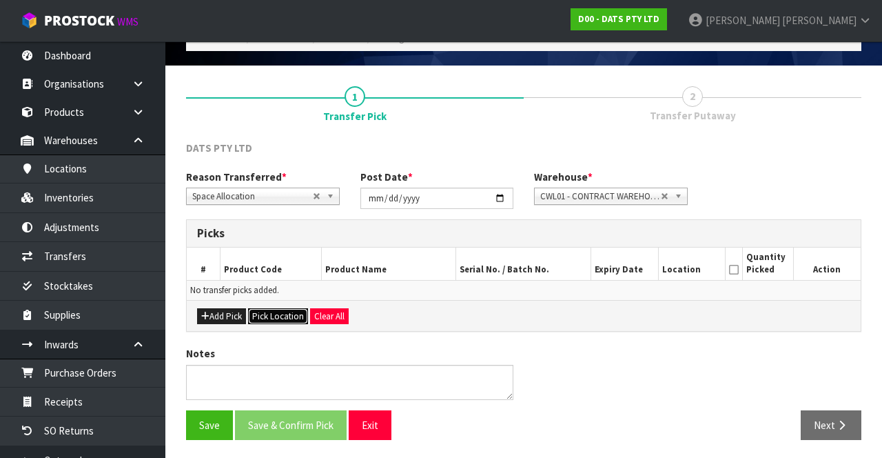
click at [269, 308] on button "Pick Location" at bounding box center [278, 316] width 60 height 17
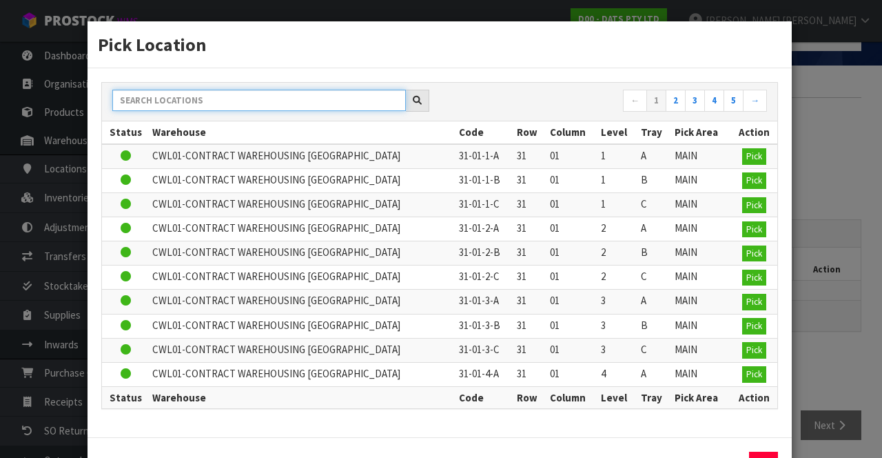
paste input "33-15-4-B"
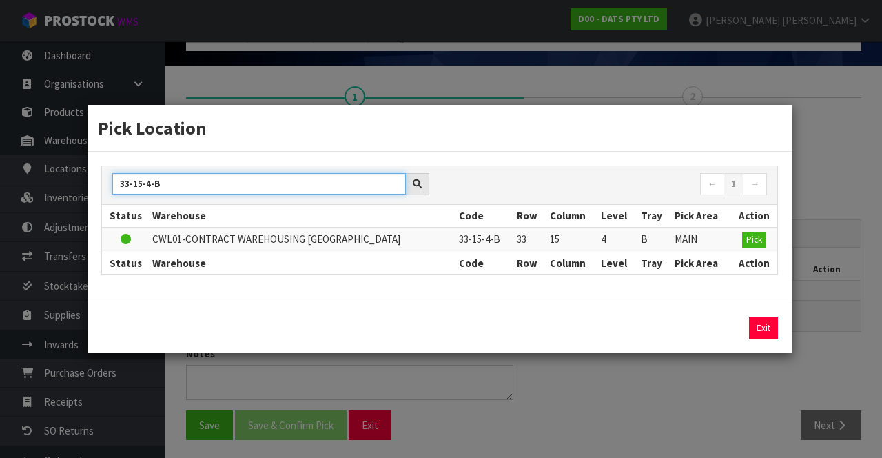
click at [223, 181] on input "33-15-4-B" at bounding box center [259, 183] width 294 height 21
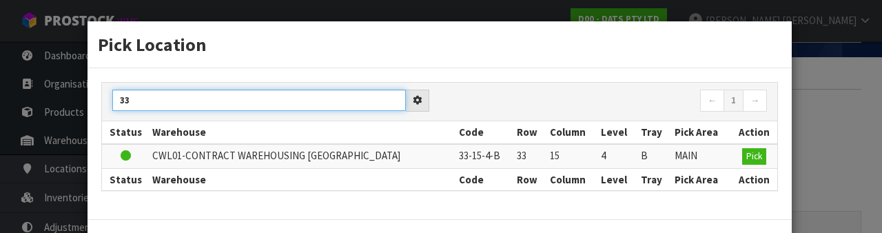
type input "3"
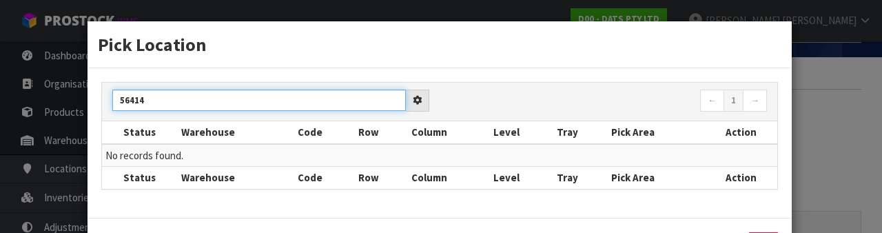
type input "56414"
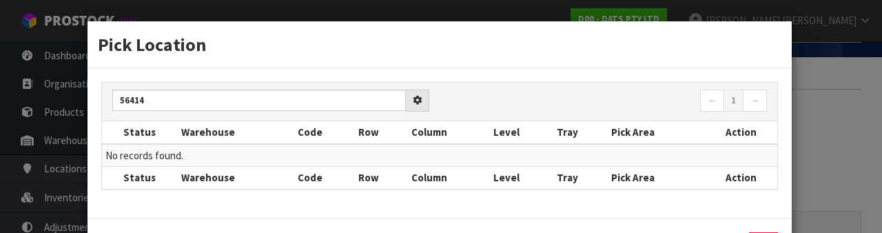
click at [655, 195] on div "56414 ← 1 → Status Warehouse Code Row Column Level Tray Pick Area Action No rec…" at bounding box center [440, 142] width 704 height 149
click at [824, 179] on div "Pick Location 56414 ← 1 → Status Warehouse Code Row Column Level Tray Pick Area…" at bounding box center [441, 116] width 882 height 233
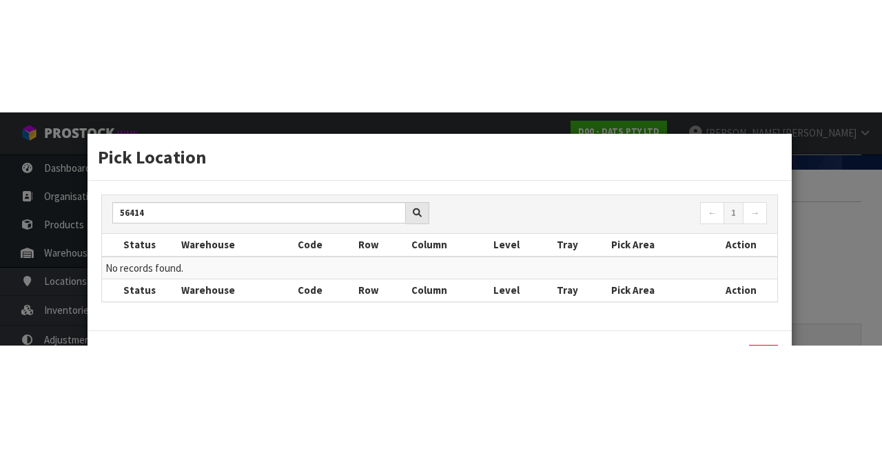
scroll to position [0, 0]
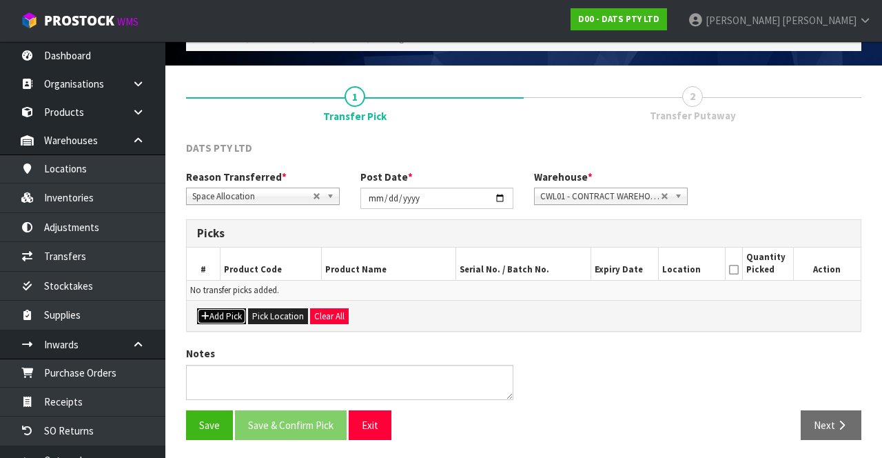
click at [216, 308] on button "Add Pick" at bounding box center [221, 316] width 49 height 17
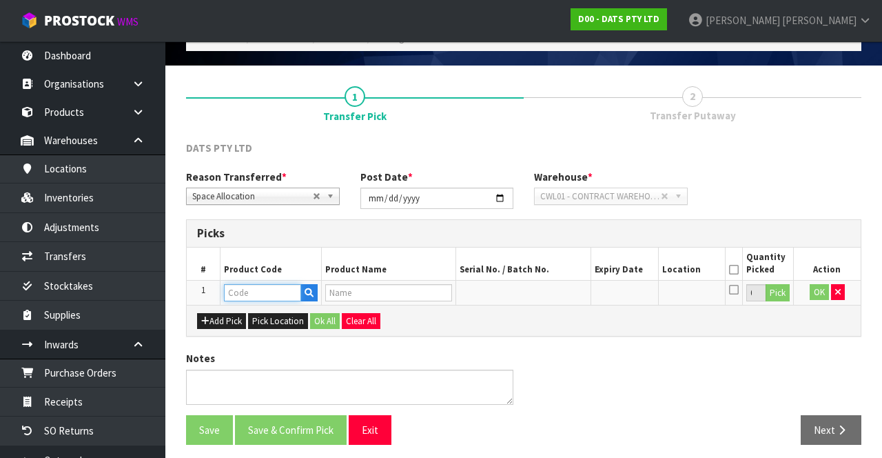
paste input "56414"
type input "56414"
type input "LIGHTS PARTY WARM WHITE"
type input "56414"
click at [778, 289] on button "Pick" at bounding box center [778, 293] width 24 height 18
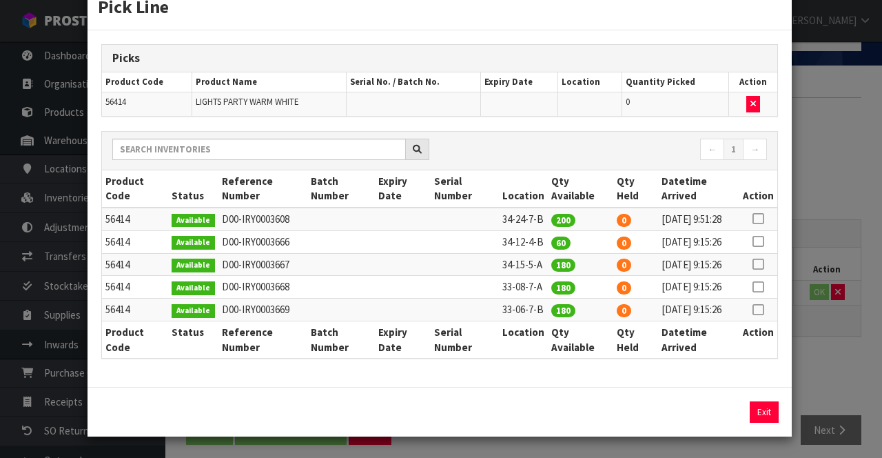
scroll to position [61, 0]
click at [775, 234] on td at bounding box center [758, 241] width 38 height 23
click at [760, 241] on icon at bounding box center [758, 241] width 11 height 1
click at [726, 412] on button "Assign Pick" at bounding box center [717, 411] width 57 height 21
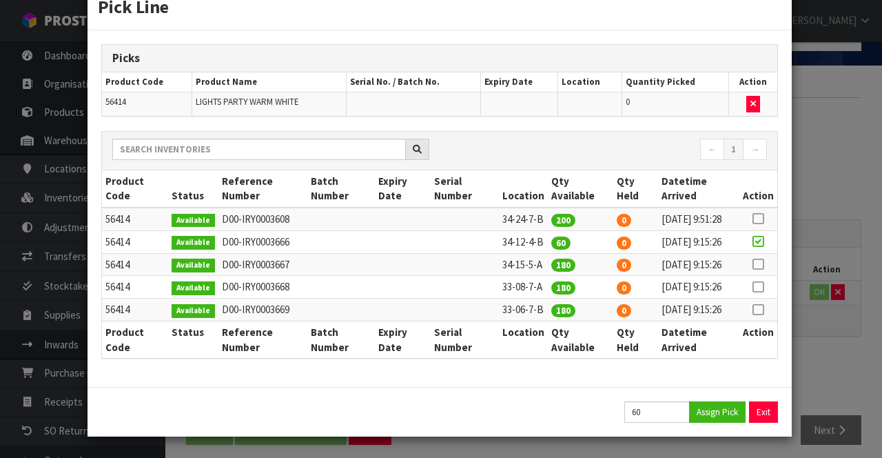
type input "60"
copy td "34-15-5-A"
click at [431, 276] on td at bounding box center [465, 287] width 68 height 23
click at [809, 289] on div "Pick Line Picks Product Code Product Name Serial No. / Batch No. Expiry Date Lo…" at bounding box center [441, 229] width 882 height 458
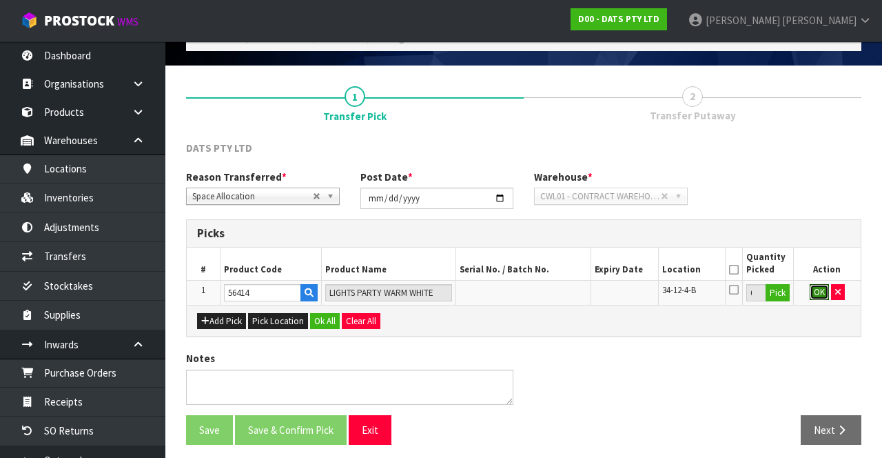
click at [817, 285] on button "OK" at bounding box center [819, 292] width 19 height 17
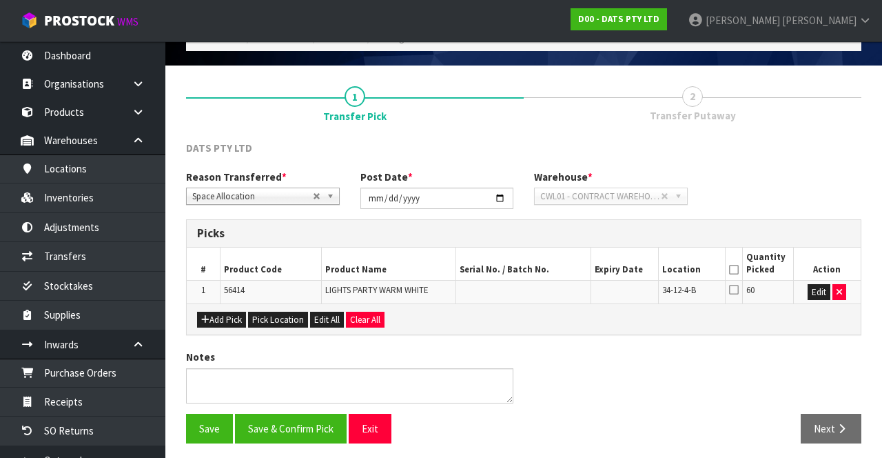
click at [733, 270] on icon at bounding box center [734, 269] width 10 height 1
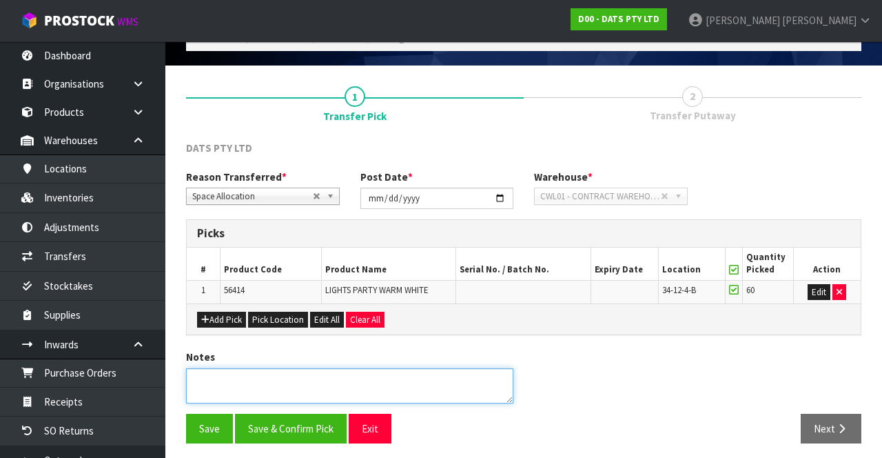
click at [280, 390] on textarea at bounding box center [349, 385] width 327 height 35
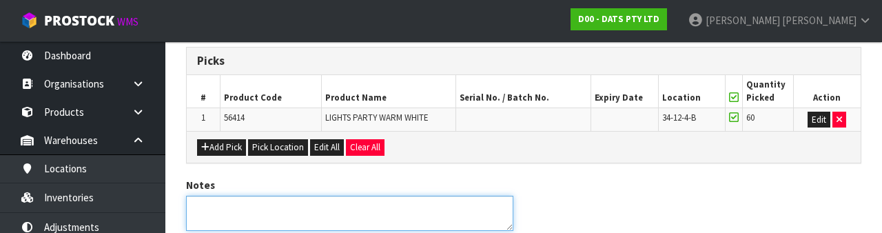
type textarea "D"
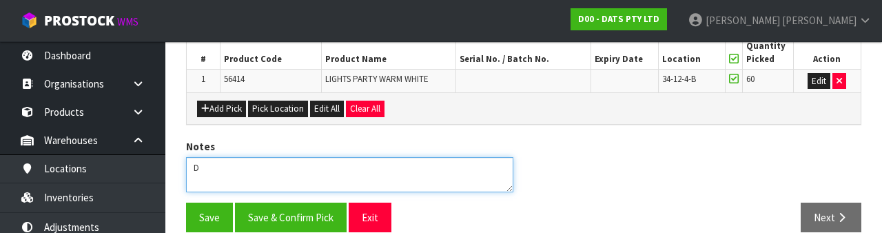
scroll to position [294, 0]
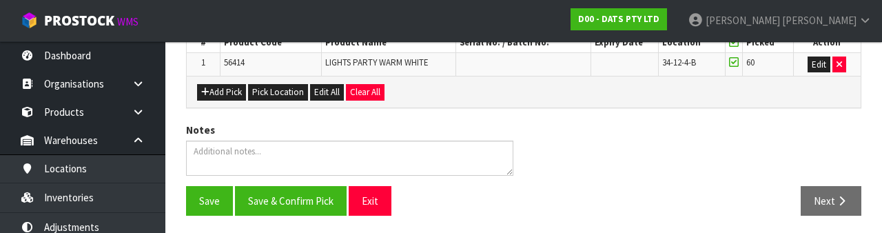
click at [634, 152] on div "Notes" at bounding box center [524, 154] width 696 height 63
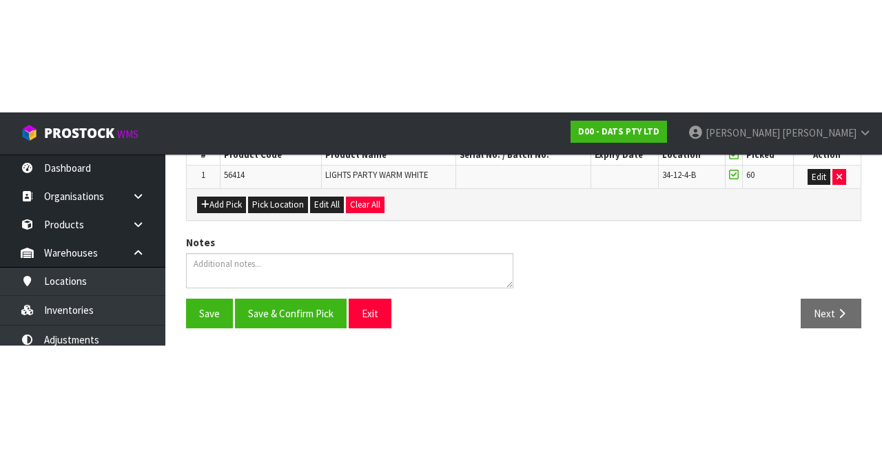
scroll to position [77, 0]
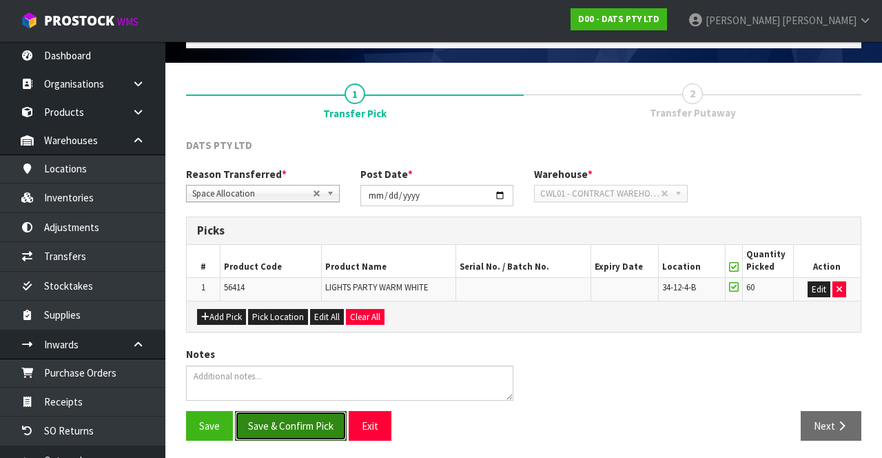
click at [267, 431] on button "Save & Confirm Pick" at bounding box center [291, 426] width 112 height 30
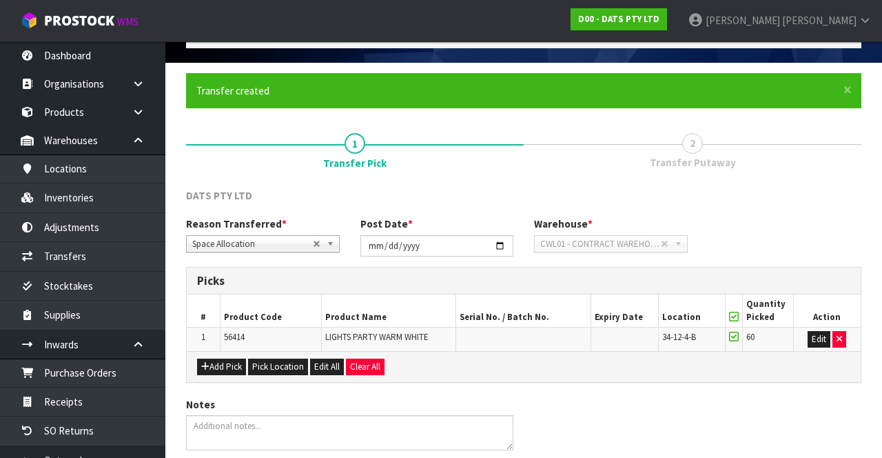
scroll to position [0, 0]
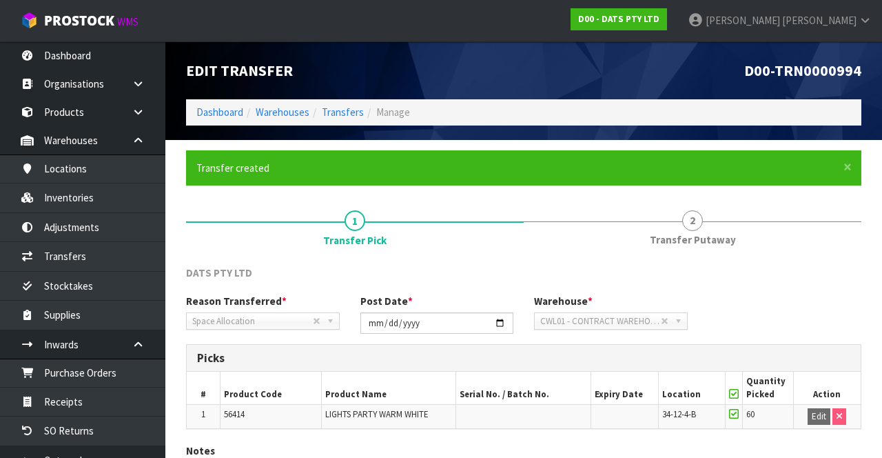
scroll to position [97, 0]
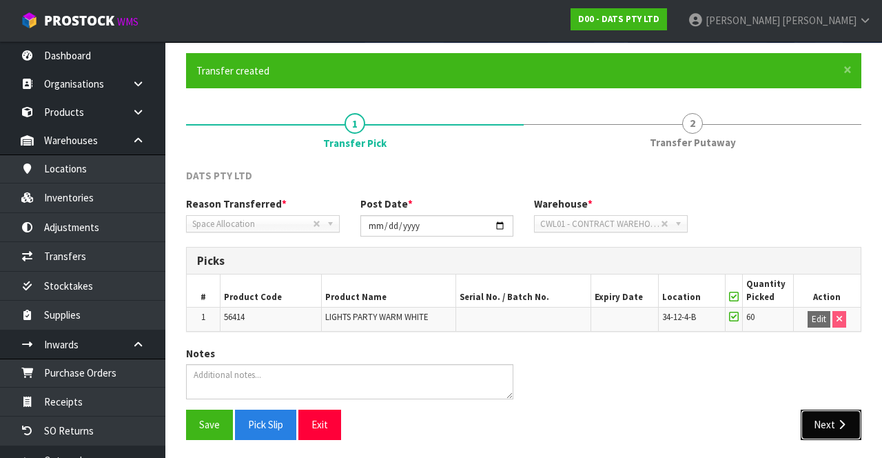
click at [830, 416] on button "Next" at bounding box center [831, 424] width 61 height 30
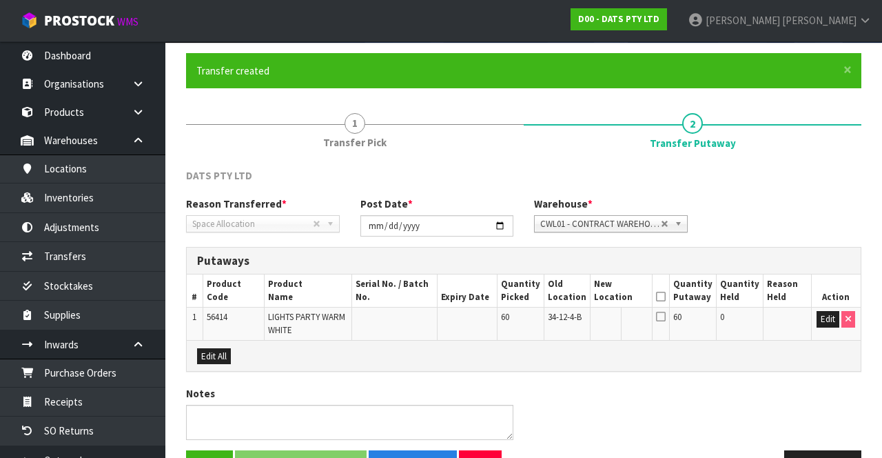
scroll to position [136, 0]
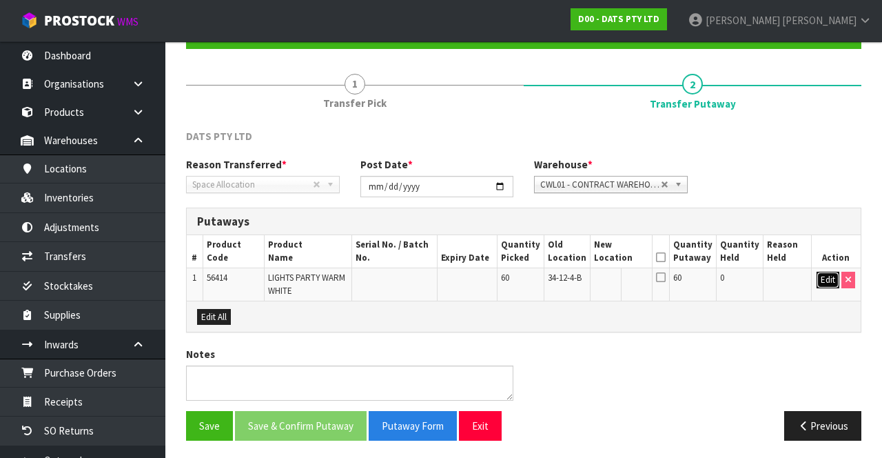
click at [819, 278] on button "Edit" at bounding box center [828, 280] width 23 height 17
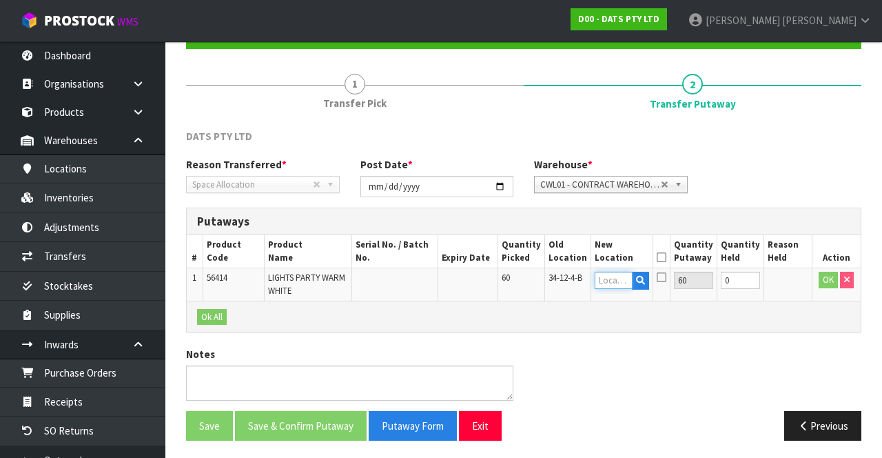
paste input "34-15-5-A"
type input "34-15-5-A"
click at [827, 276] on button "OK" at bounding box center [828, 280] width 19 height 17
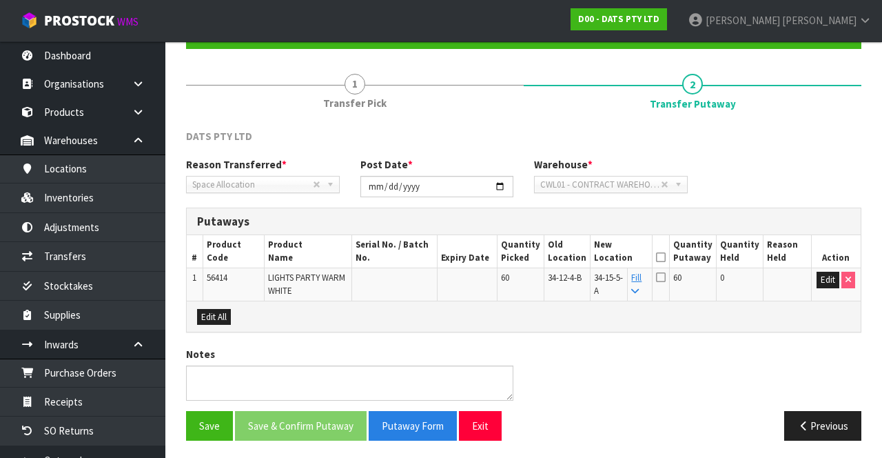
click at [666, 257] on icon at bounding box center [661, 257] width 10 height 1
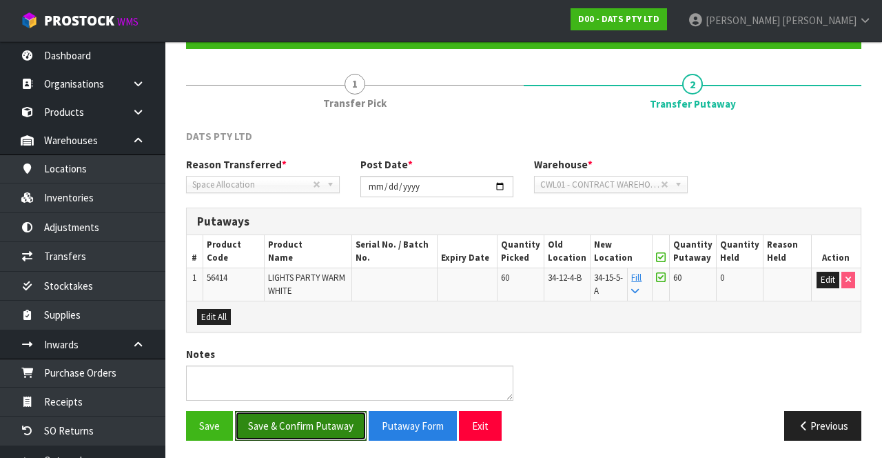
click at [306, 411] on button "Save & Confirm Putaway" at bounding box center [301, 426] width 132 height 30
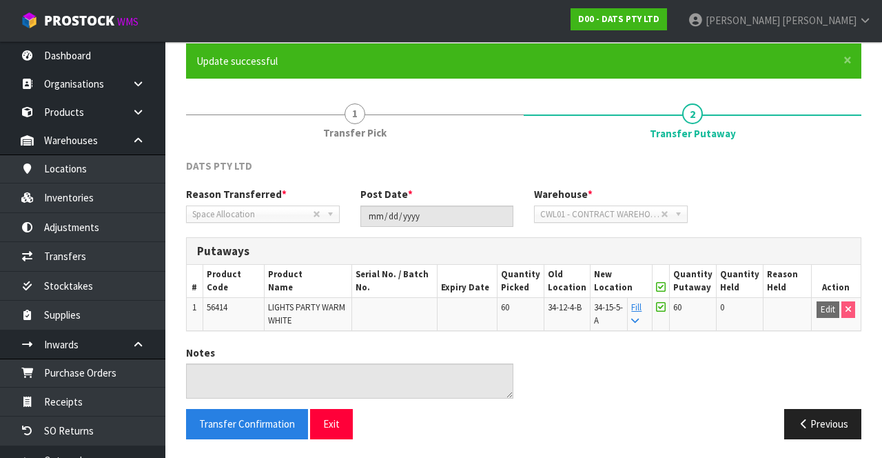
scroll to position [0, 0]
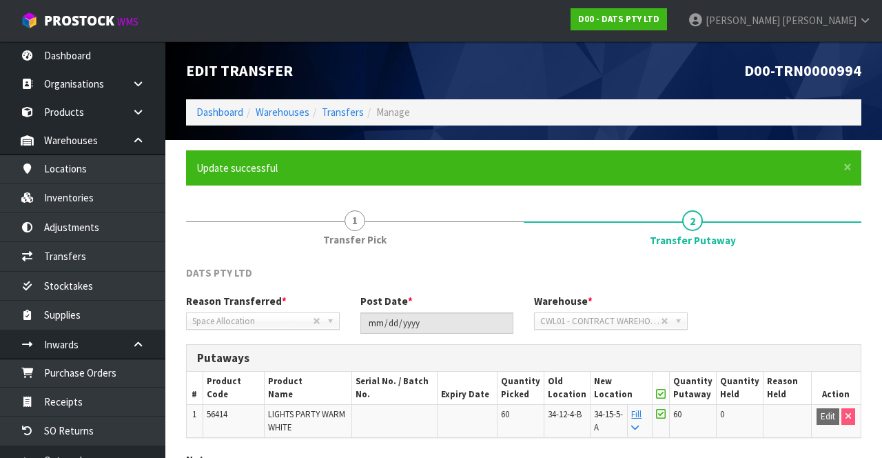
click at [858, 25] on link "[PERSON_NAME]" at bounding box center [779, 20] width 205 height 41
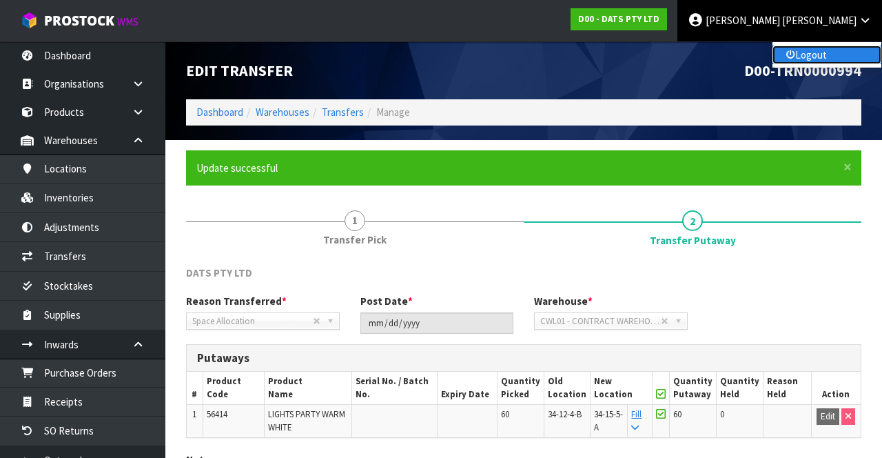
click at [849, 55] on link "Logout" at bounding box center [827, 54] width 109 height 19
